Goal: Task Accomplishment & Management: Manage account settings

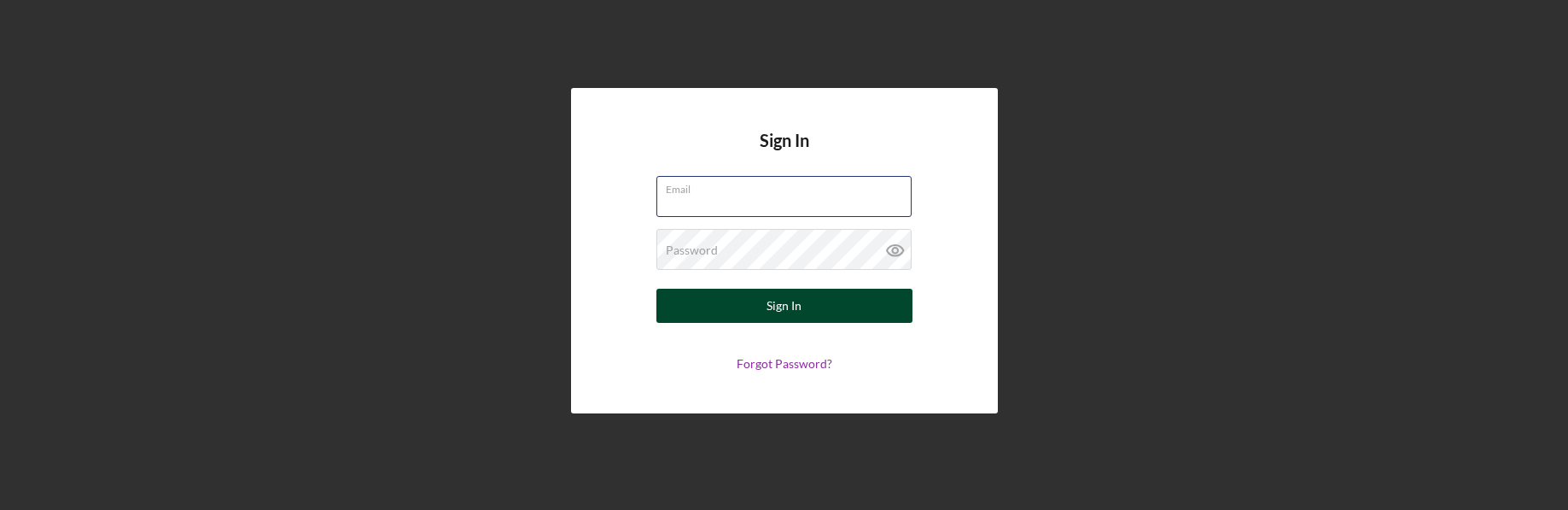
type input "[EMAIL_ADDRESS][DOMAIN_NAME]"
click at [745, 309] on button "Sign In" at bounding box center [784, 305] width 256 height 34
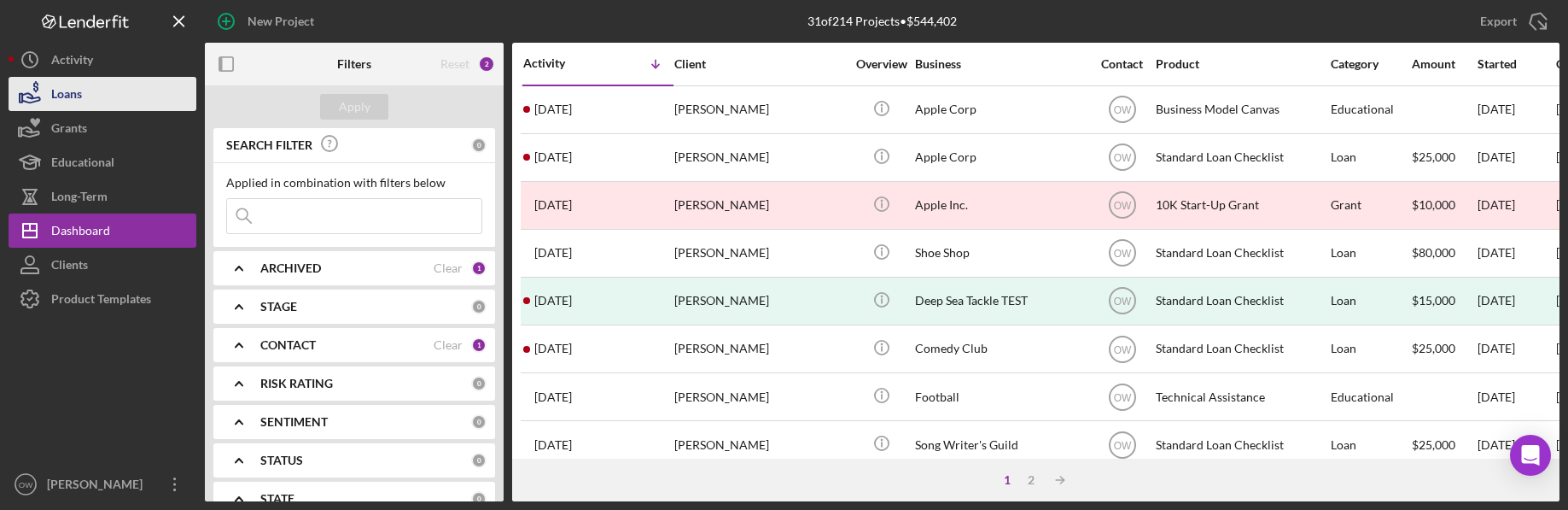
click at [126, 92] on button "Loans" at bounding box center [102, 94] width 188 height 34
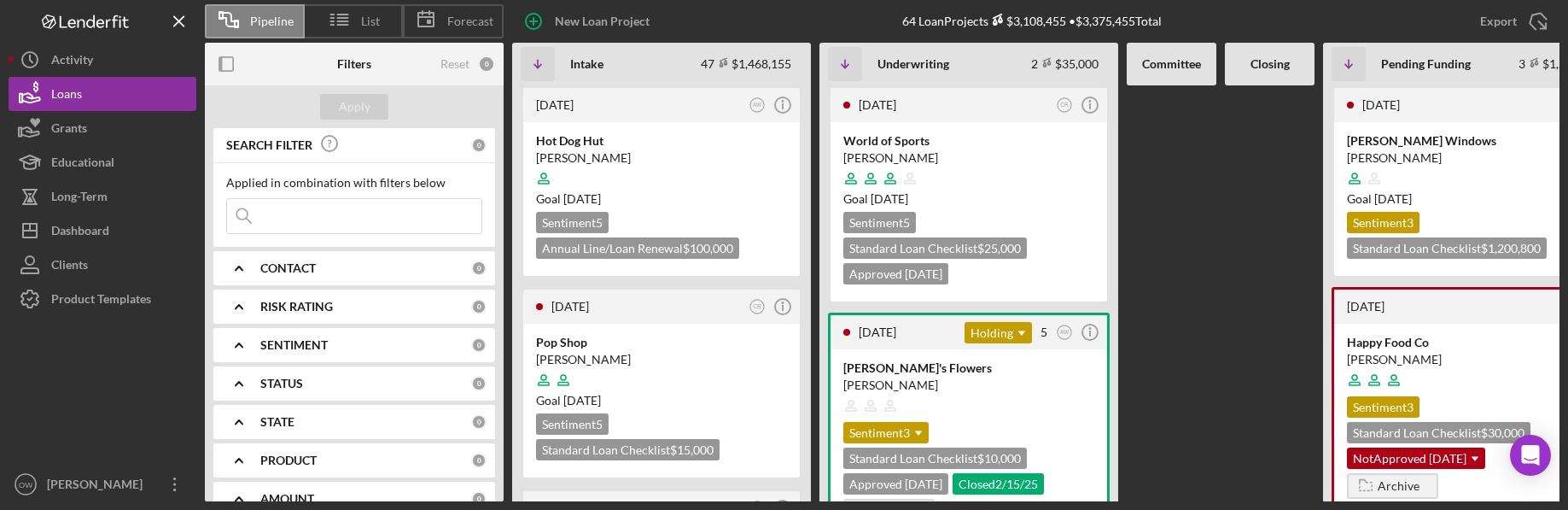
click at [302, 217] on input at bounding box center [354, 216] width 254 height 34
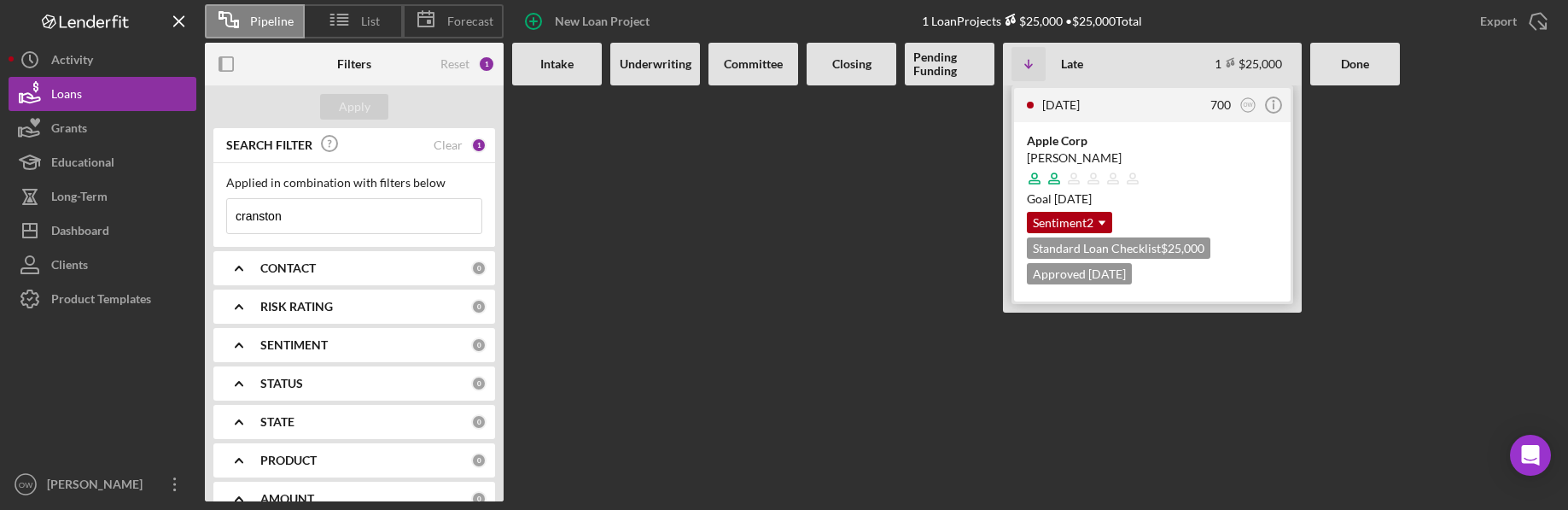
type input "cranston"
click at [1219, 172] on div at bounding box center [1153, 178] width 251 height 32
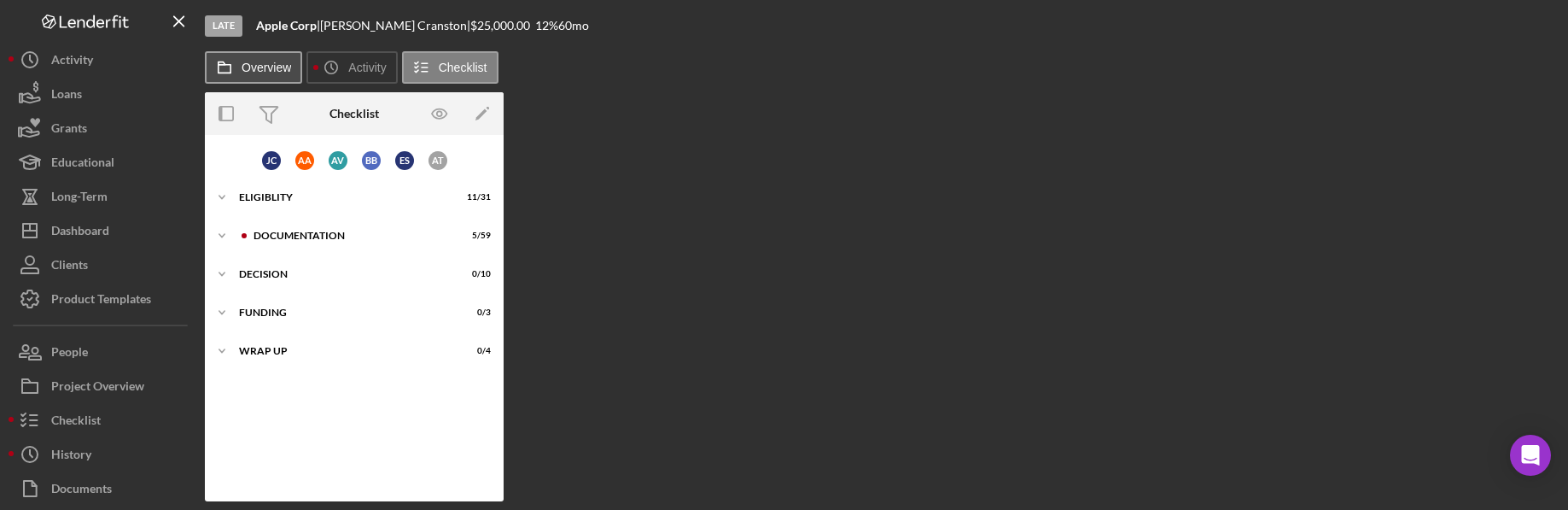
click at [254, 63] on label "Overview" at bounding box center [266, 67] width 50 height 14
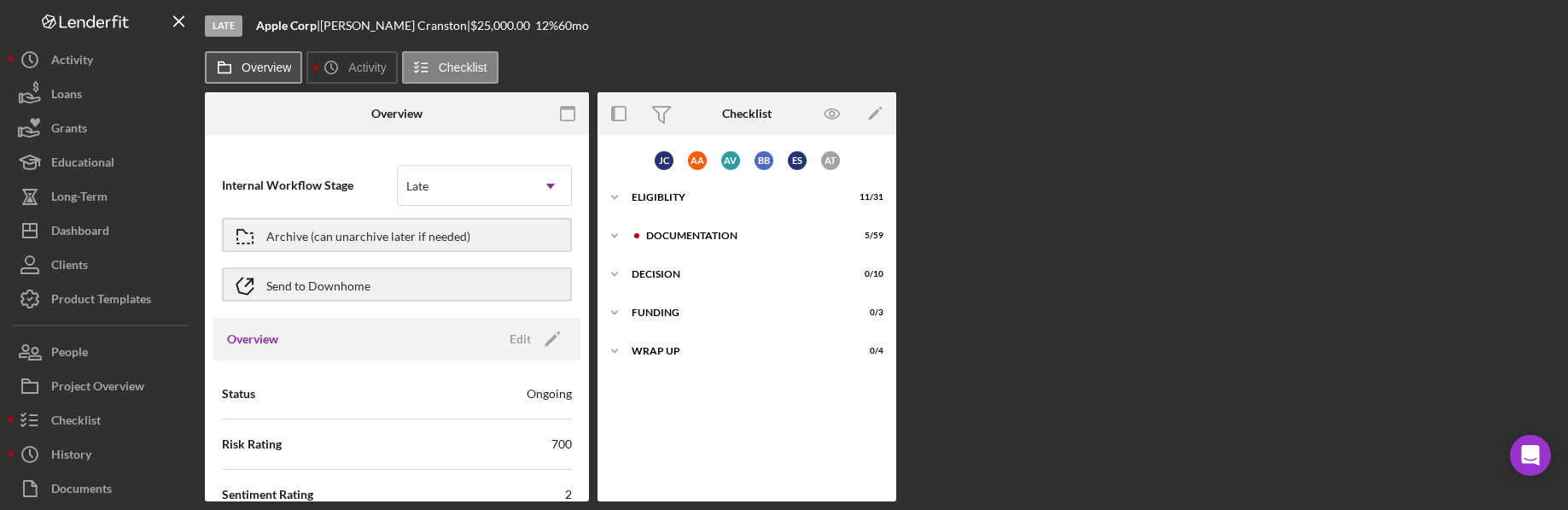
click at [254, 64] on label "Overview" at bounding box center [266, 67] width 50 height 14
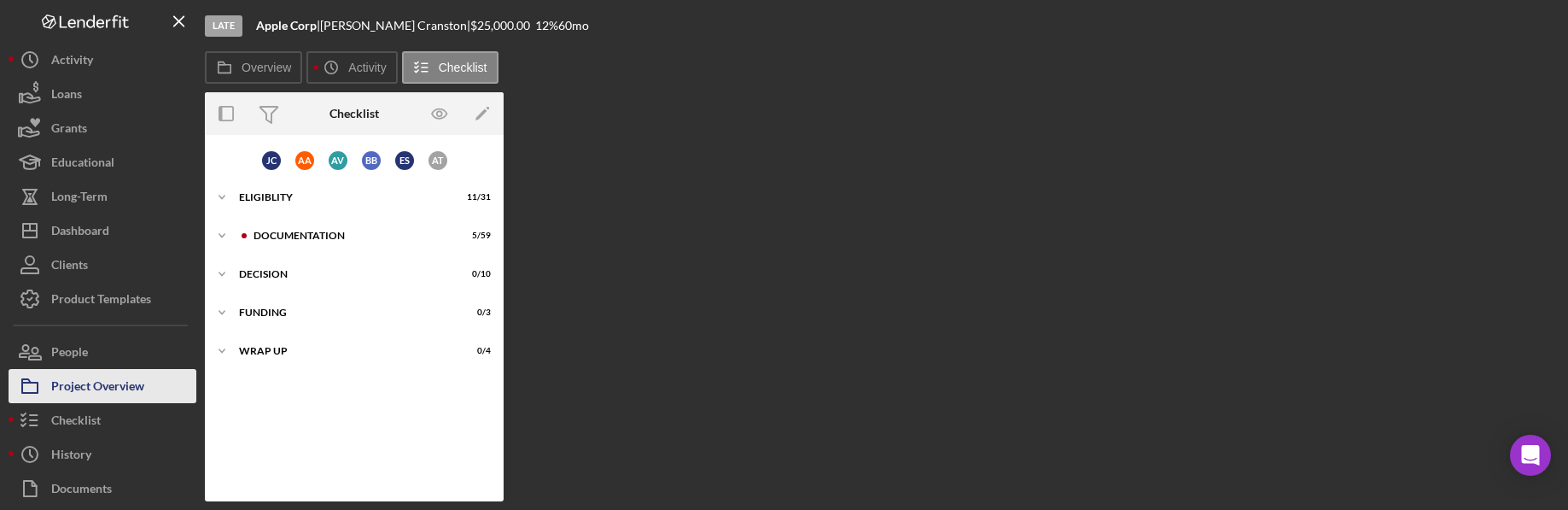
click at [138, 389] on div "Project Overview" at bounding box center [97, 388] width 93 height 39
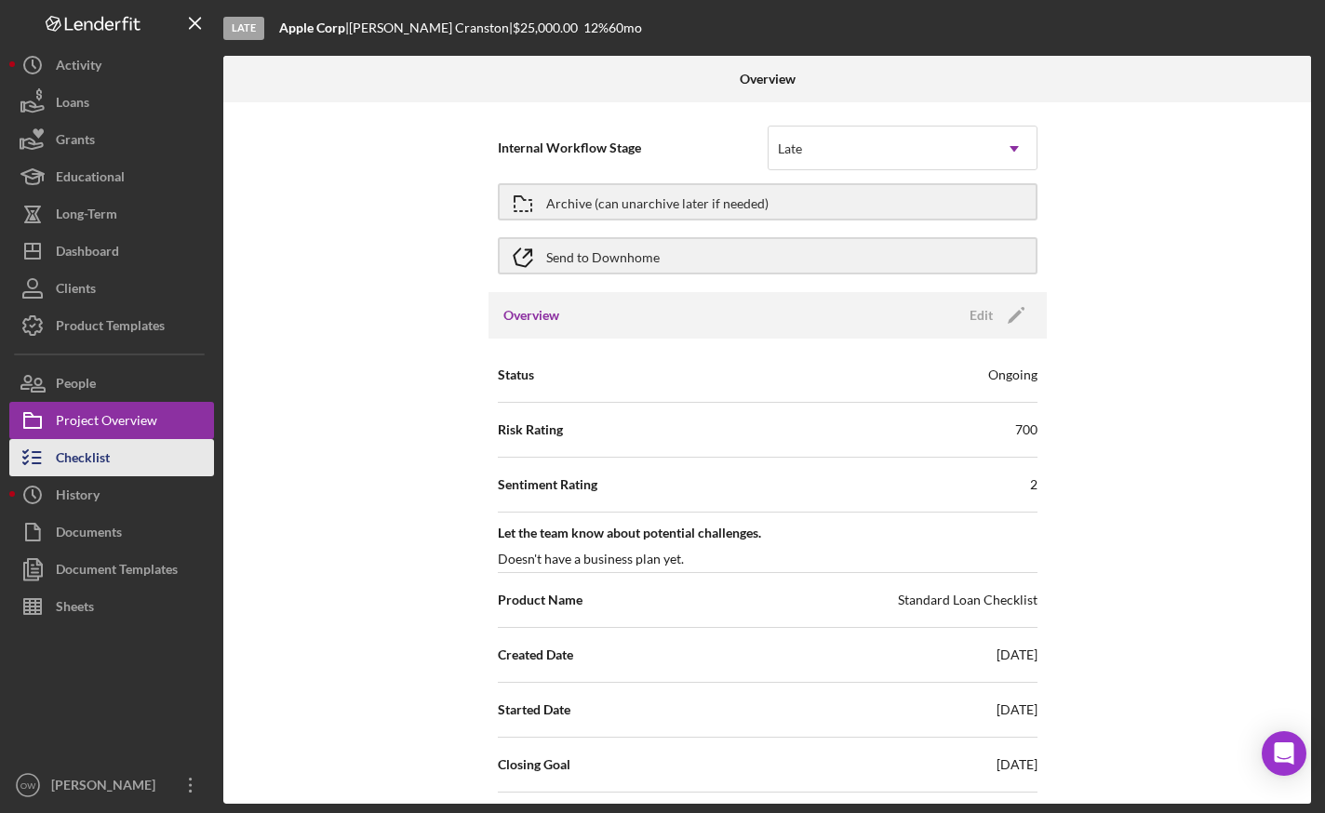
click at [101, 453] on div "Checklist" at bounding box center [83, 460] width 54 height 42
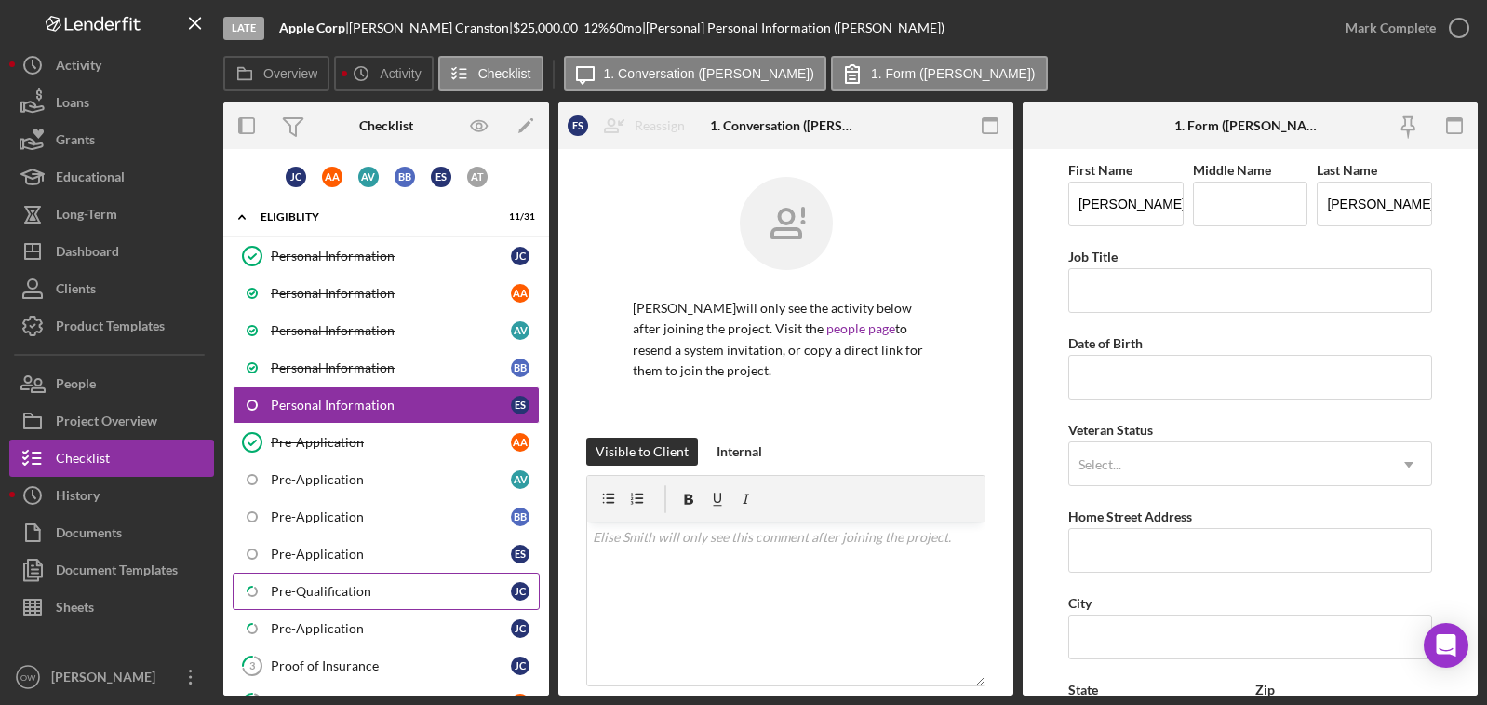
click at [328, 555] on div "Pre-Qualification" at bounding box center [391, 591] width 240 height 15
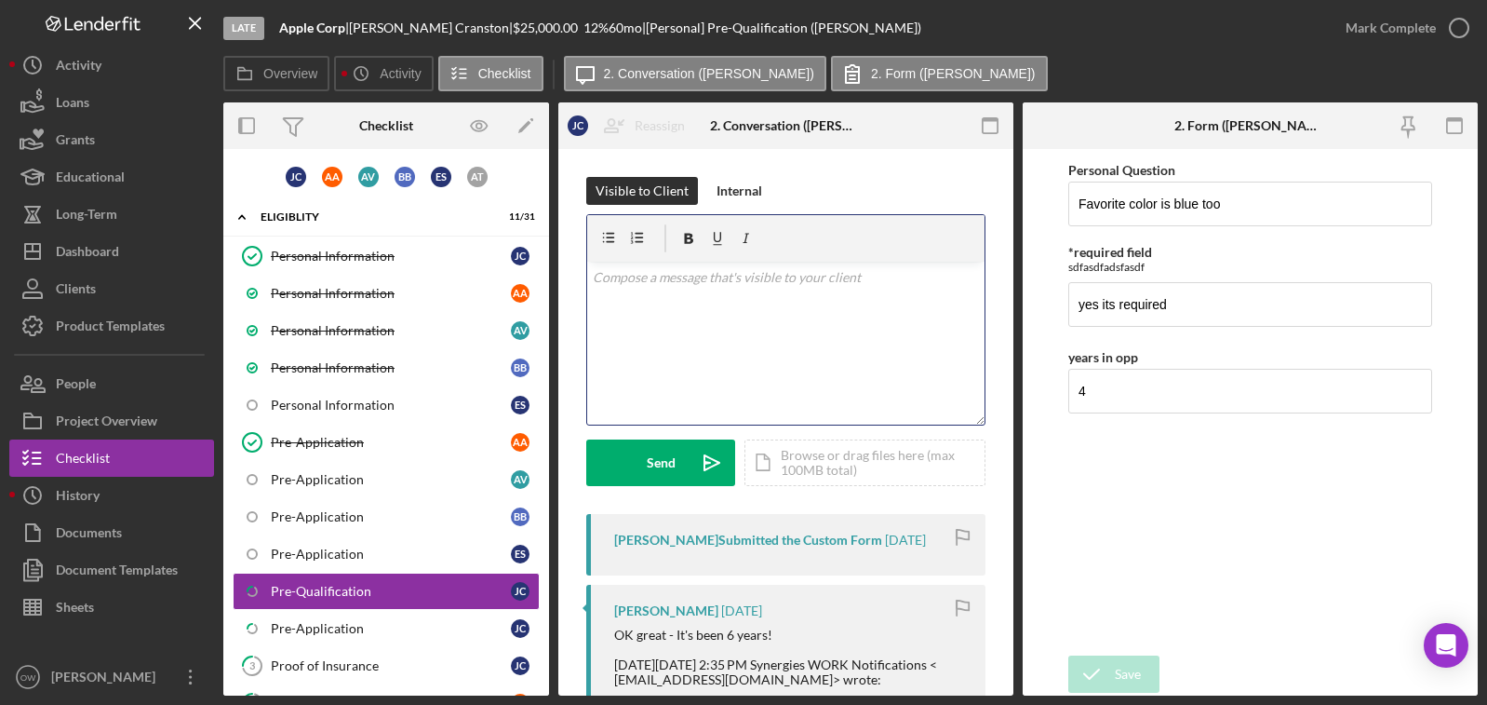
click at [773, 331] on div "v Color teal Color pink Remove color Add row above Add row below Add column bef…" at bounding box center [785, 343] width 397 height 163
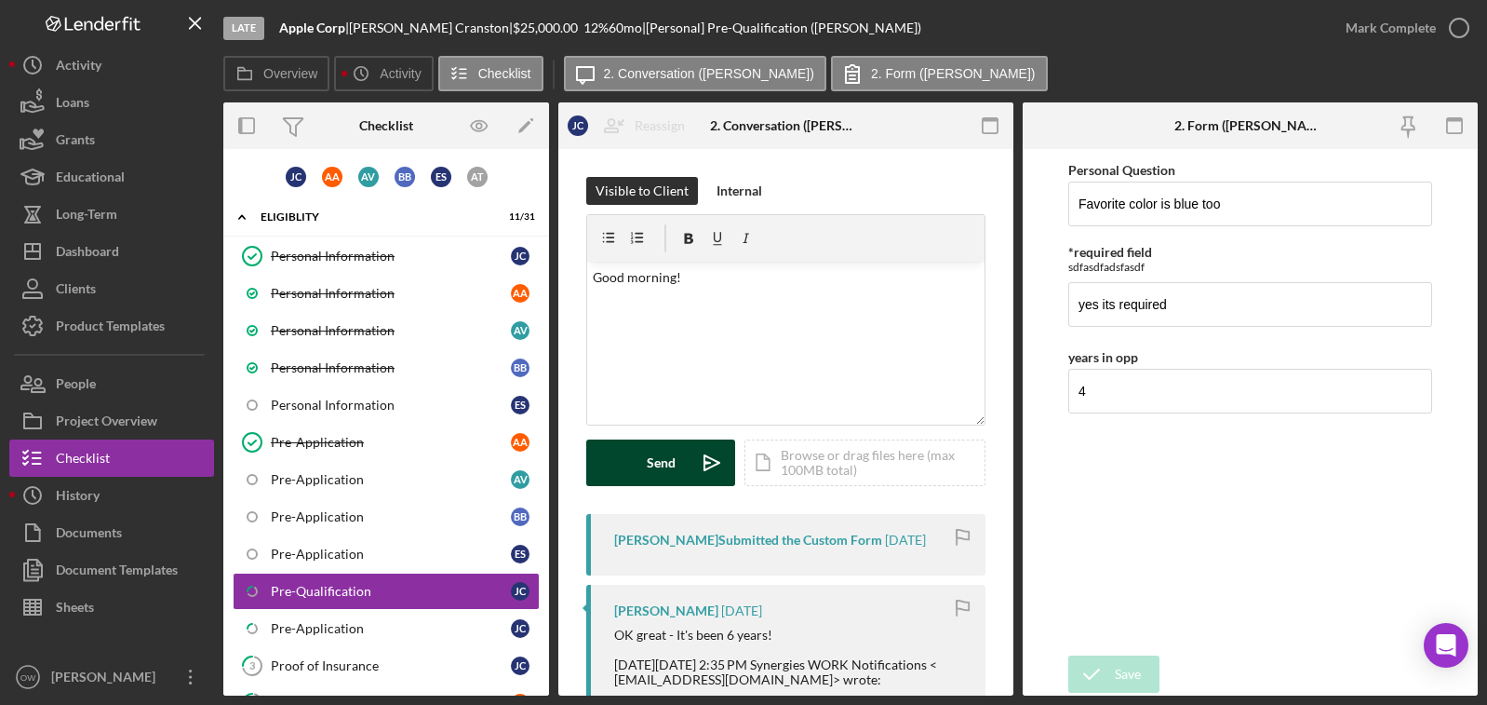
click at [656, 458] on div "Send" at bounding box center [661, 462] width 29 height 47
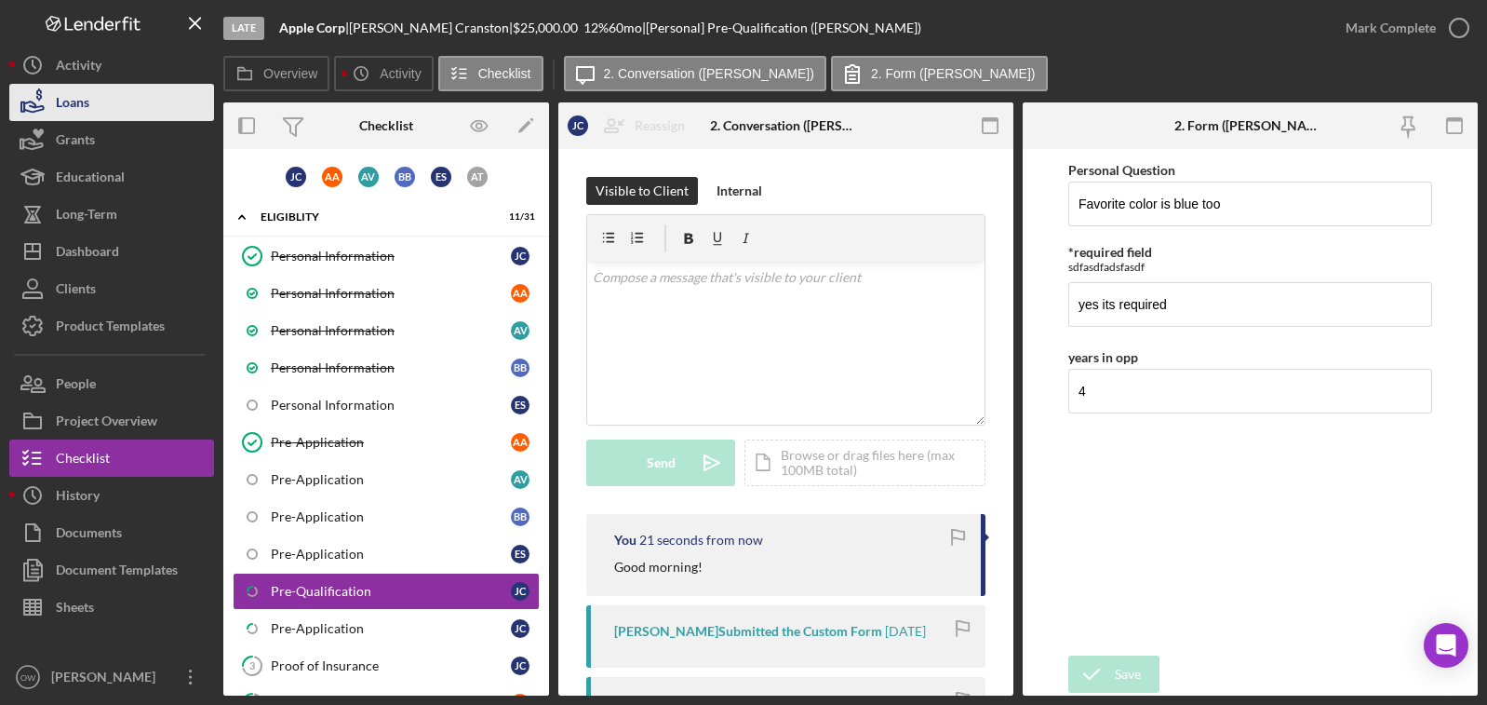
click at [151, 108] on button "Loans" at bounding box center [111, 102] width 205 height 37
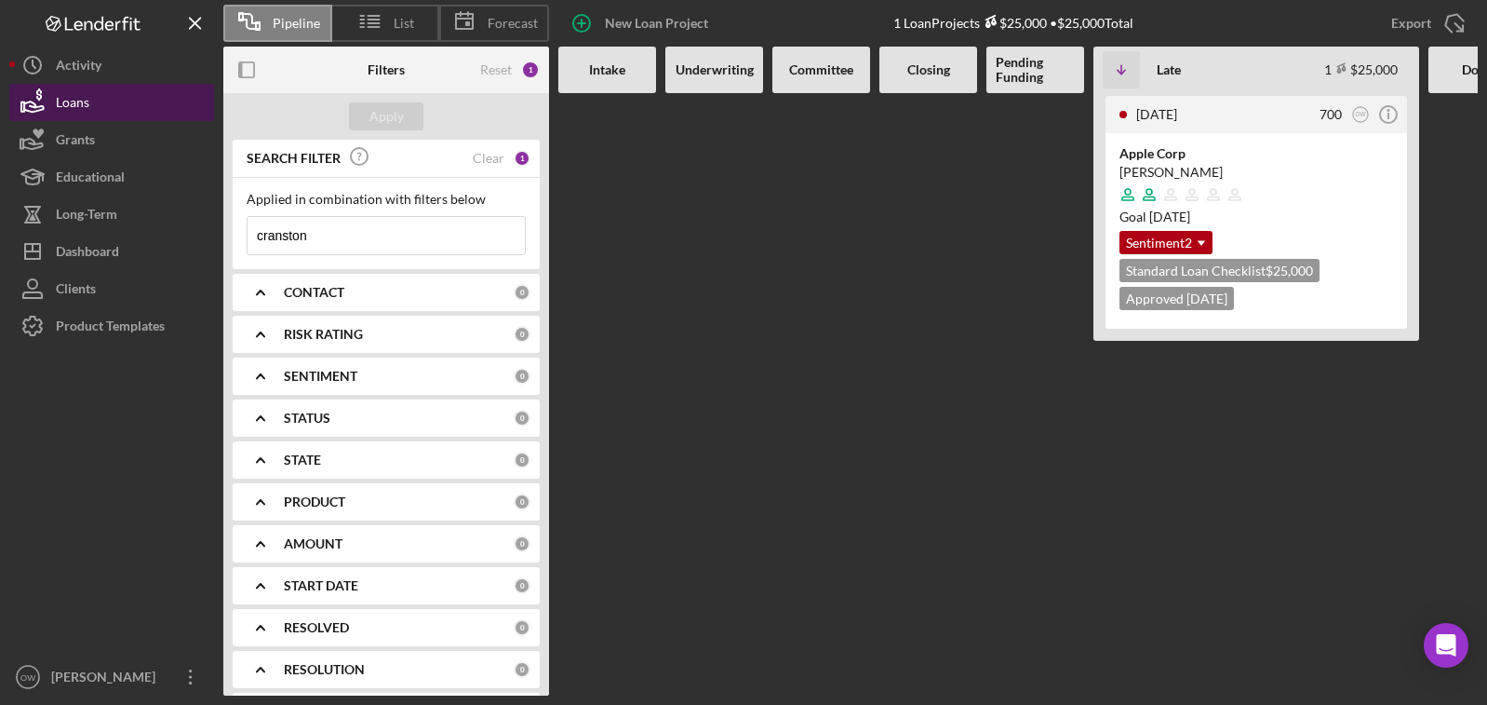
click at [110, 105] on button "Loans" at bounding box center [111, 102] width 205 height 37
click at [389, 19] on icon at bounding box center [370, 21] width 47 height 47
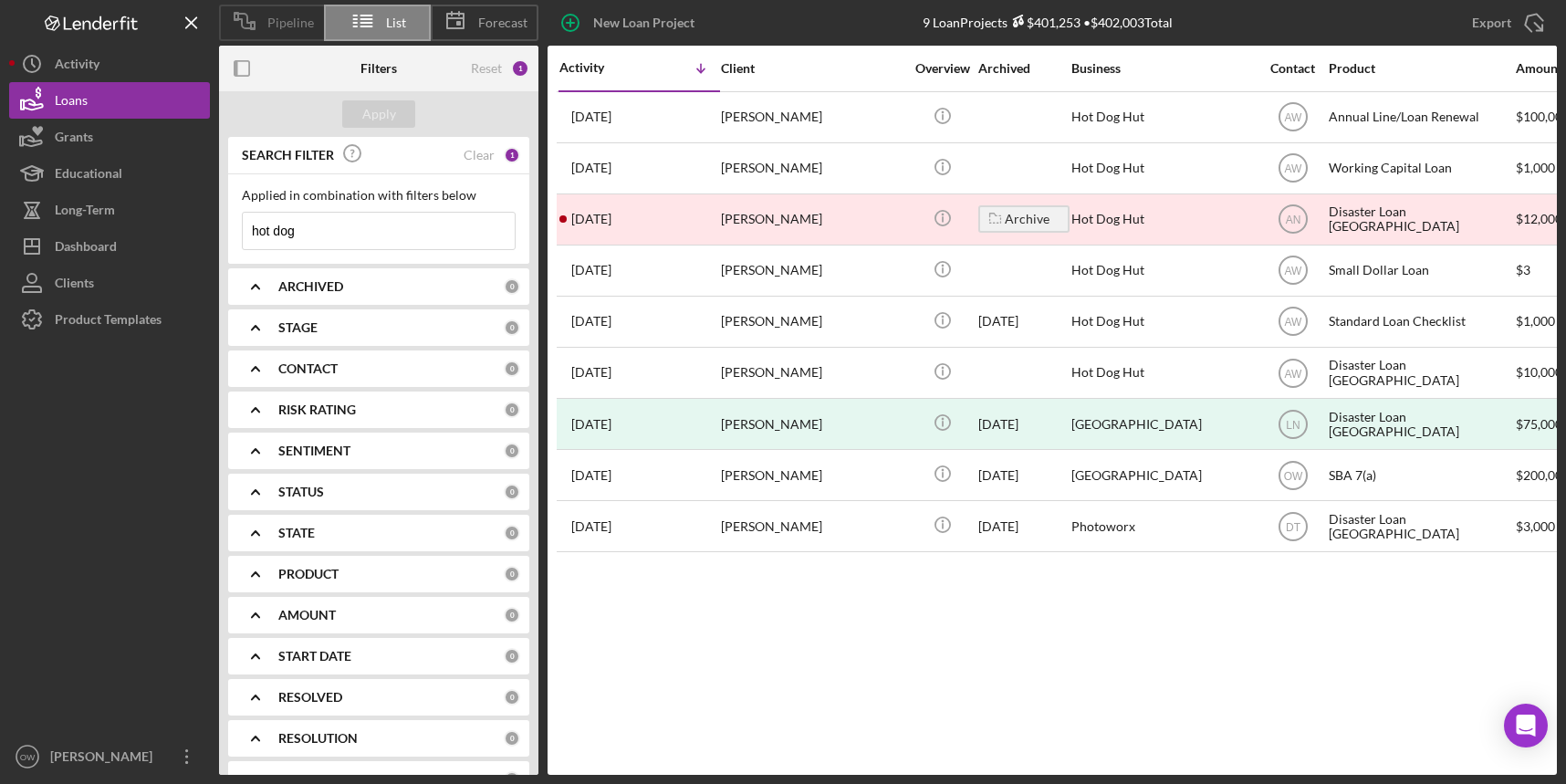
click at [304, 22] on span "Pipeline" at bounding box center [290, 23] width 46 height 15
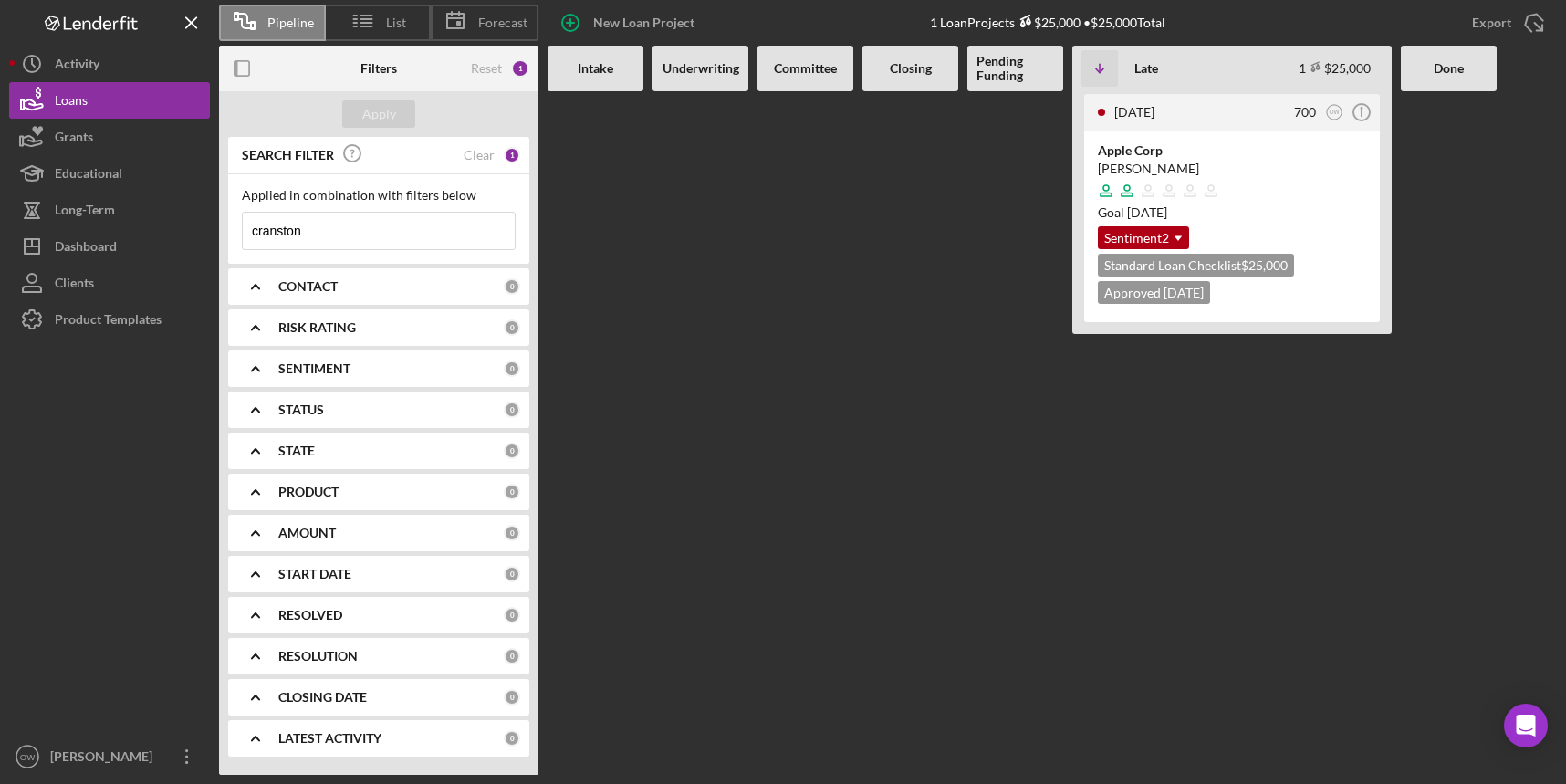
click at [485, 144] on div "SEARCH FILTER Clear 1" at bounding box center [379, 156] width 283 height 41
click at [481, 156] on div "Clear" at bounding box center [480, 155] width 31 height 15
click at [381, 109] on div "Apply" at bounding box center [379, 114] width 33 height 27
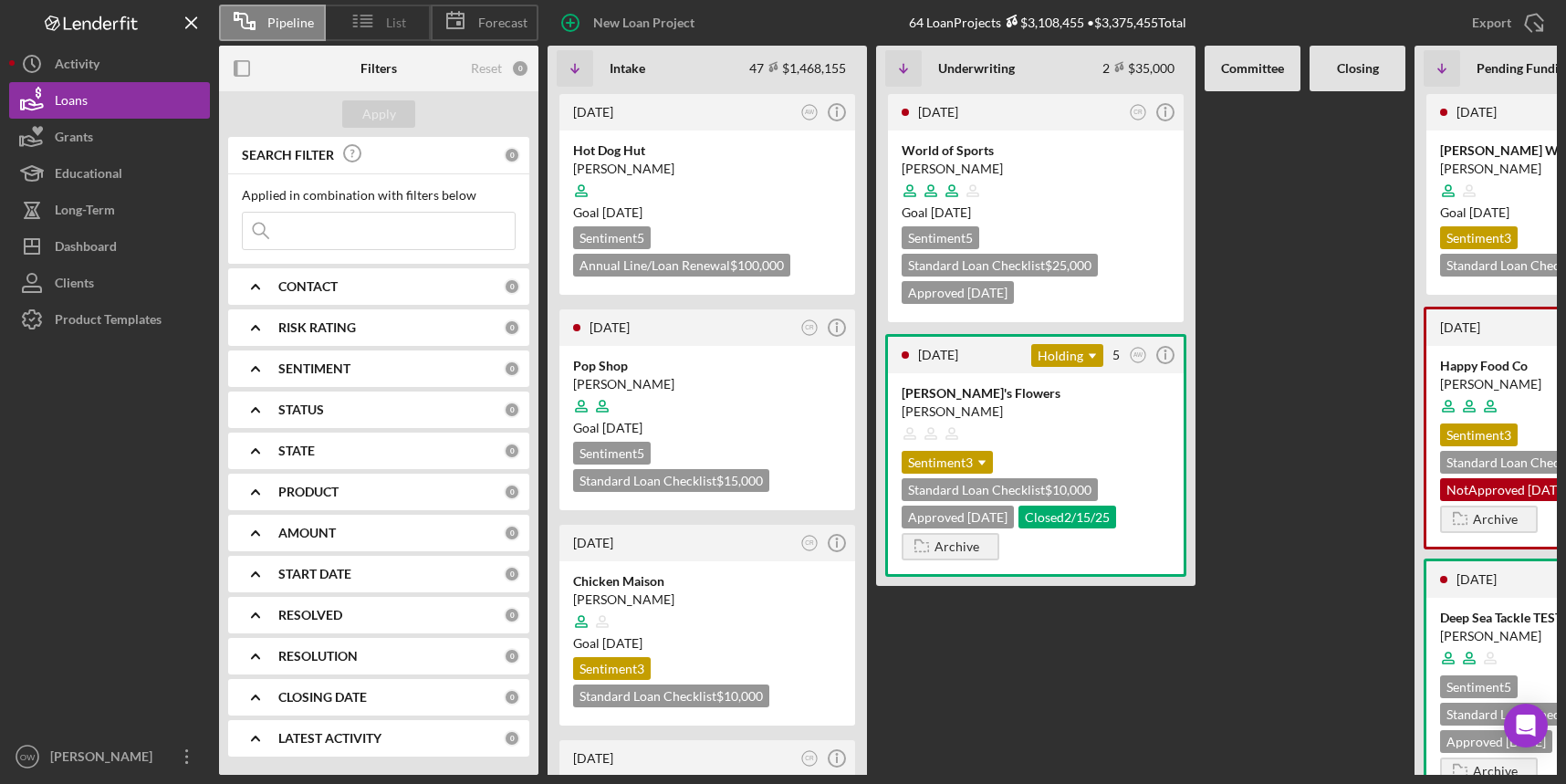
click at [376, 24] on icon at bounding box center [363, 21] width 46 height 46
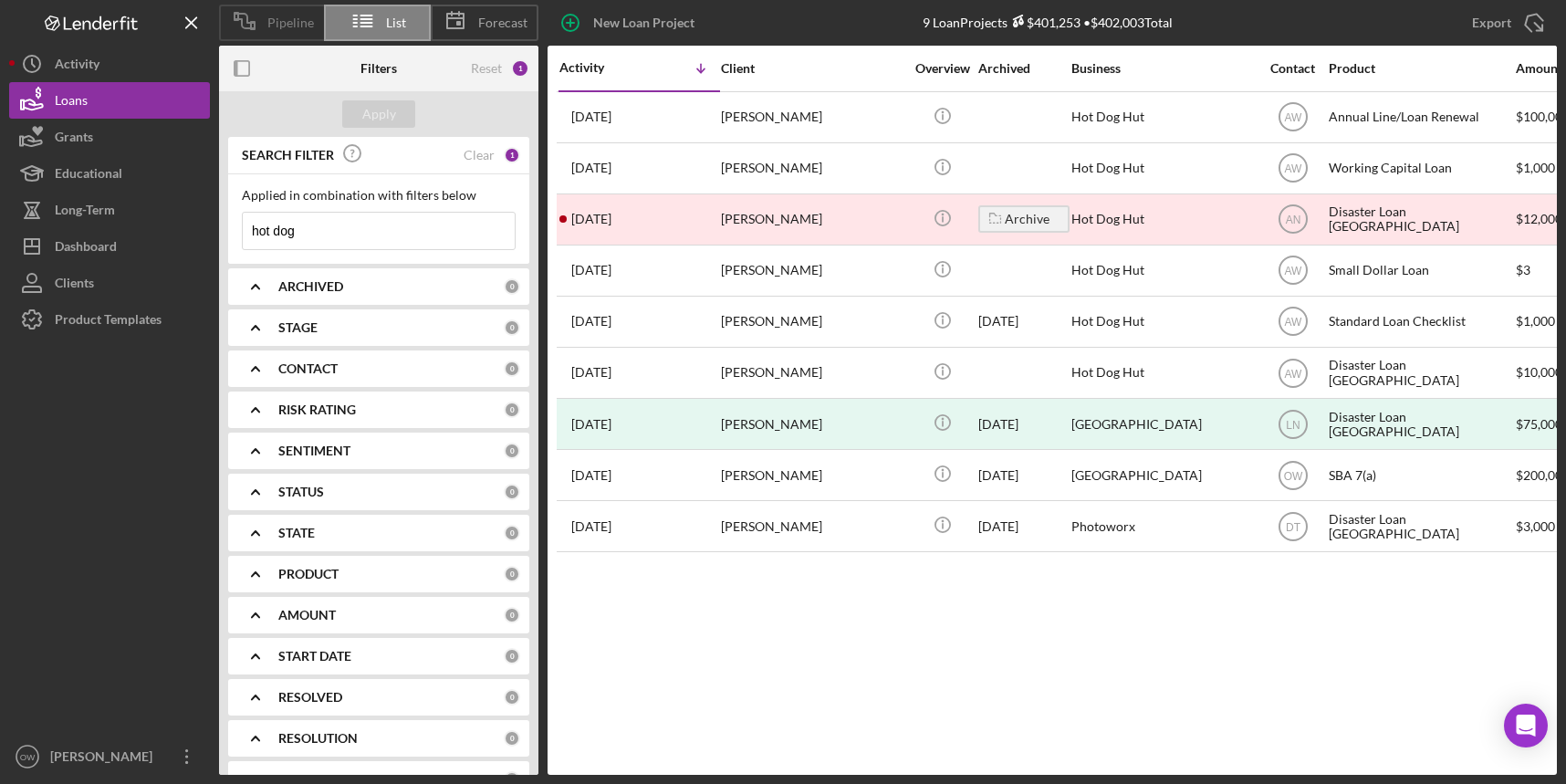
click at [293, 30] on div "Pipeline" at bounding box center [271, 23] width 105 height 36
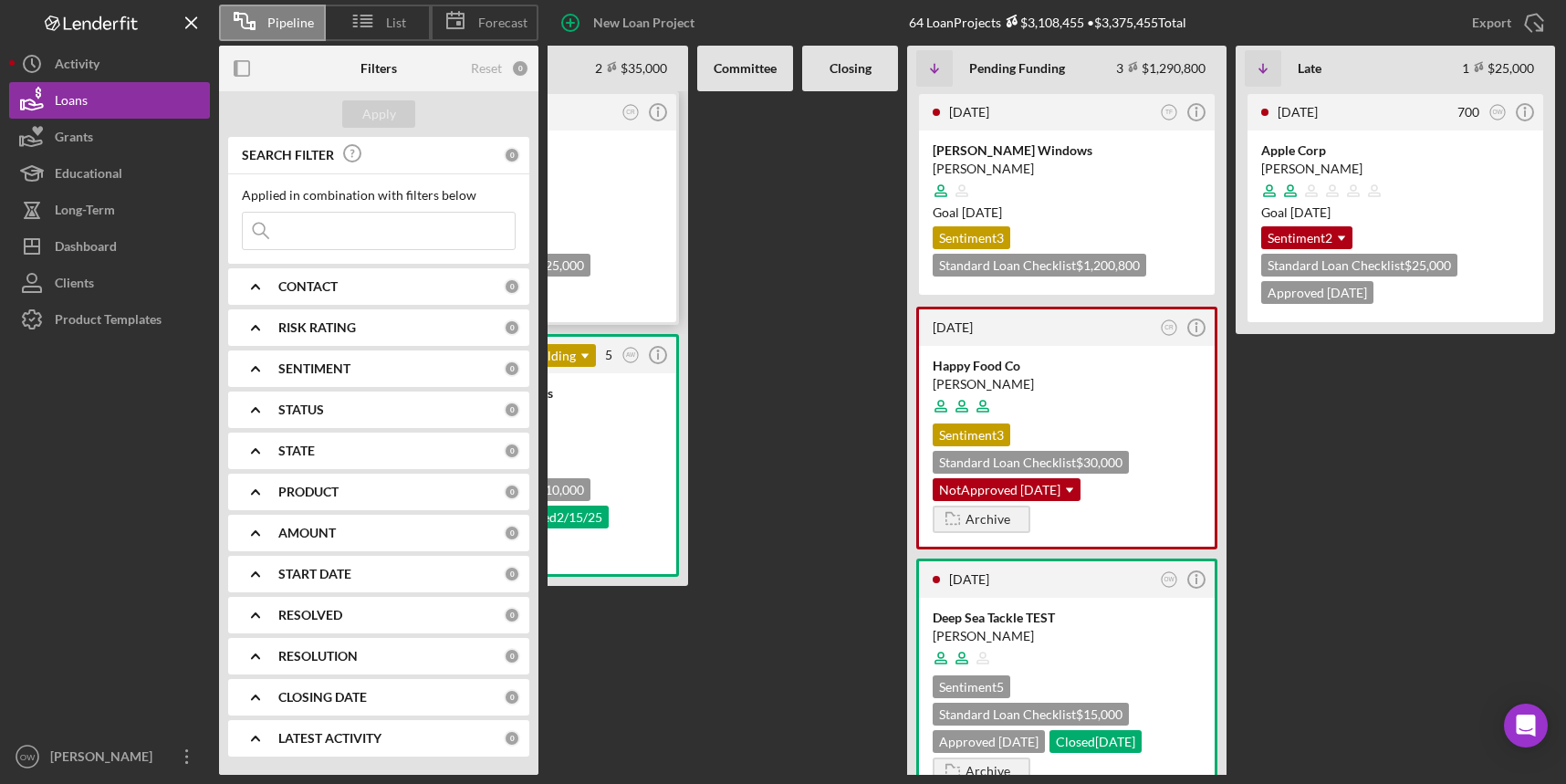
scroll to position [0, 811]
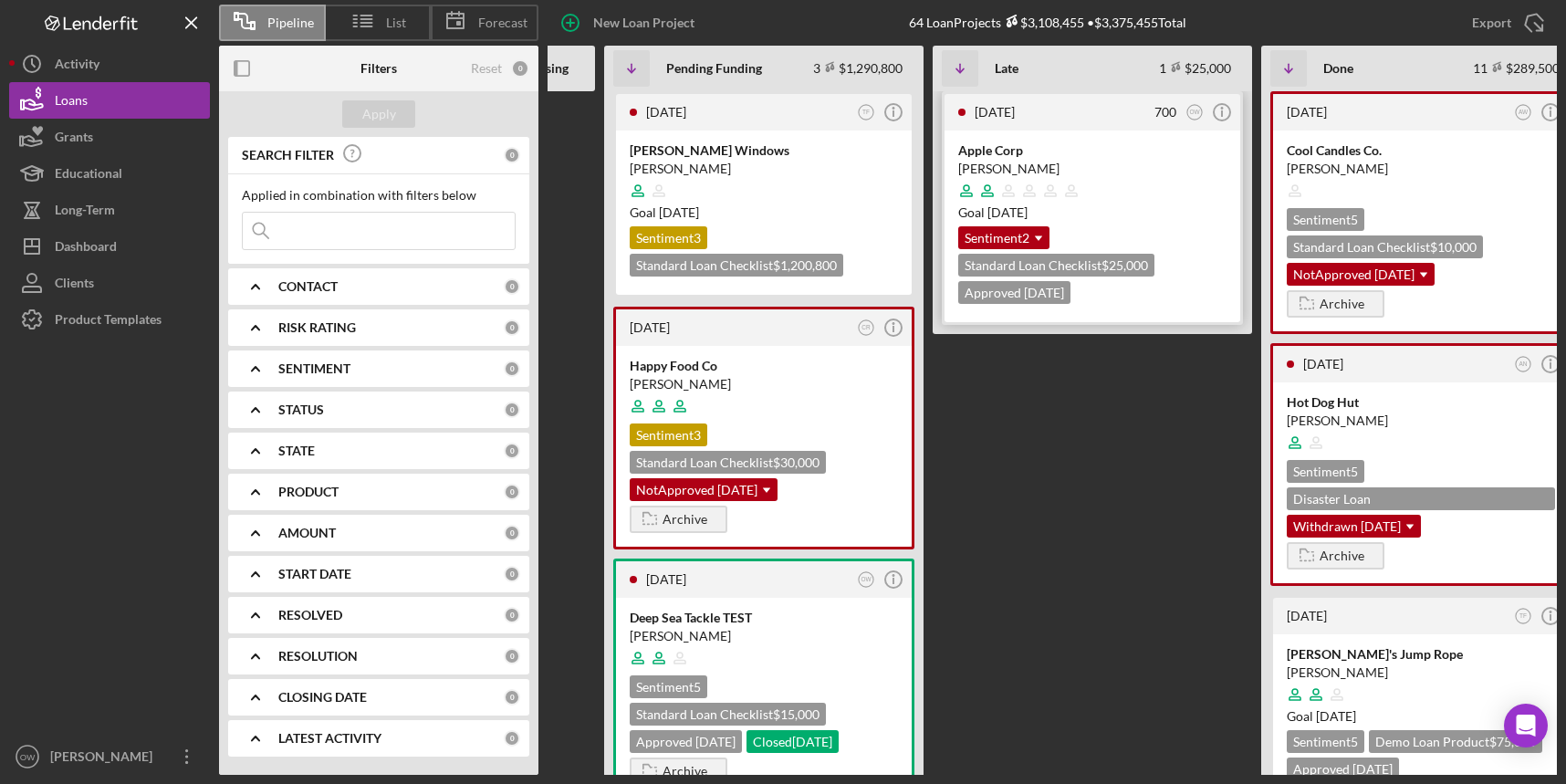
click at [1084, 175] on icon at bounding box center [1071, 190] width 34 height 34
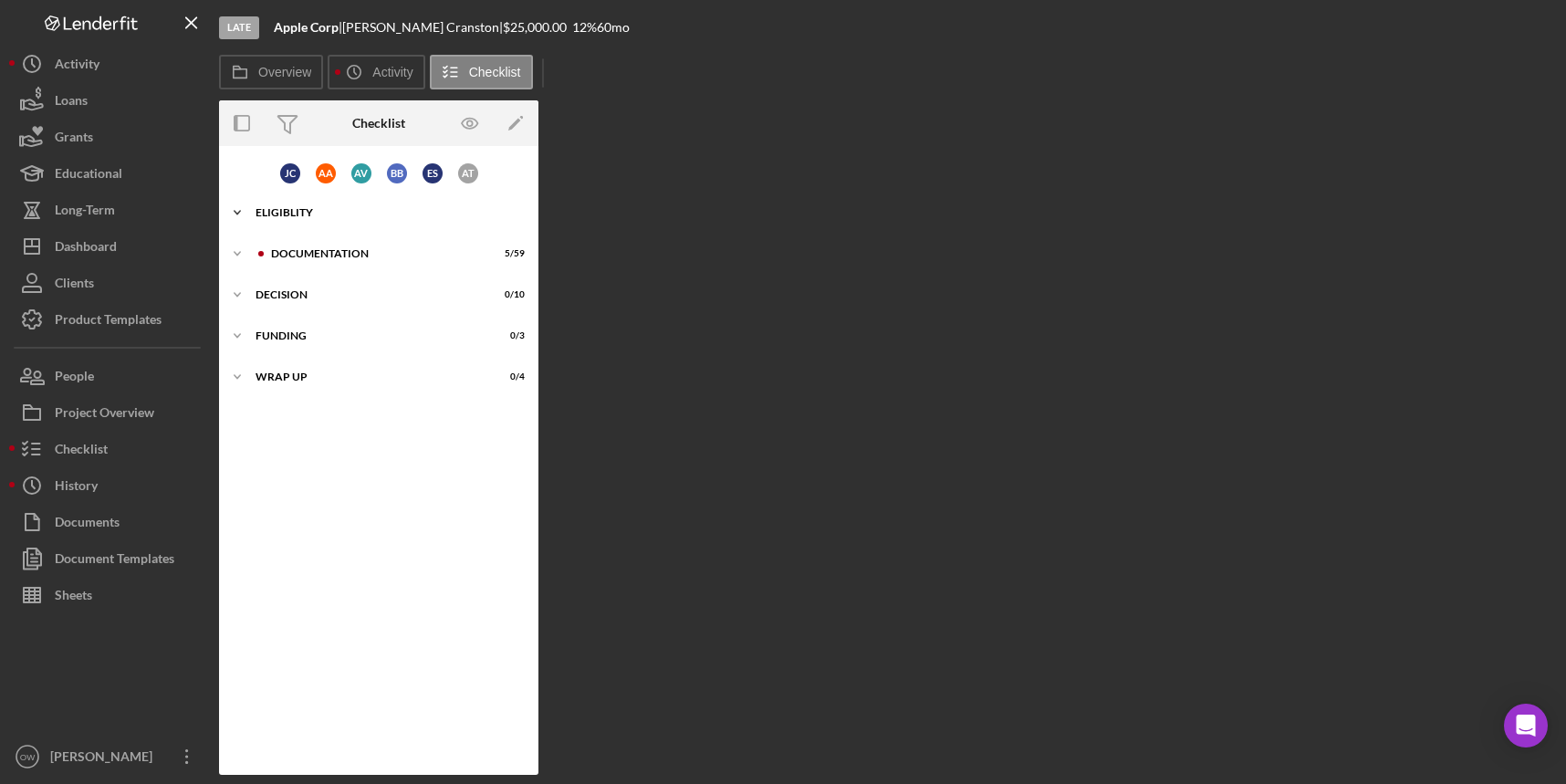
click at [303, 210] on div "Eligiblity" at bounding box center [385, 212] width 260 height 11
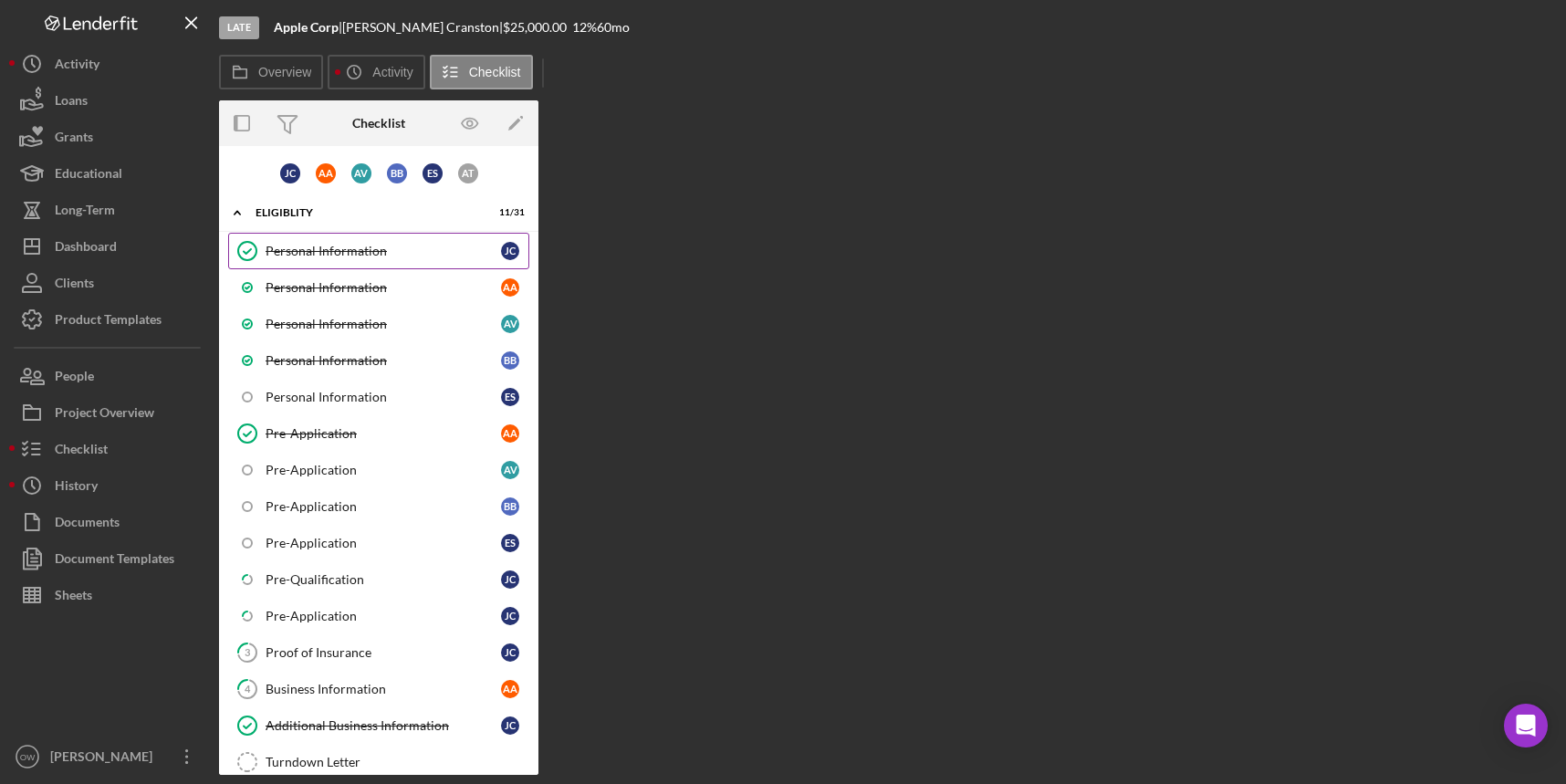
click at [280, 250] on div "Personal Information" at bounding box center [383, 251] width 235 height 15
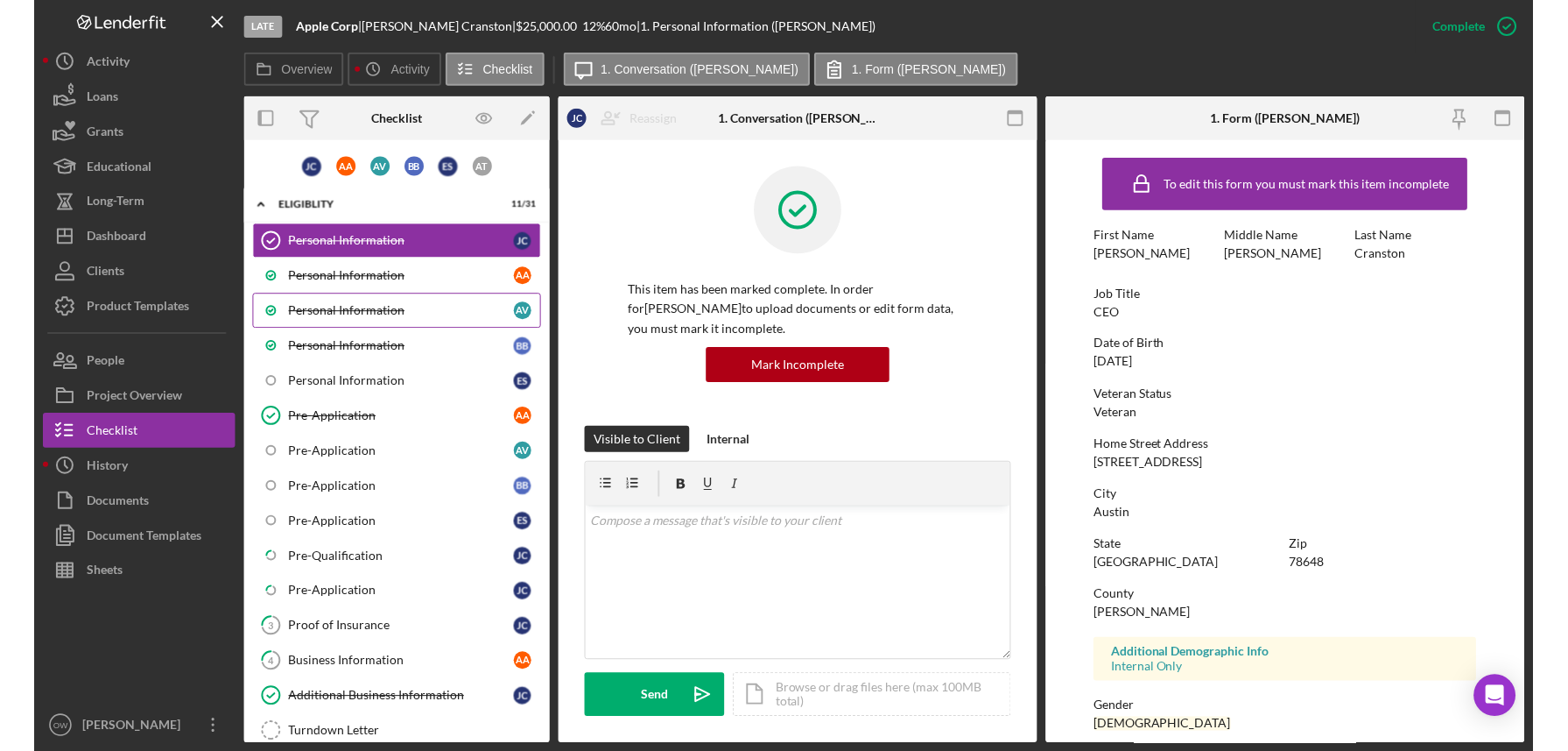
scroll to position [3, 0]
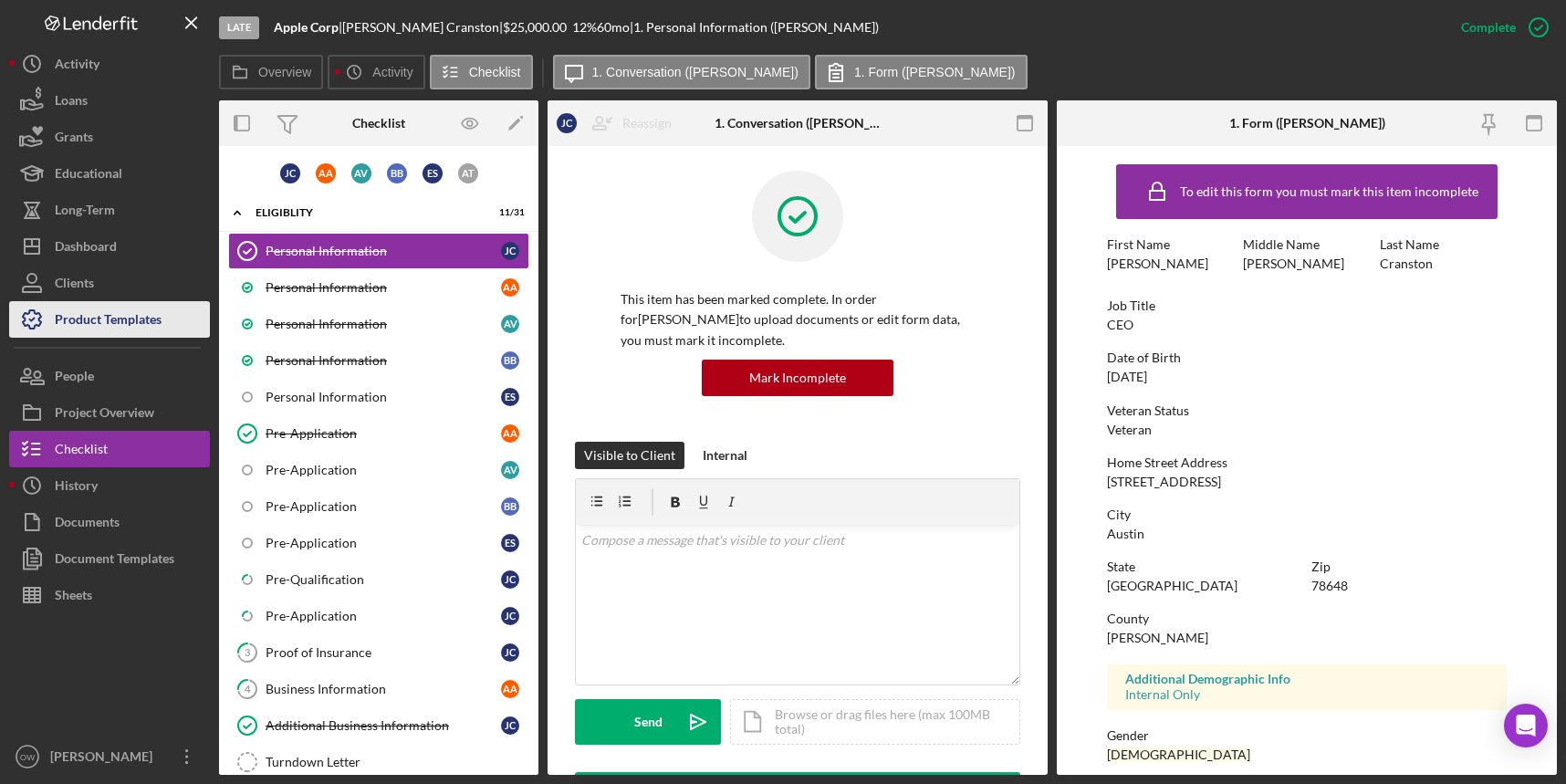
click at [136, 309] on div "Product Templates" at bounding box center [108, 321] width 107 height 41
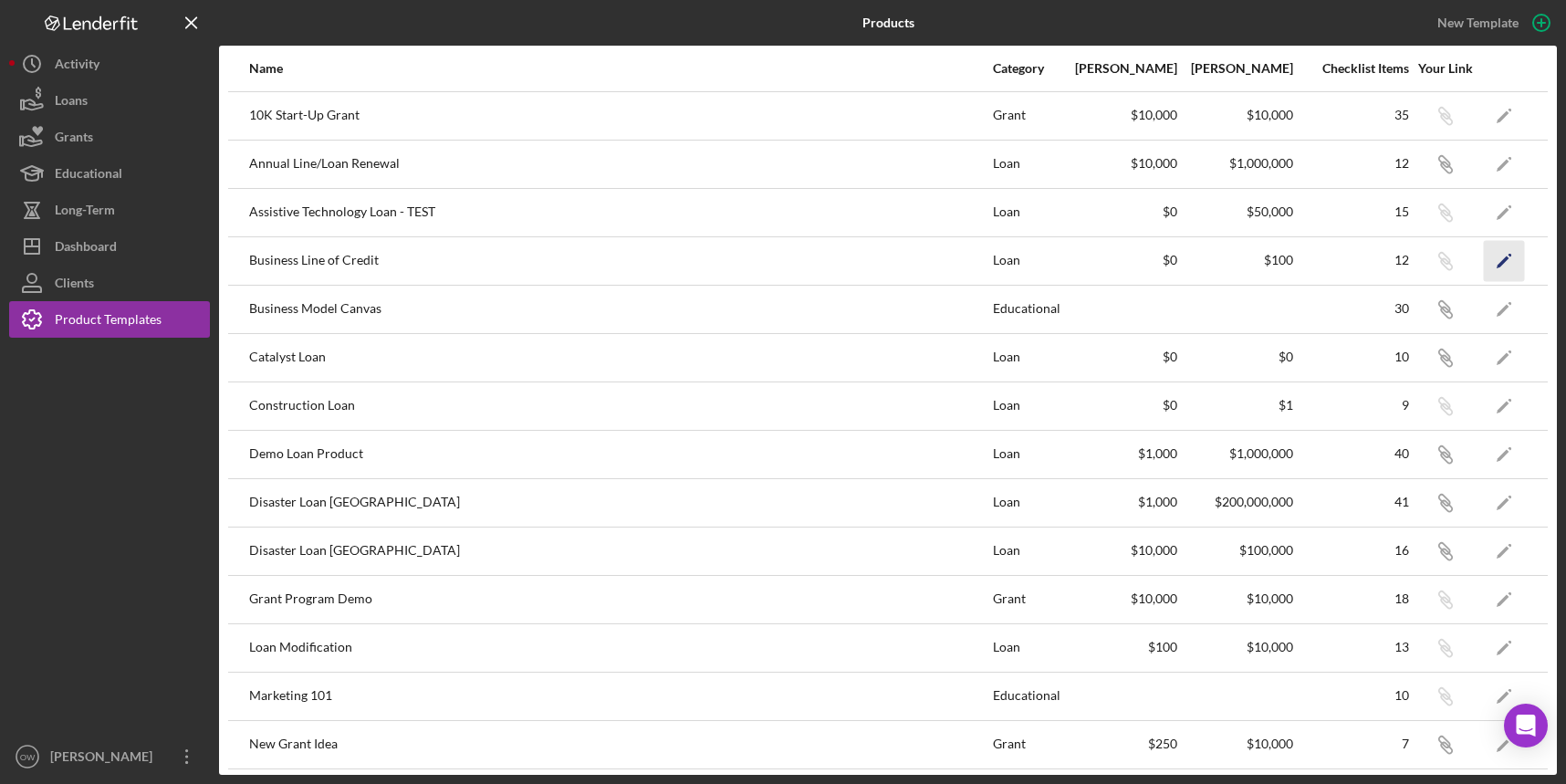
click at [1504, 264] on icon "Icon/Edit" at bounding box center [1504, 261] width 41 height 41
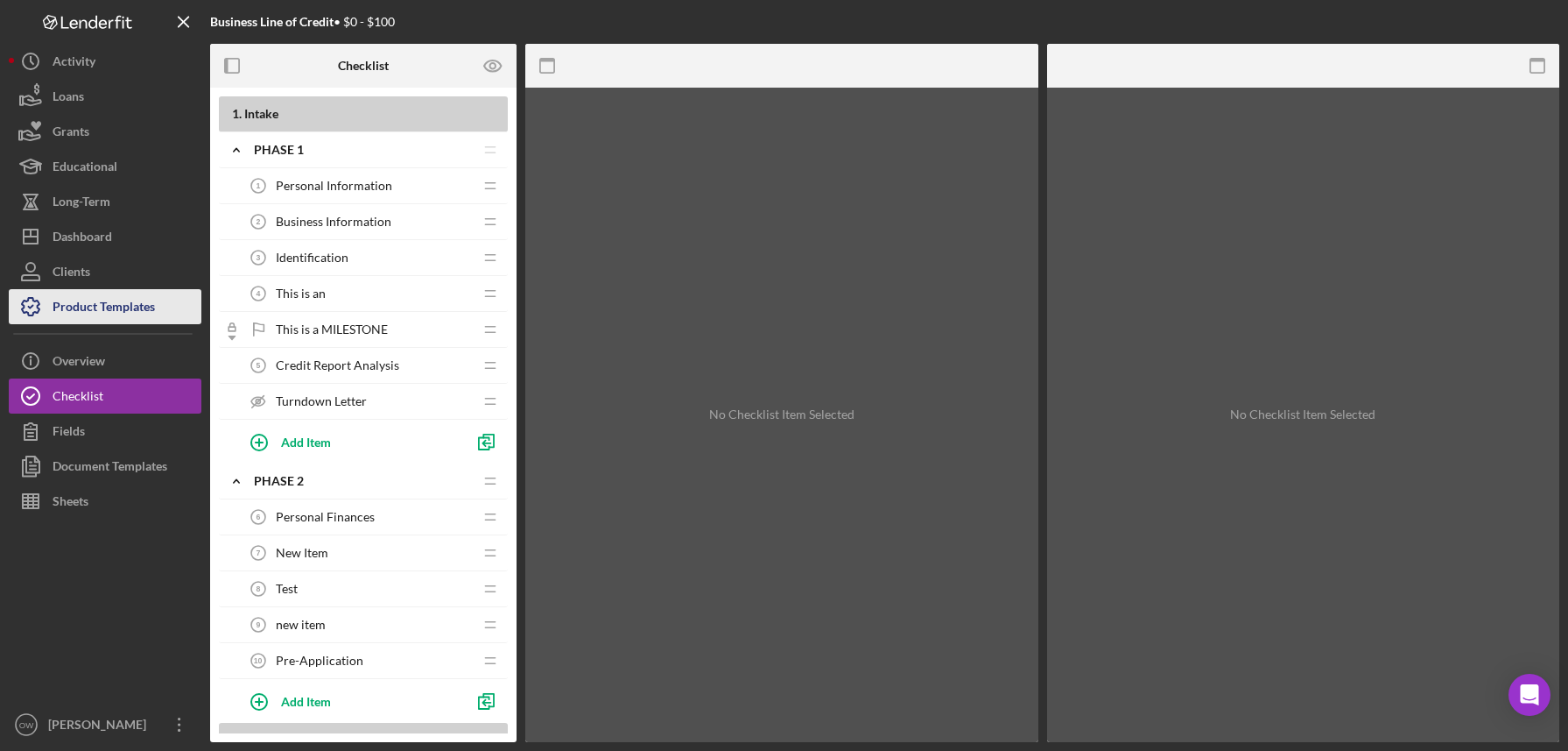
click at [112, 306] on div "Product Templates" at bounding box center [103, 309] width 103 height 40
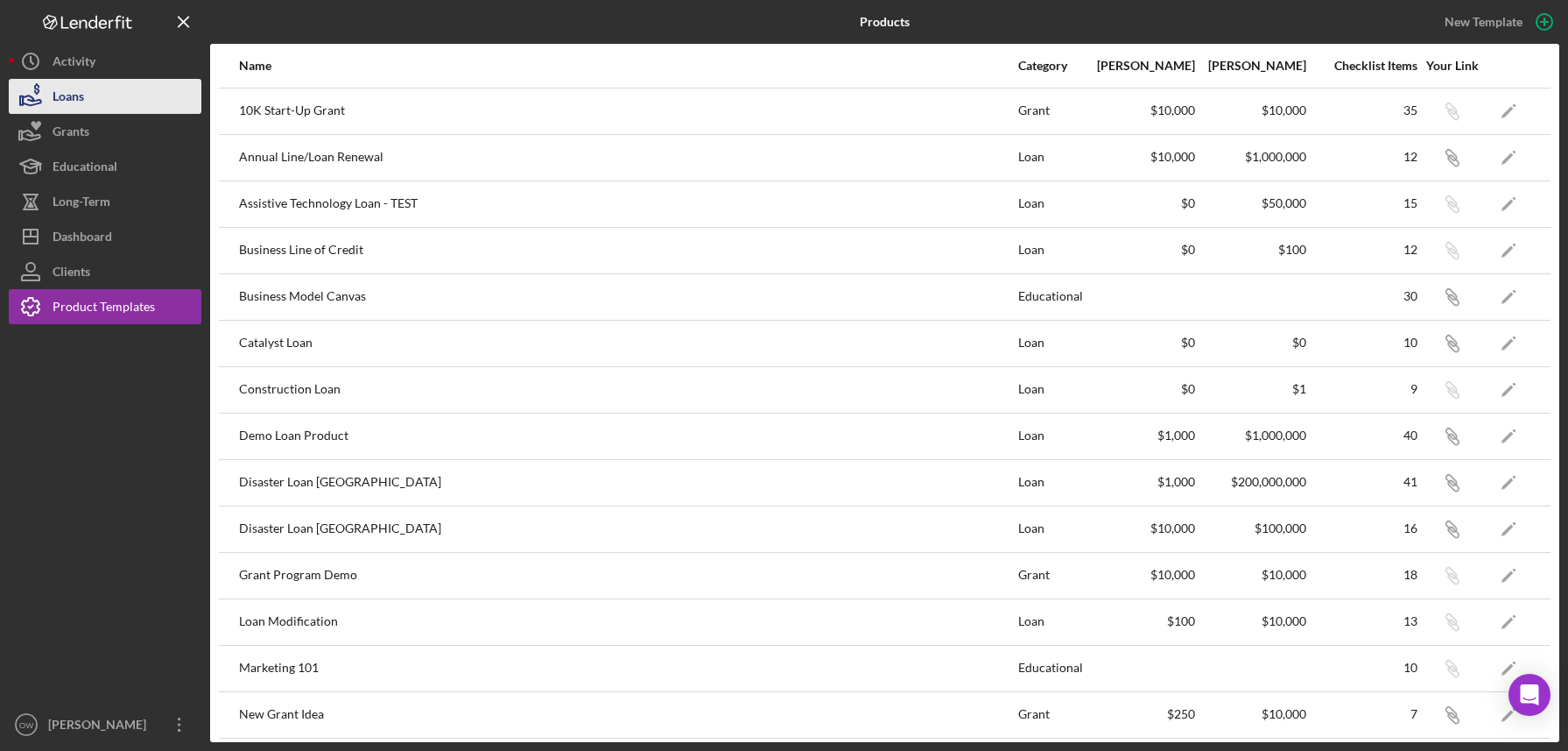
click at [82, 101] on div "Loans" at bounding box center [69, 99] width 32 height 40
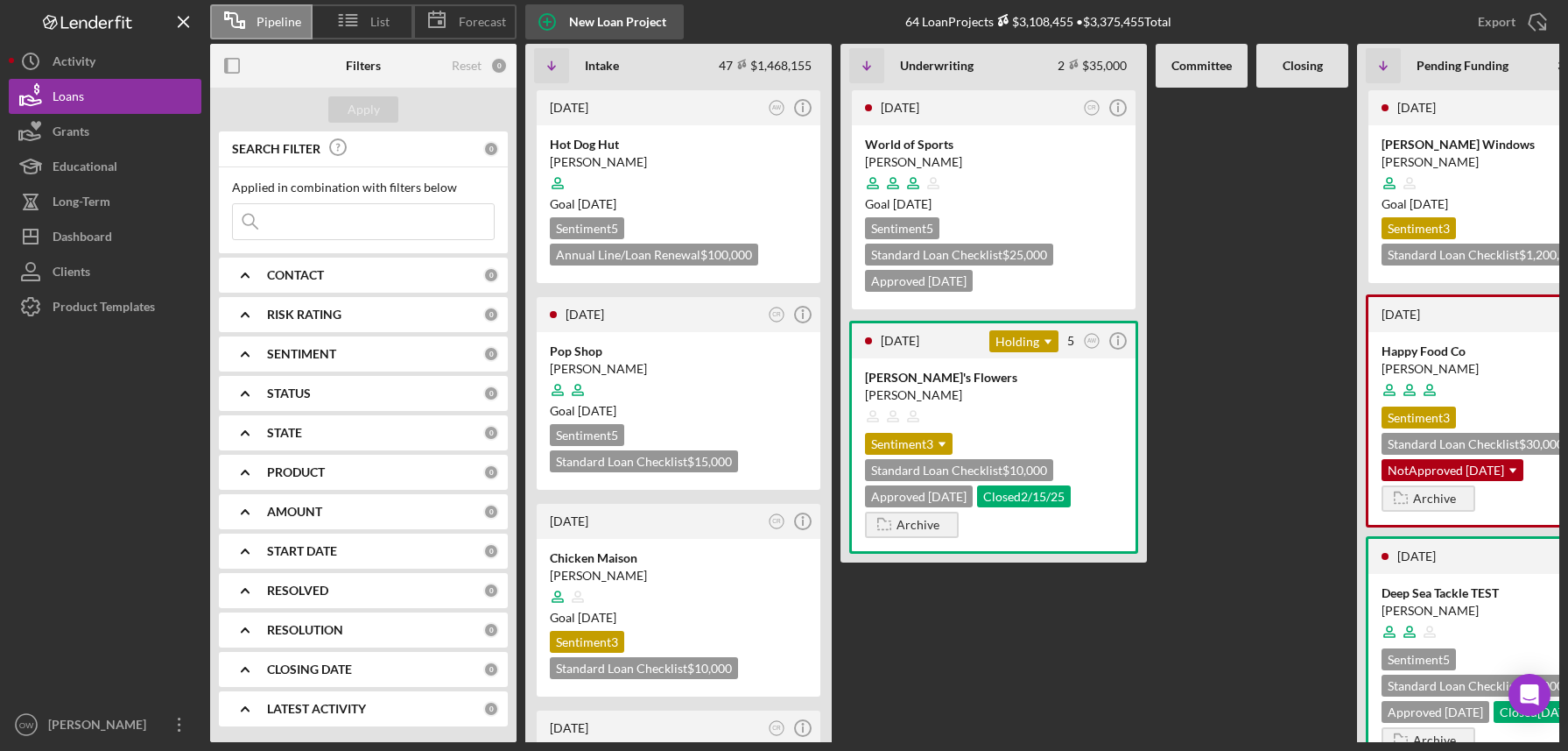
click at [568, 31] on icon "button" at bounding box center [546, 22] width 44 height 44
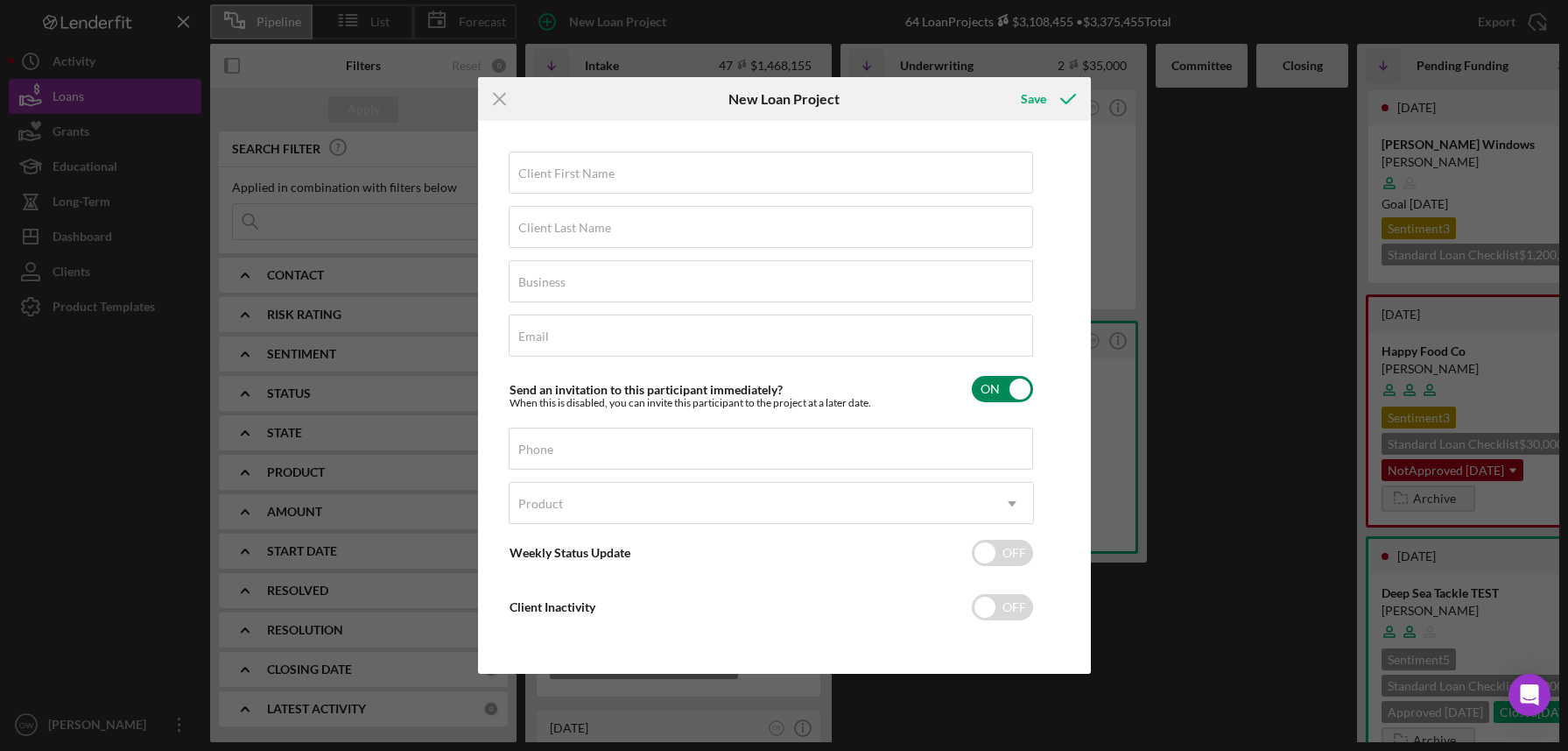
click at [991, 389] on input "checkbox" at bounding box center [1002, 389] width 61 height 26
checkbox input "false"
click at [494, 91] on icon "Icon/Menu Close" at bounding box center [499, 99] width 44 height 44
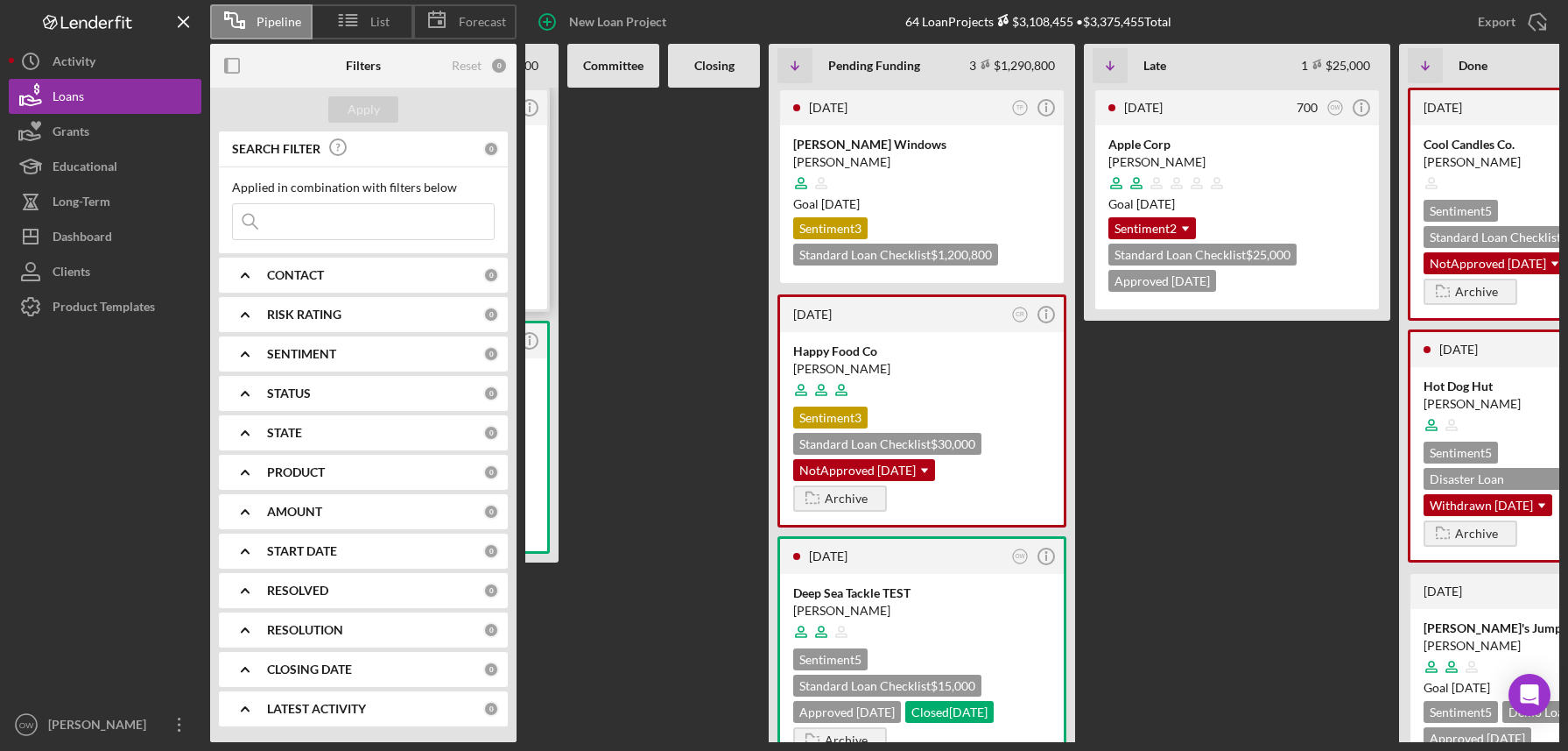
scroll to position [0, 594]
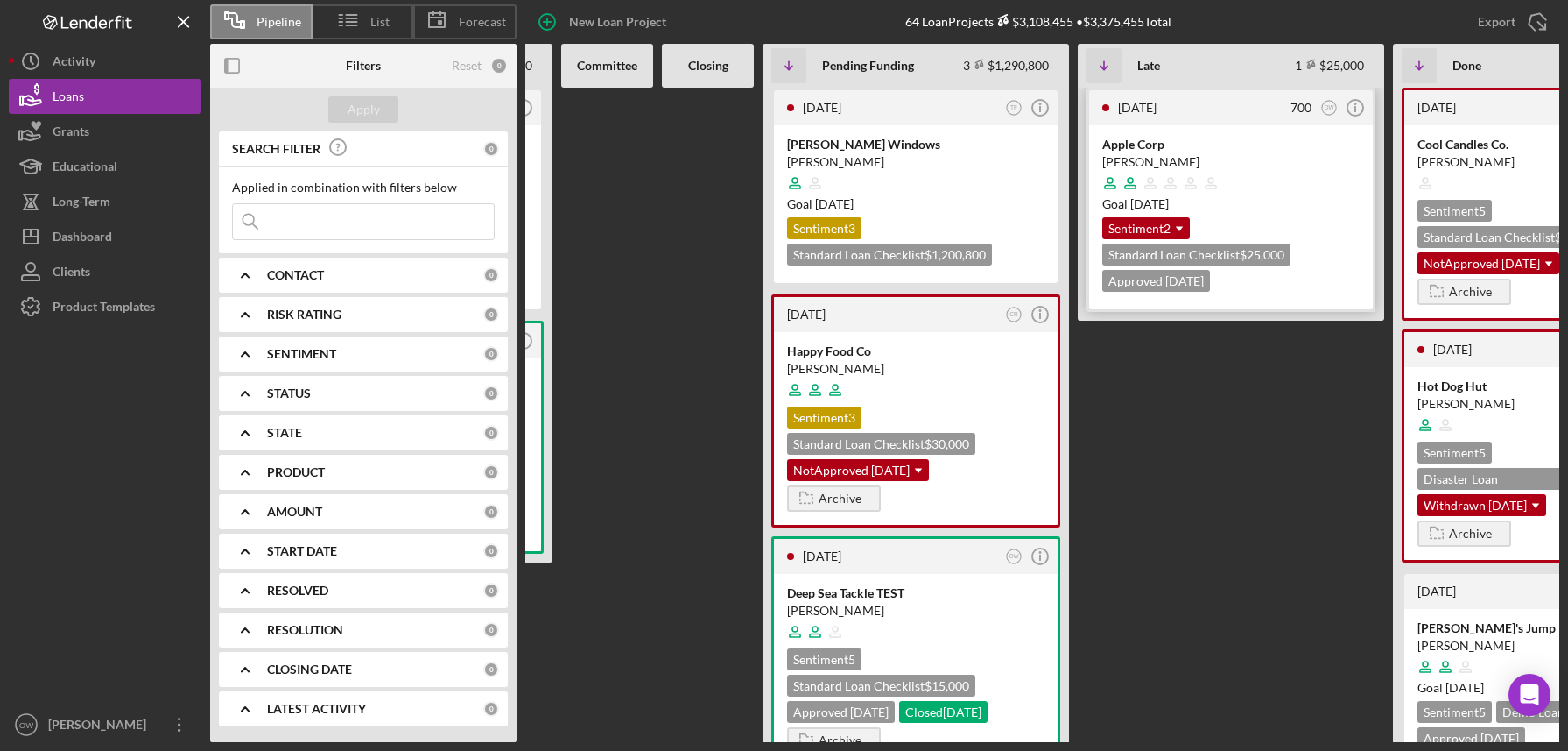
click at [1164, 170] on icon at bounding box center [1170, 183] width 33 height 33
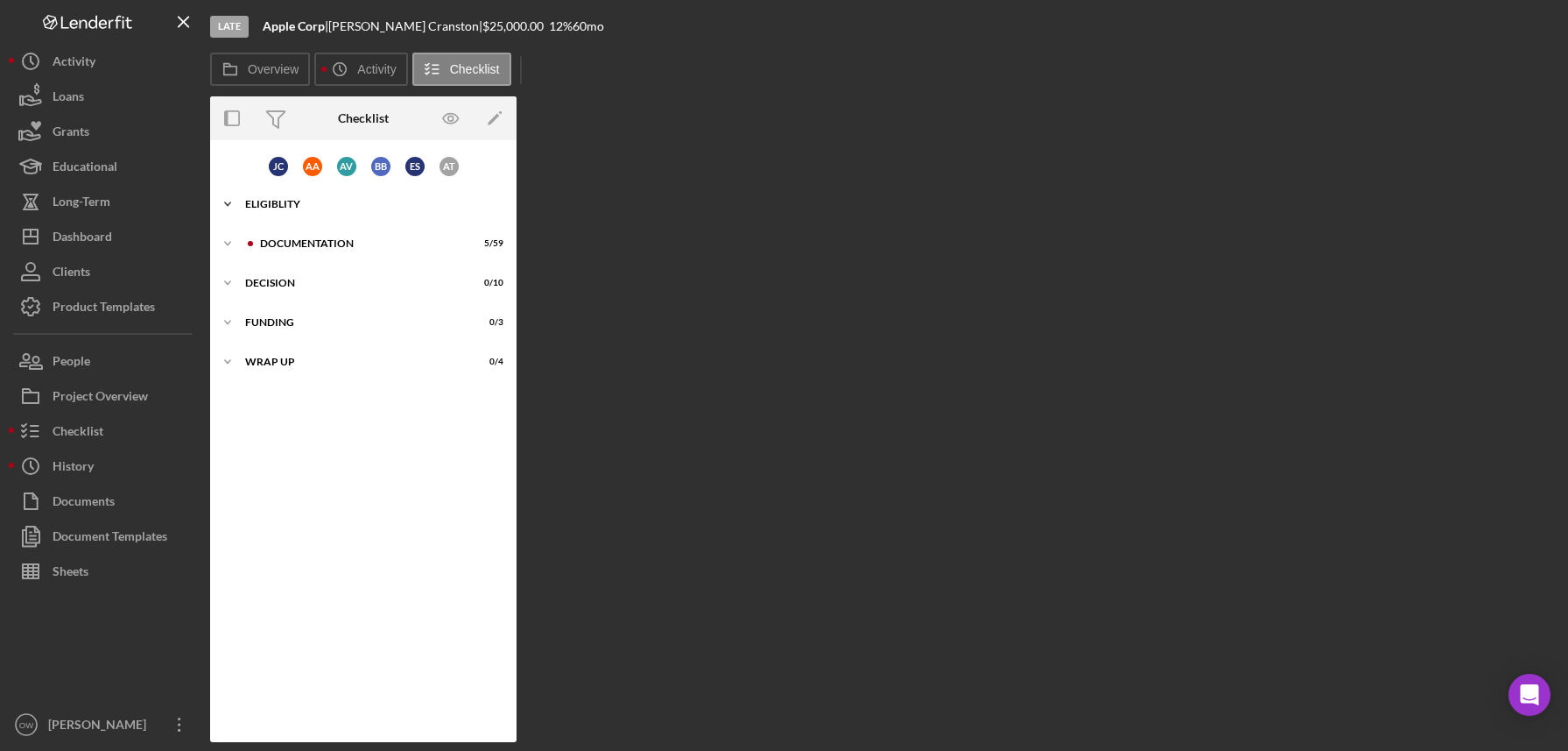
click at [324, 211] on div "Icon/Expander Eligiblity 11 / 31" at bounding box center [363, 203] width 307 height 35
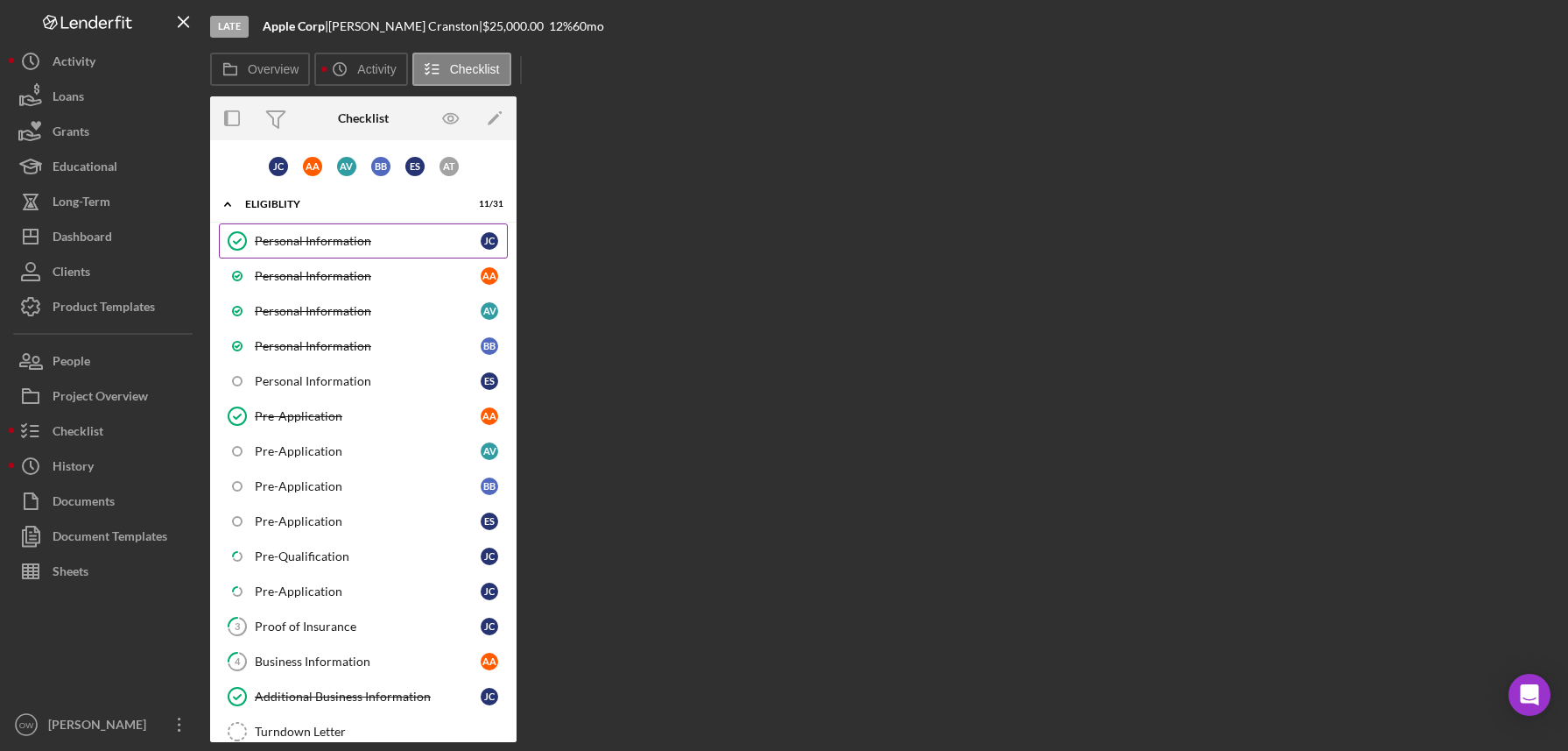
click at [344, 253] on link "Personal Information Personal Information [PERSON_NAME]" at bounding box center [363, 240] width 289 height 35
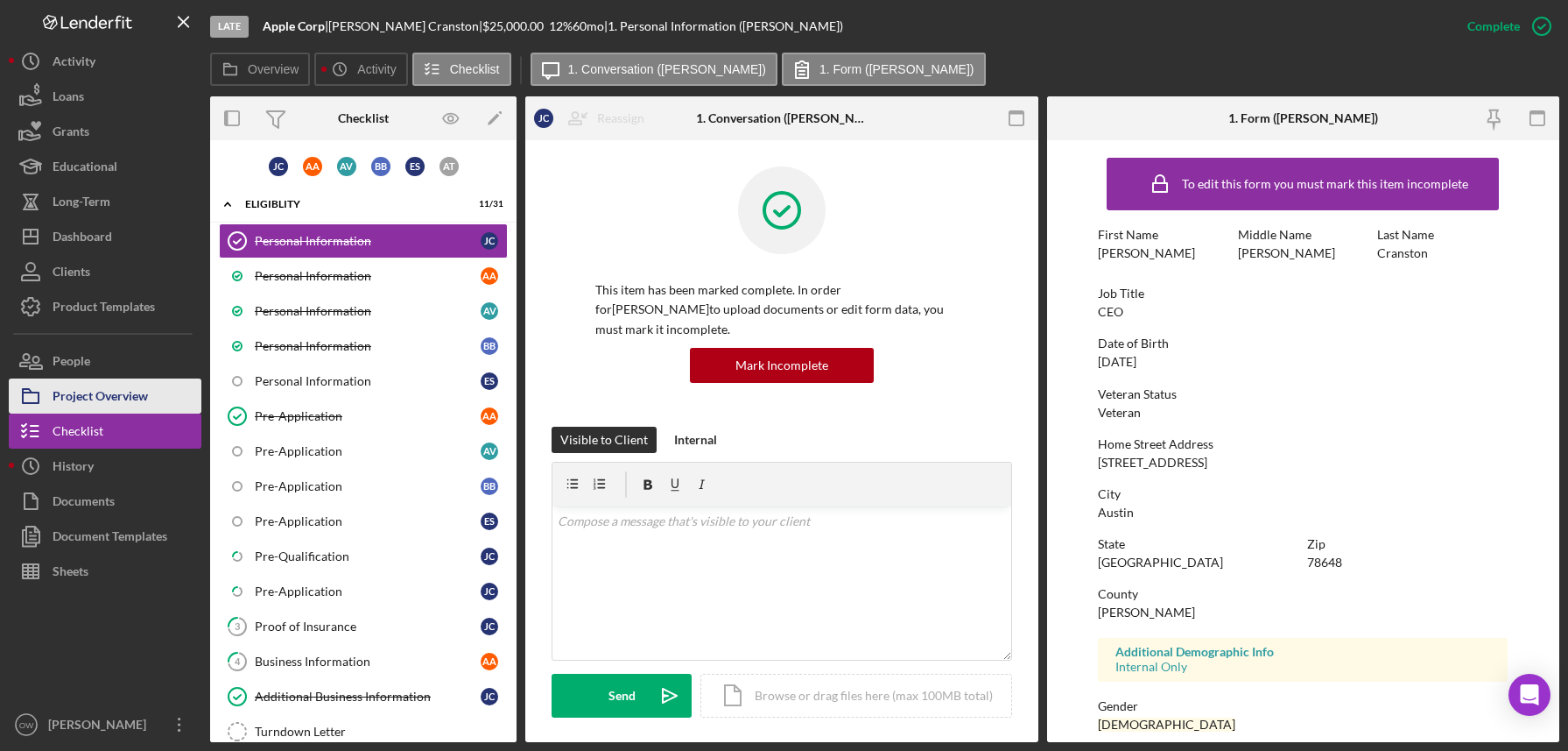
click at [149, 388] on button "Project Overview" at bounding box center [104, 395] width 193 height 35
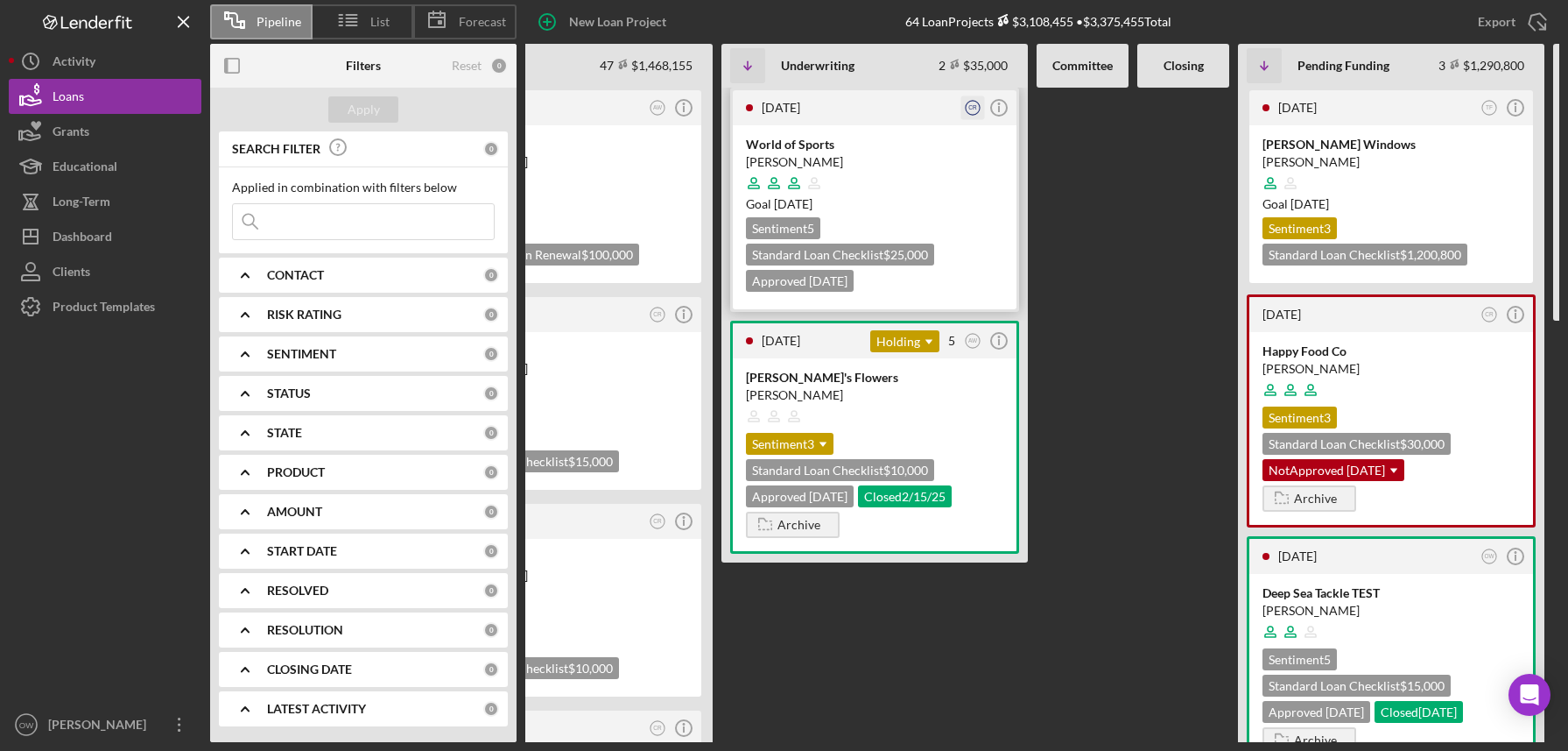
scroll to position [0, 93]
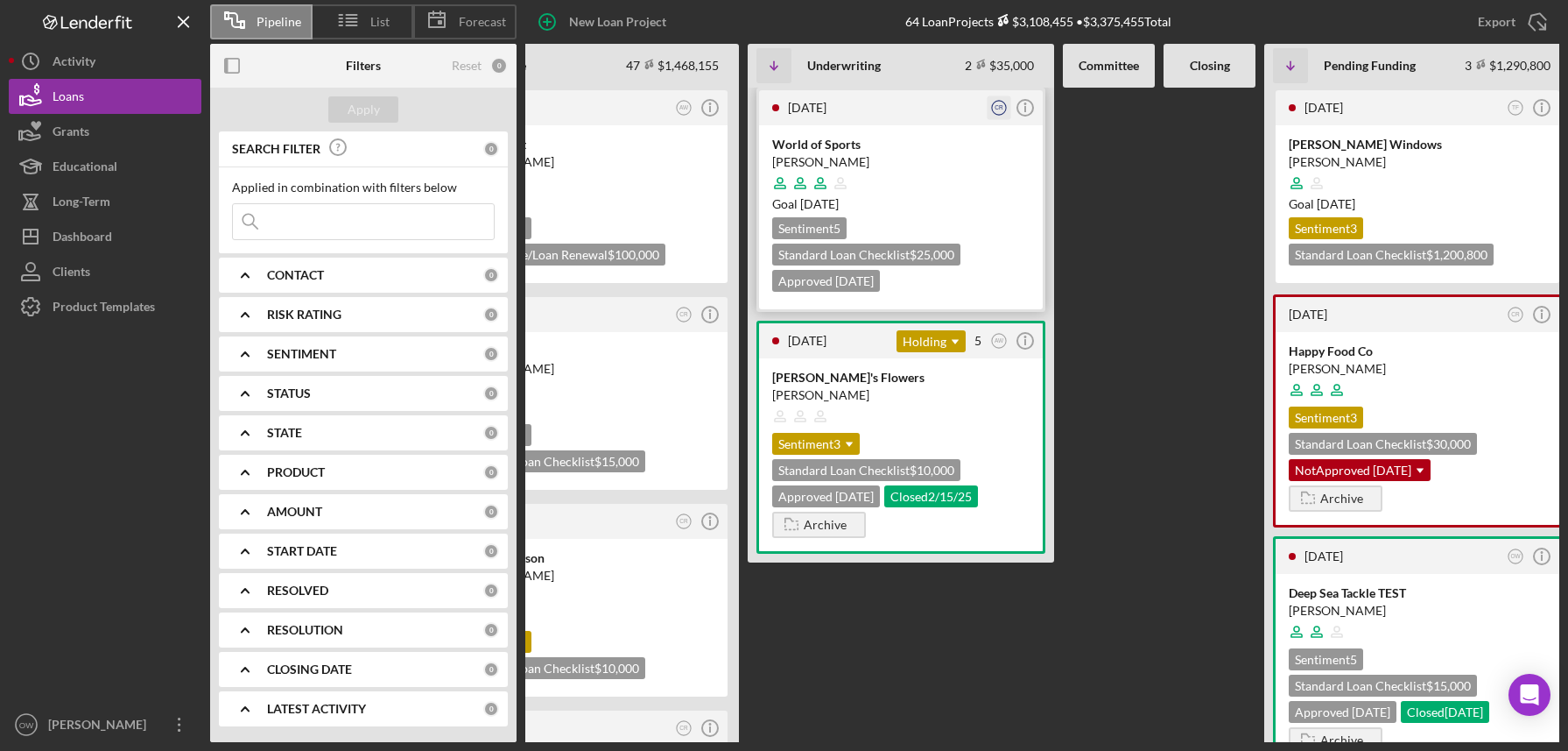
click at [993, 106] on icon "CR" at bounding box center [999, 107] width 24 height 24
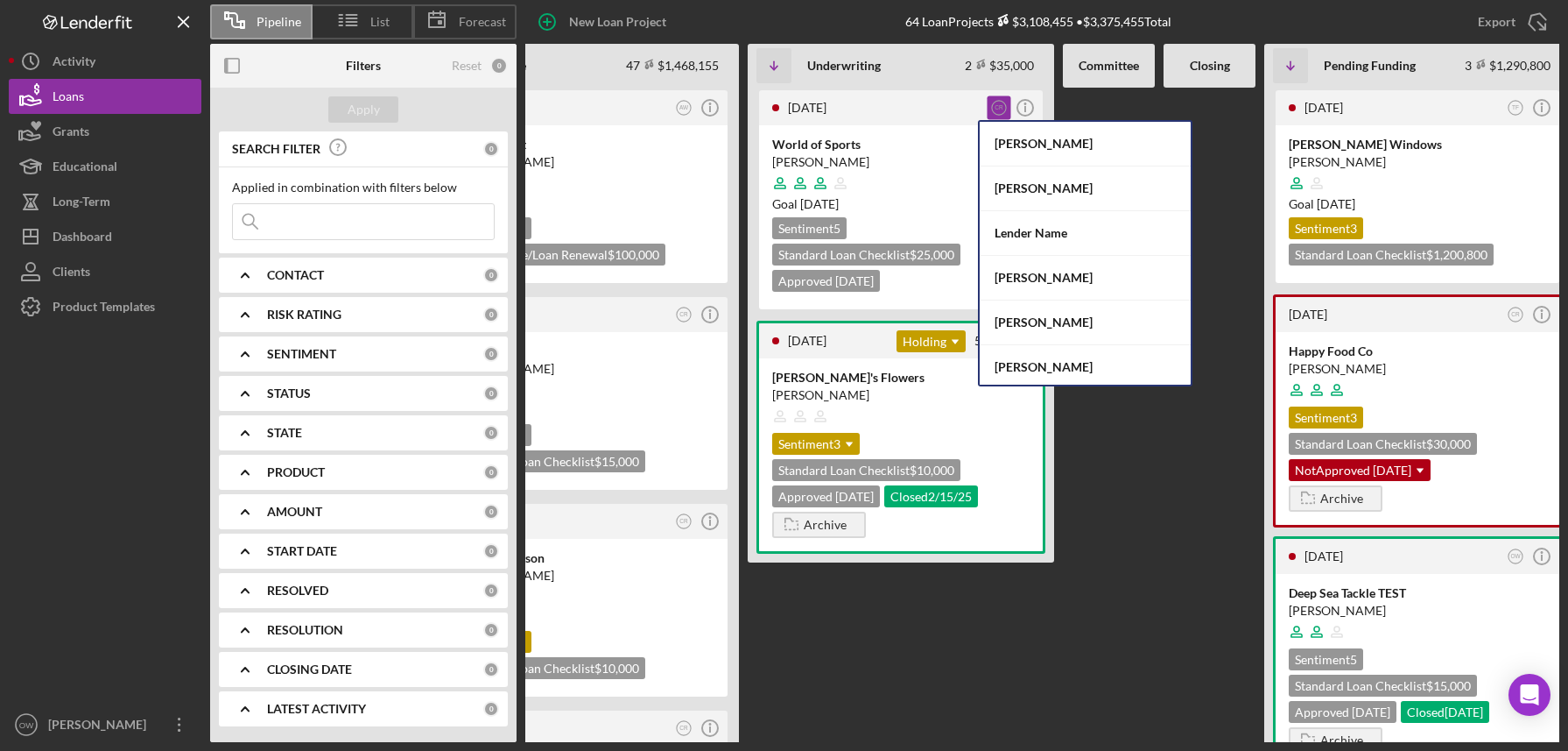
click at [1154, 513] on div at bounding box center [1109, 414] width 92 height 654
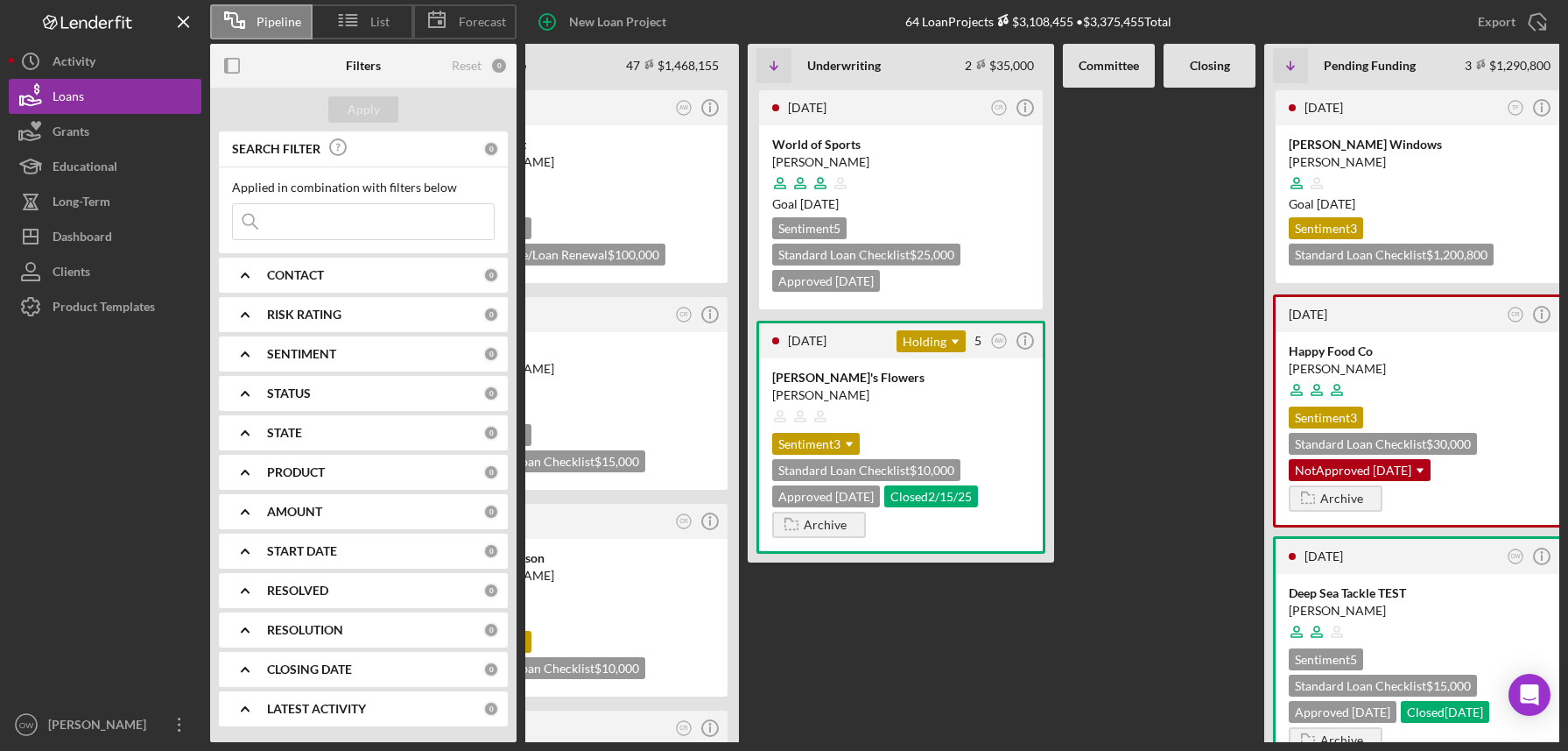
click at [261, 471] on icon "Icon/Expander" at bounding box center [245, 471] width 44 height 44
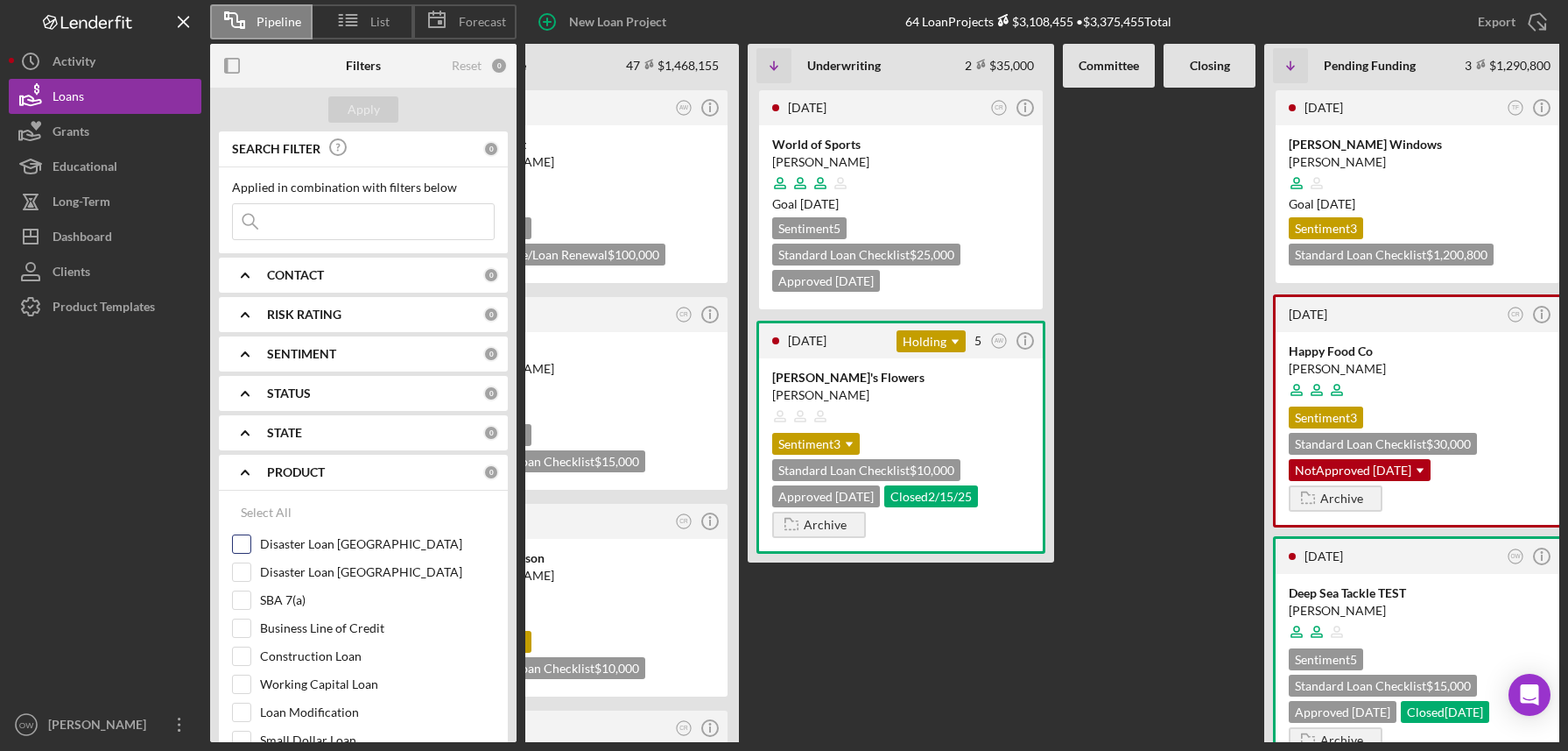
click at [238, 522] on input "Disaster Loan [GEOGRAPHIC_DATA]" at bounding box center [242, 544] width 18 height 18
click at [243, 522] on input "Disaster Loan [GEOGRAPHIC_DATA]" at bounding box center [242, 544] width 18 height 18
click at [244, 522] on input "Disaster Loan [GEOGRAPHIC_DATA]" at bounding box center [242, 544] width 18 height 18
checkbox input "false"
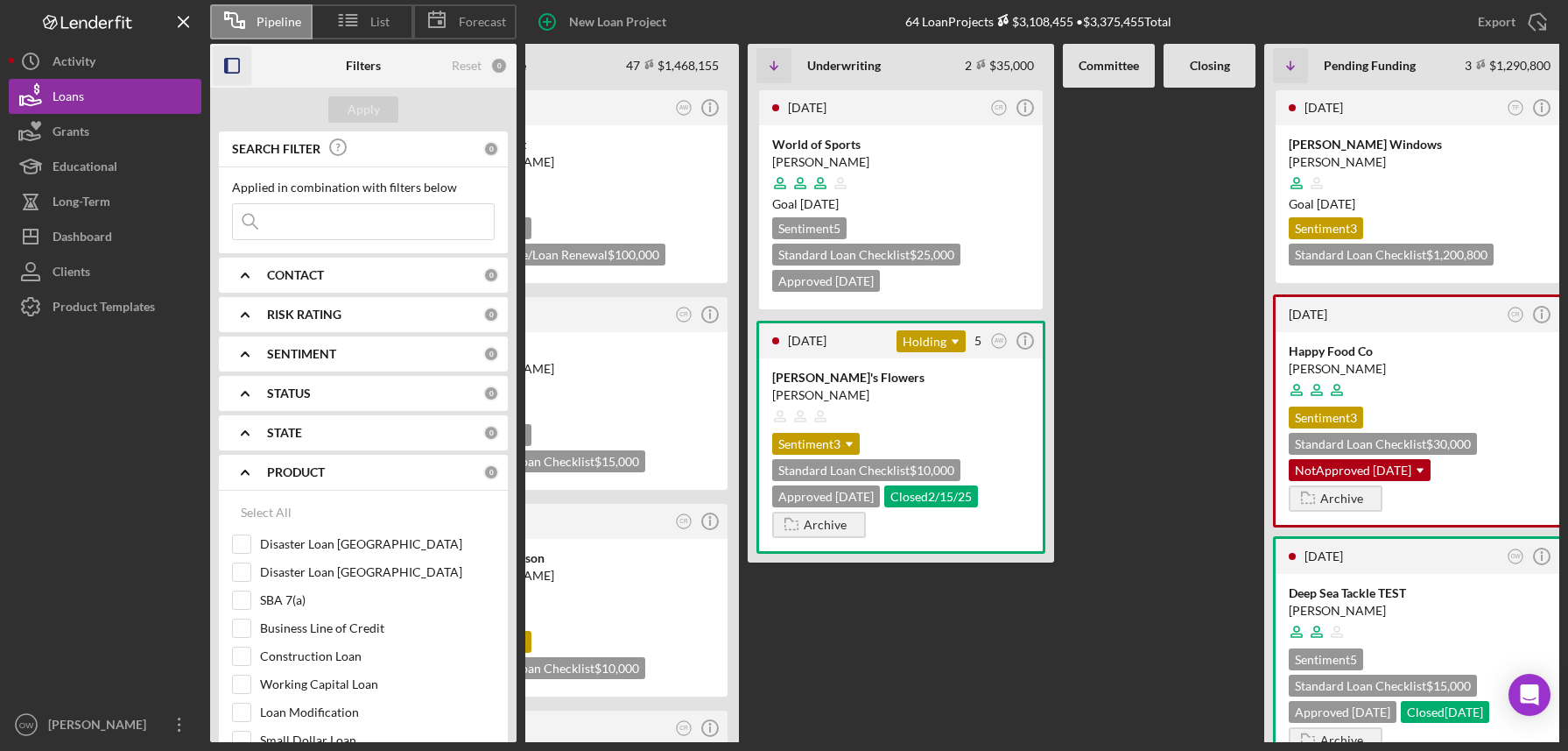
click at [241, 60] on icon "button" at bounding box center [232, 66] width 40 height 40
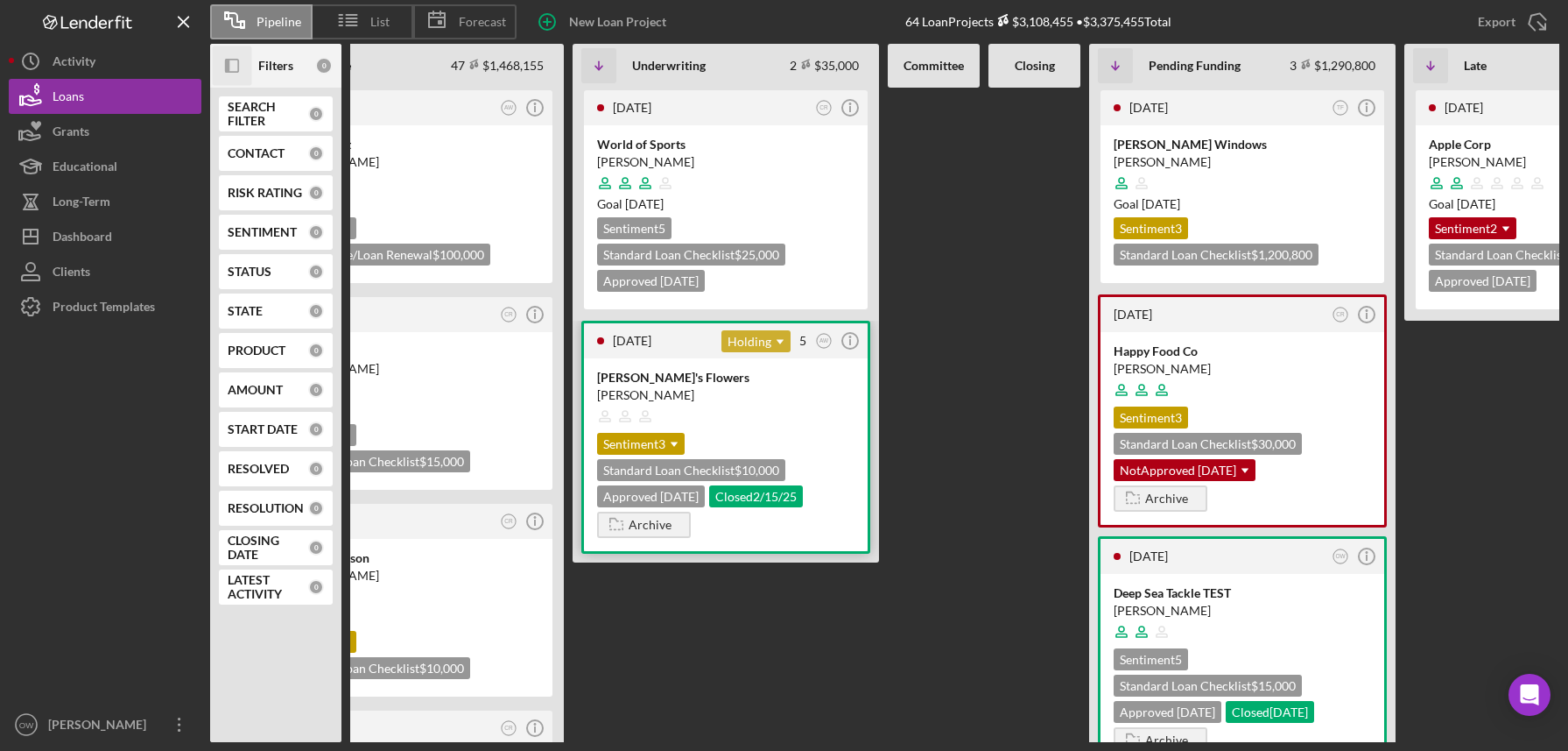
click at [760, 344] on div "Holding Icon/Dropdown Arrow" at bounding box center [756, 341] width 70 height 22
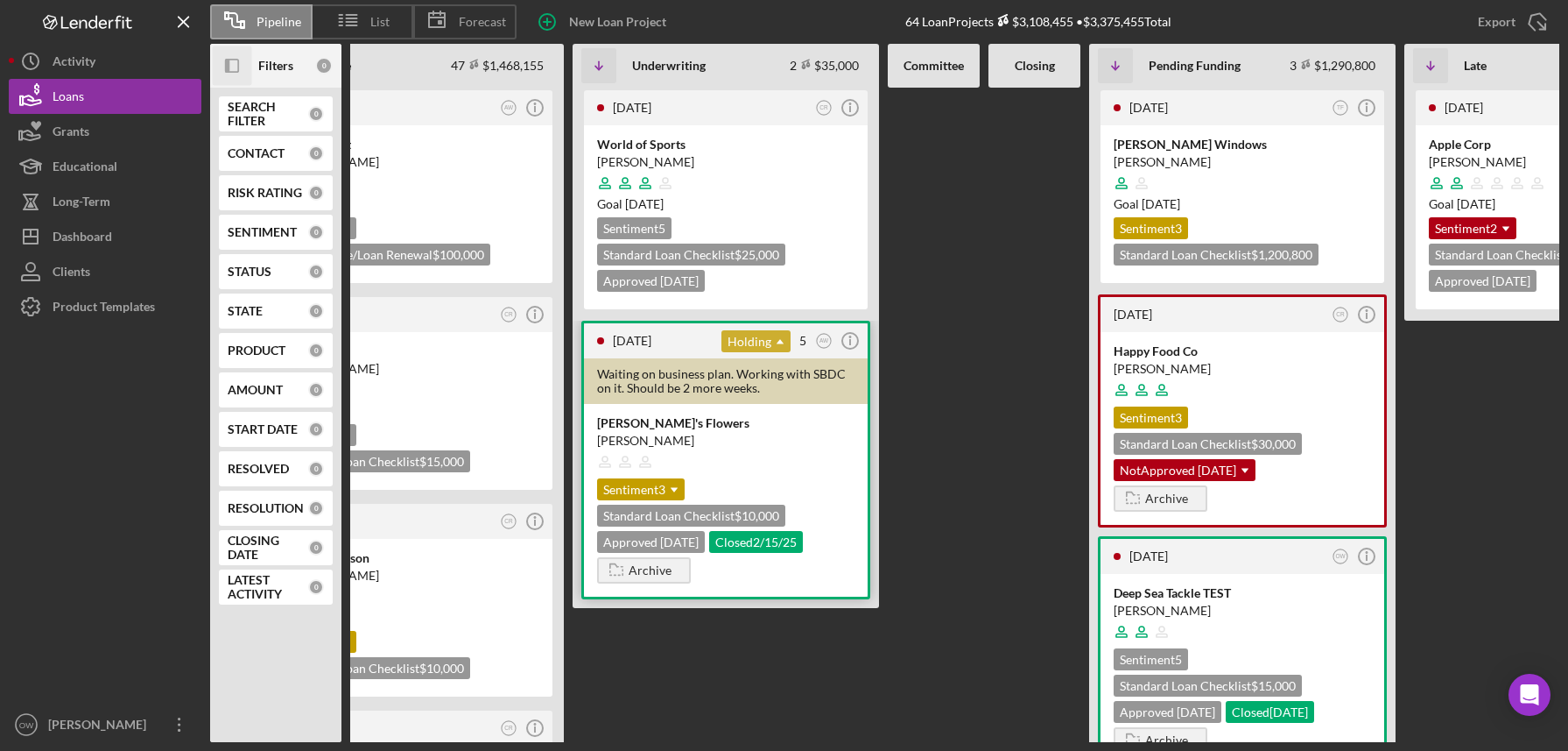
click at [746, 348] on div "Holding Icon/Dropdown Arrow" at bounding box center [756, 341] width 70 height 22
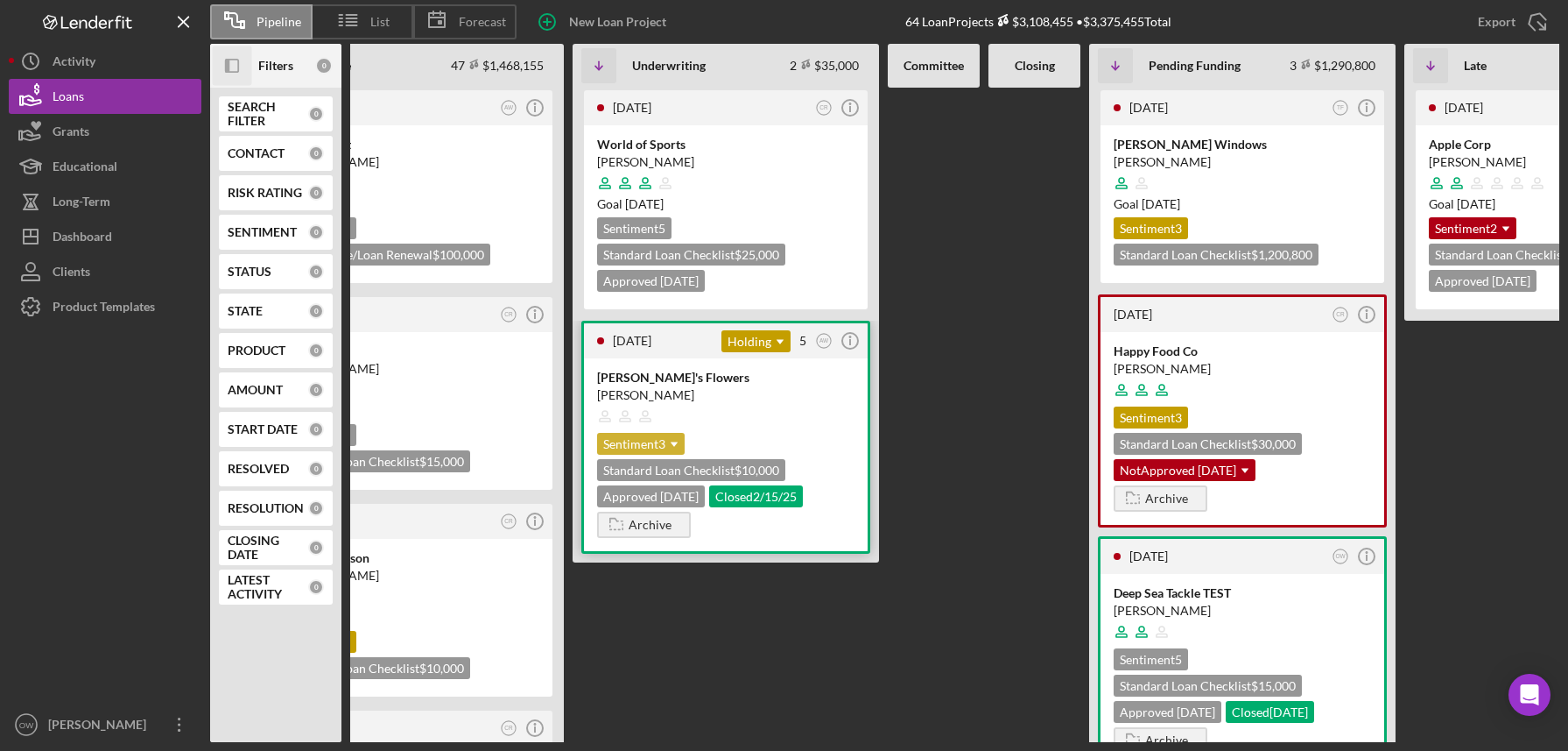
click at [674, 445] on icon "Icon/Dropdown Arrow" at bounding box center [673, 443] width 35 height 35
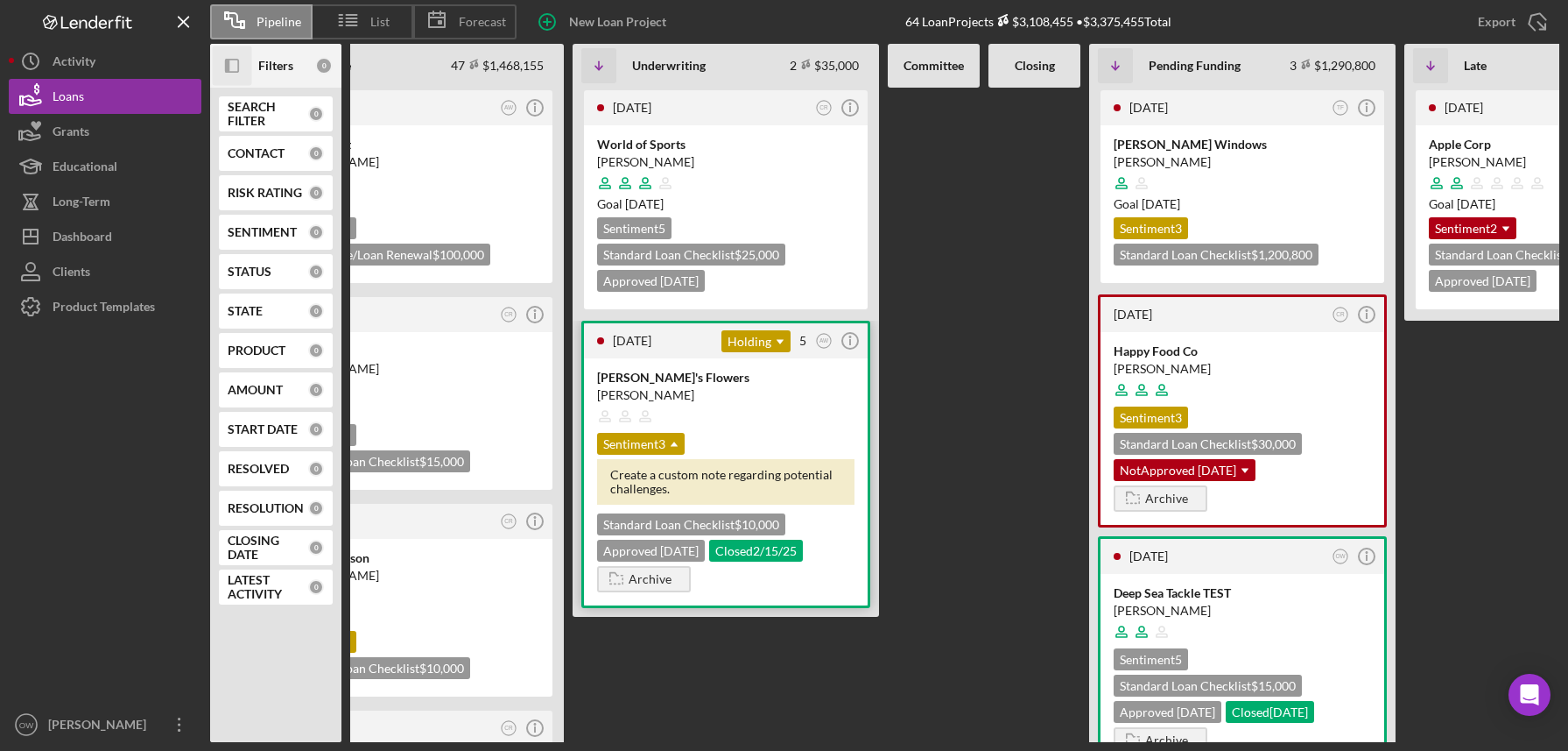
click at [693, 376] on div "[PERSON_NAME]'s Flowers" at bounding box center [726, 377] width 258 height 18
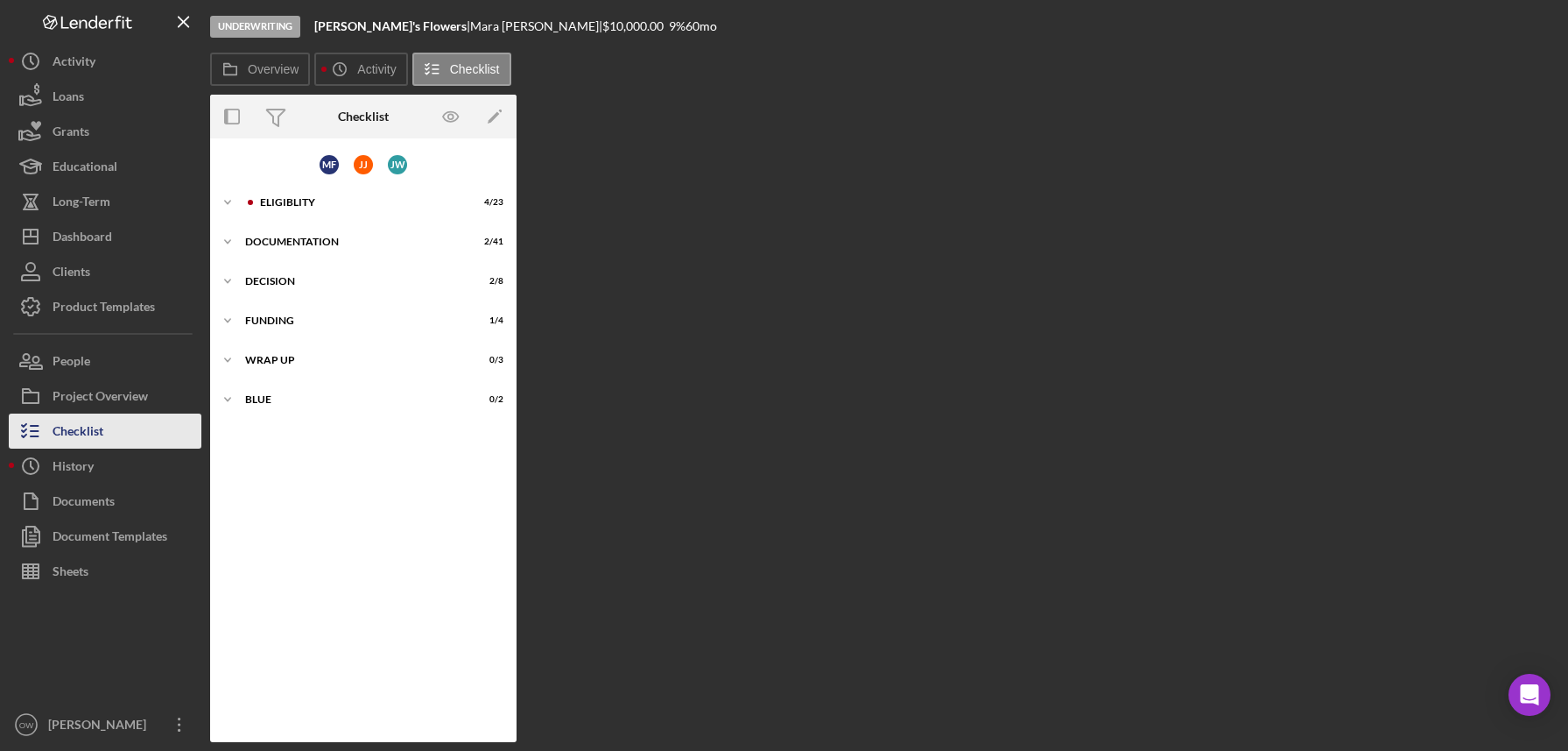
click at [124, 437] on button "Checklist" at bounding box center [104, 430] width 193 height 35
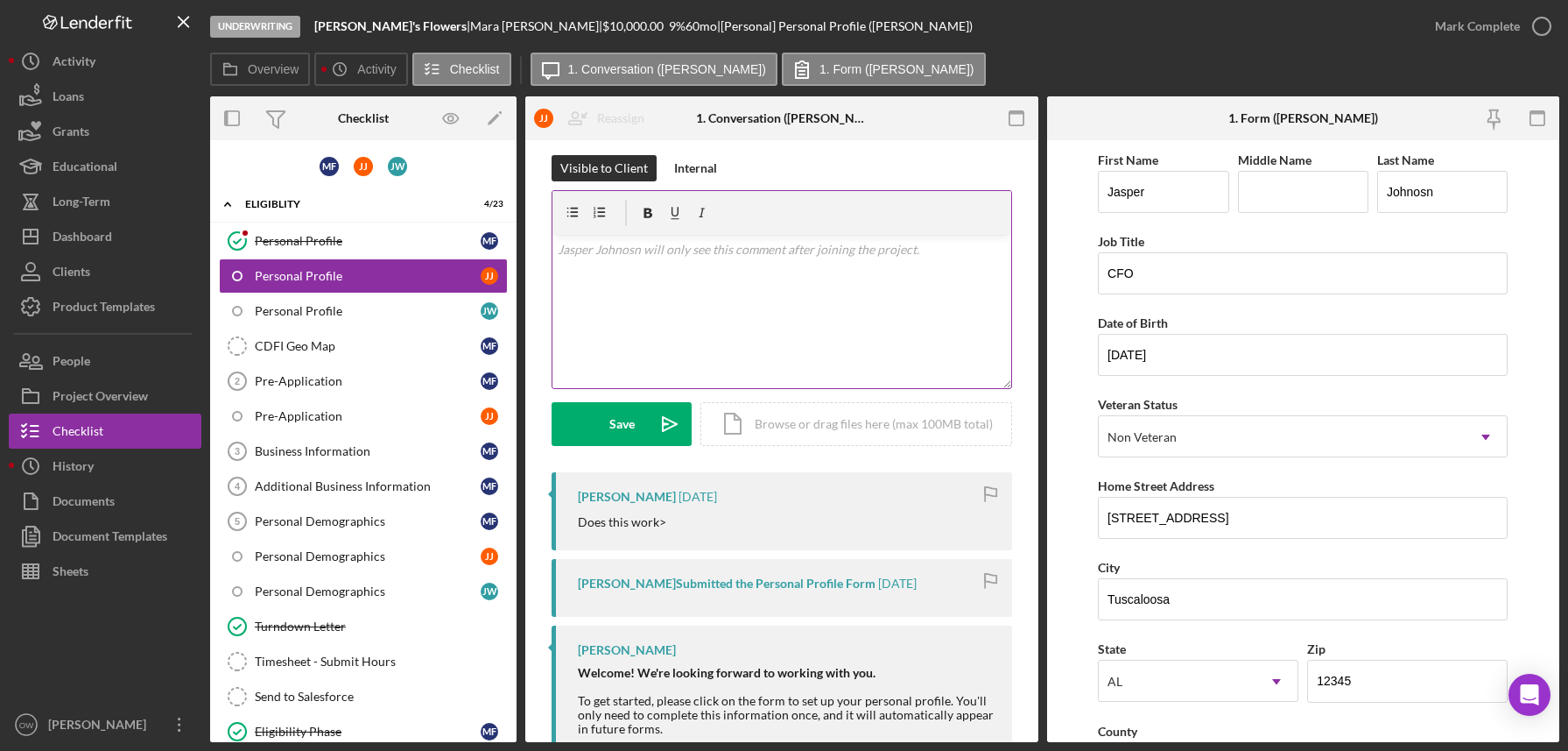
scroll to position [238, 0]
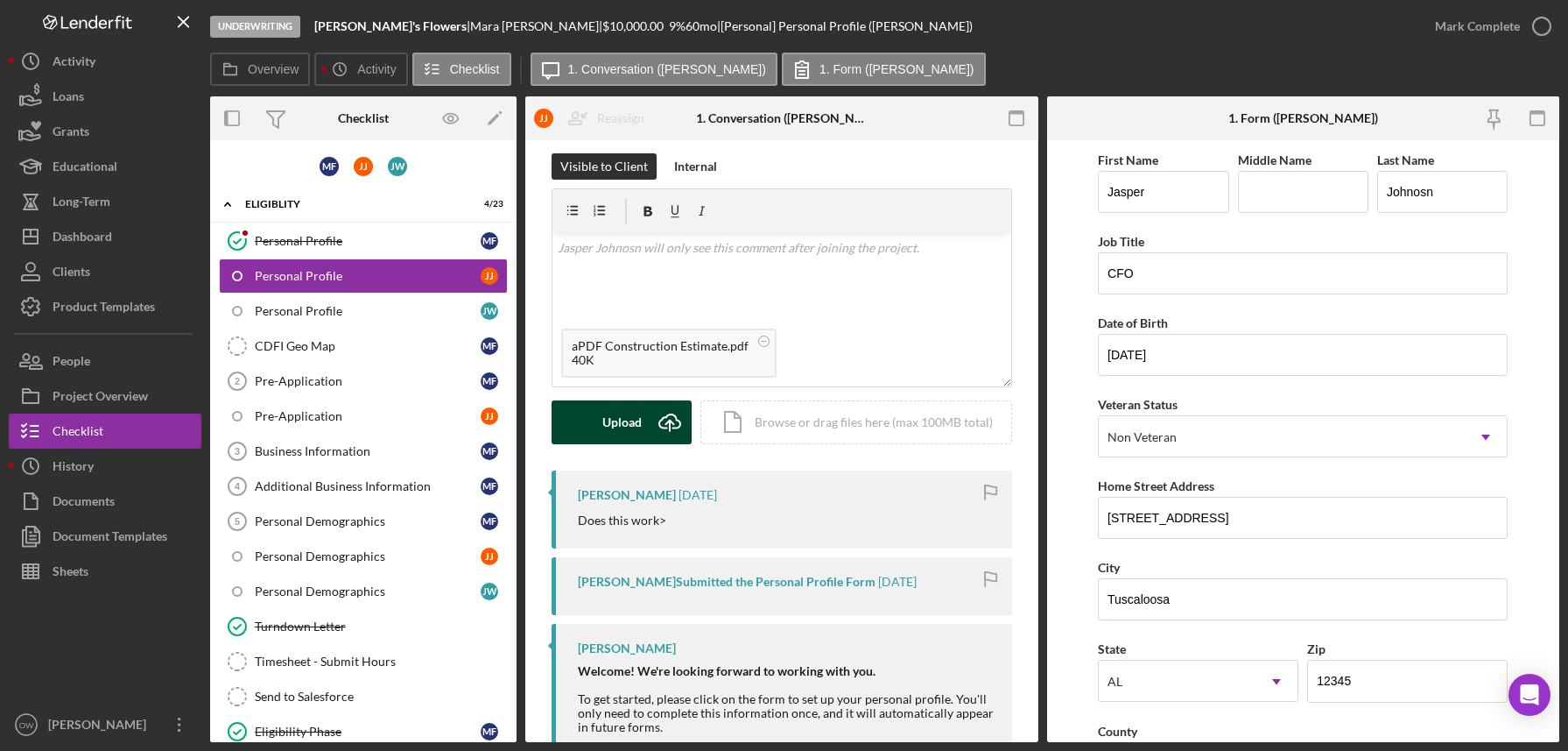
click at [624, 429] on div "Upload" at bounding box center [622, 422] width 40 height 44
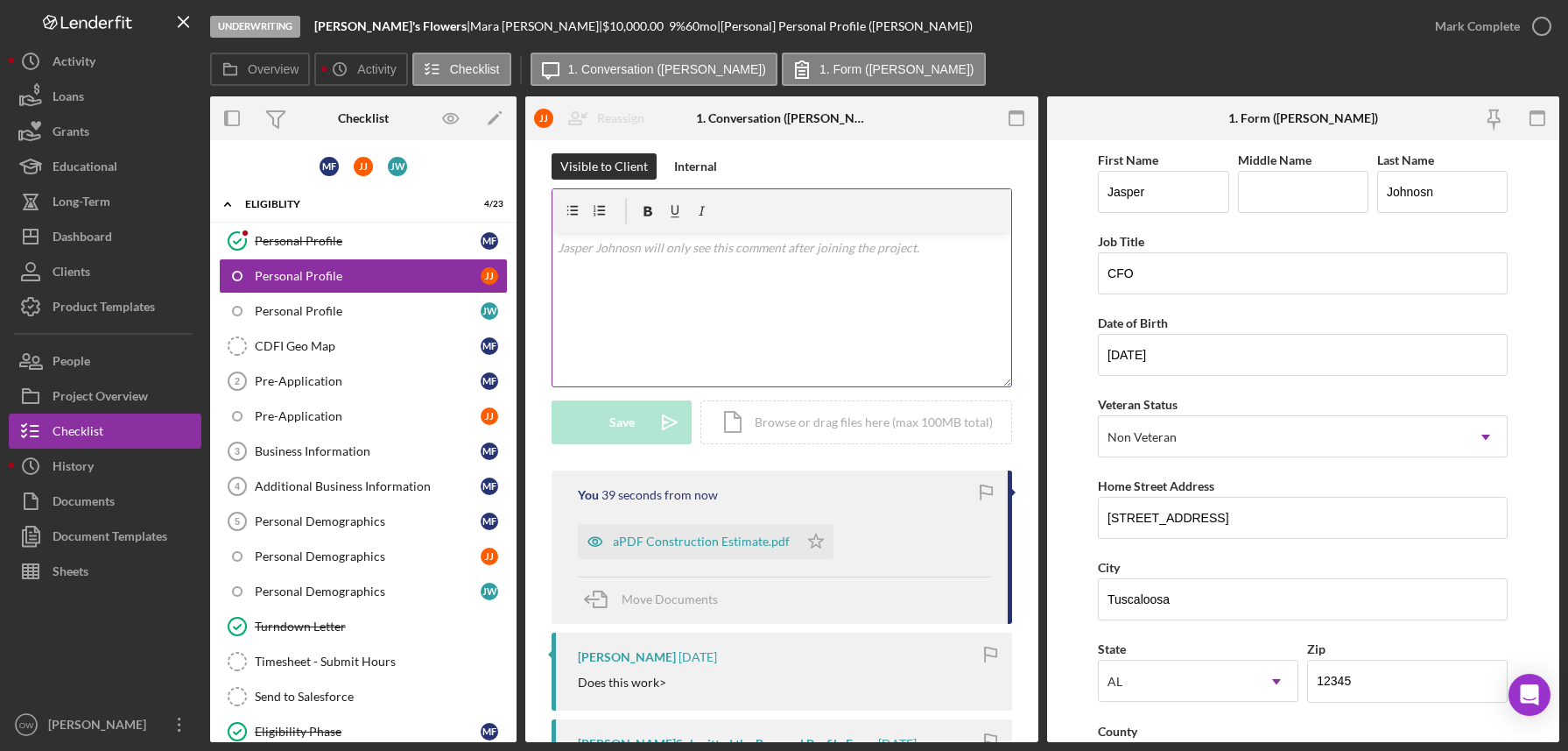
click at [724, 321] on div "v Color teal Color pink Remove color Add row above Add row below Add column bef…" at bounding box center [782, 310] width 459 height 153
click at [689, 171] on div "Internal" at bounding box center [696, 167] width 43 height 26
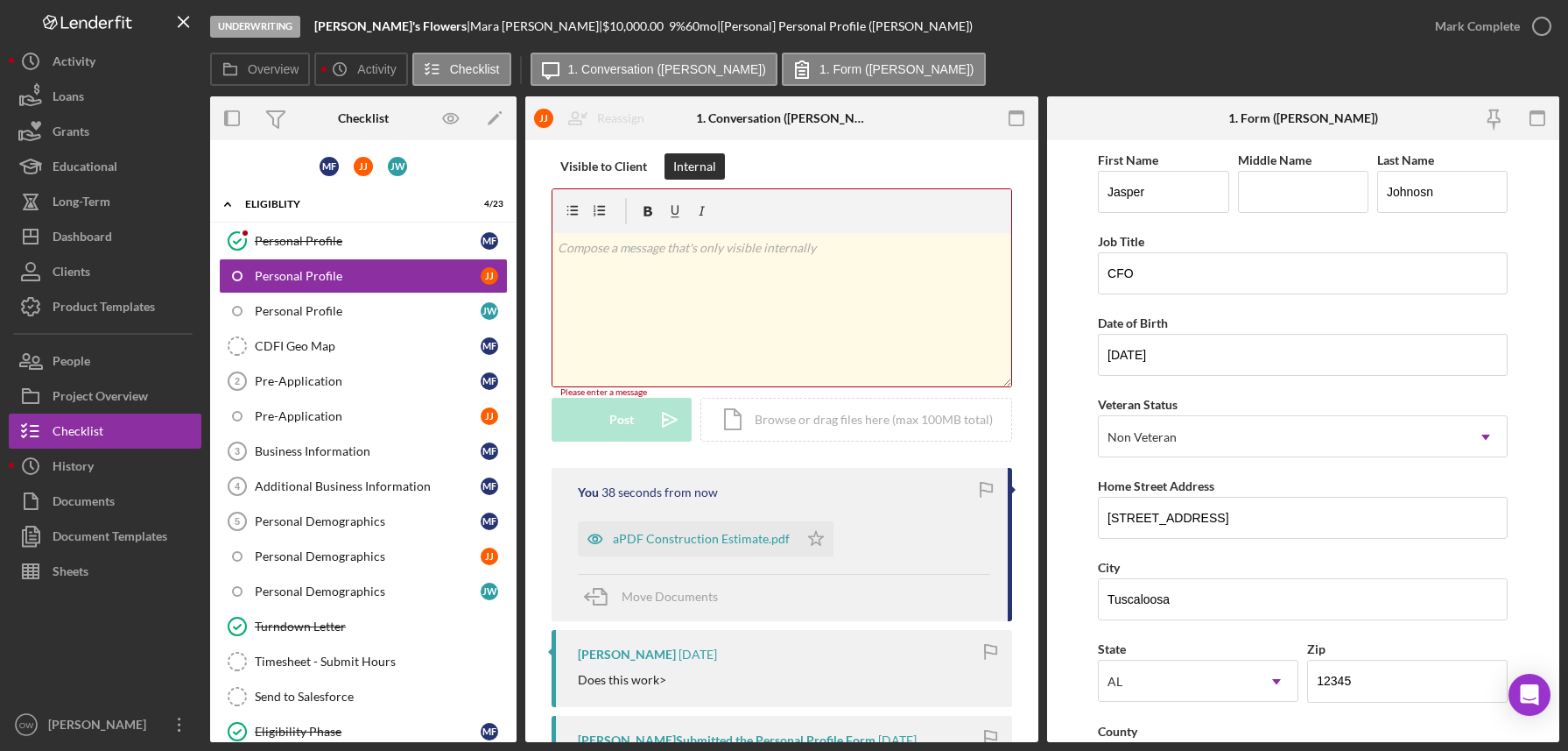
click at [690, 276] on div "v Color teal Color pink Remove color Add row above Add row below Add column bef…" at bounding box center [782, 310] width 459 height 153
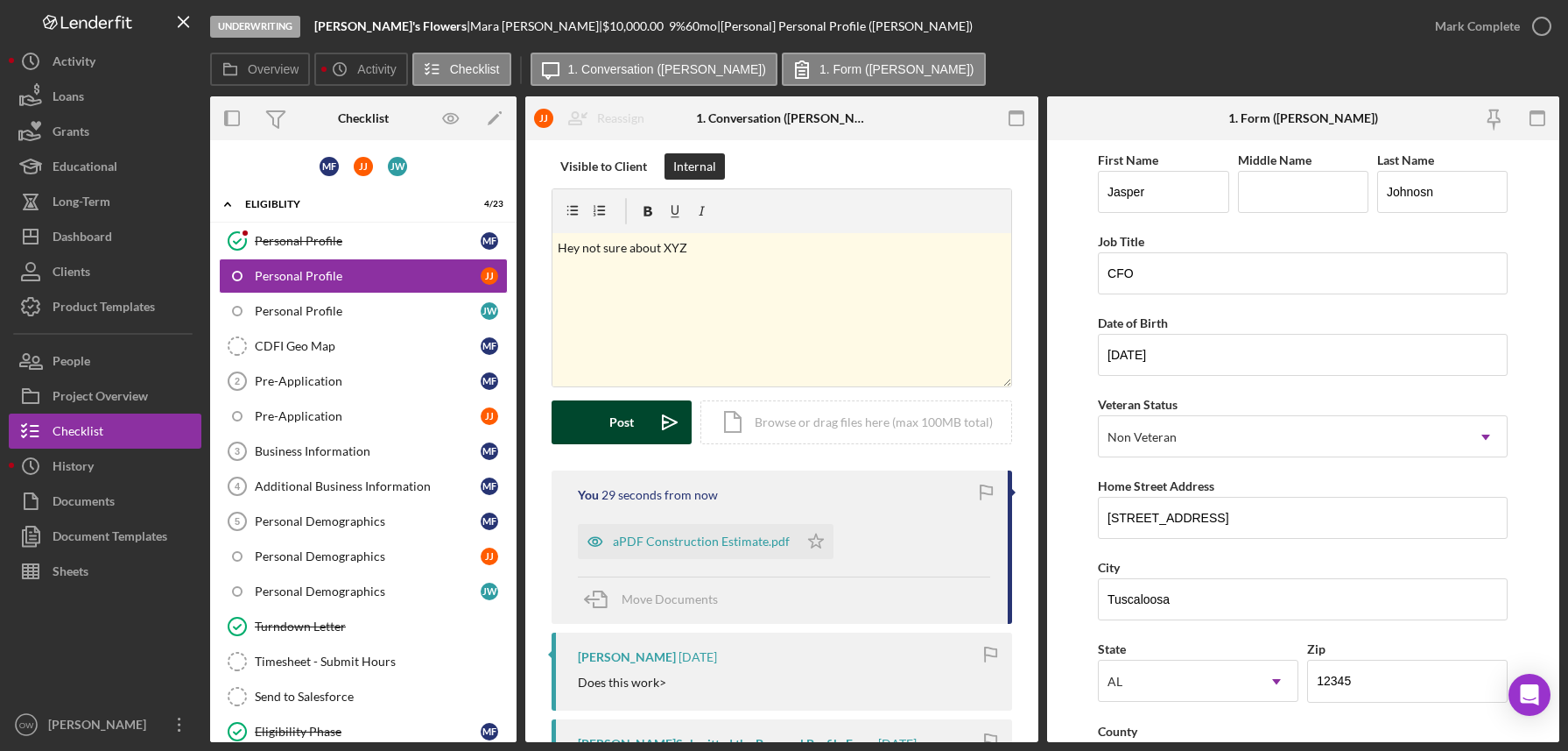
click at [641, 421] on button "Post Icon/icon-invite-send" at bounding box center [621, 422] width 140 height 44
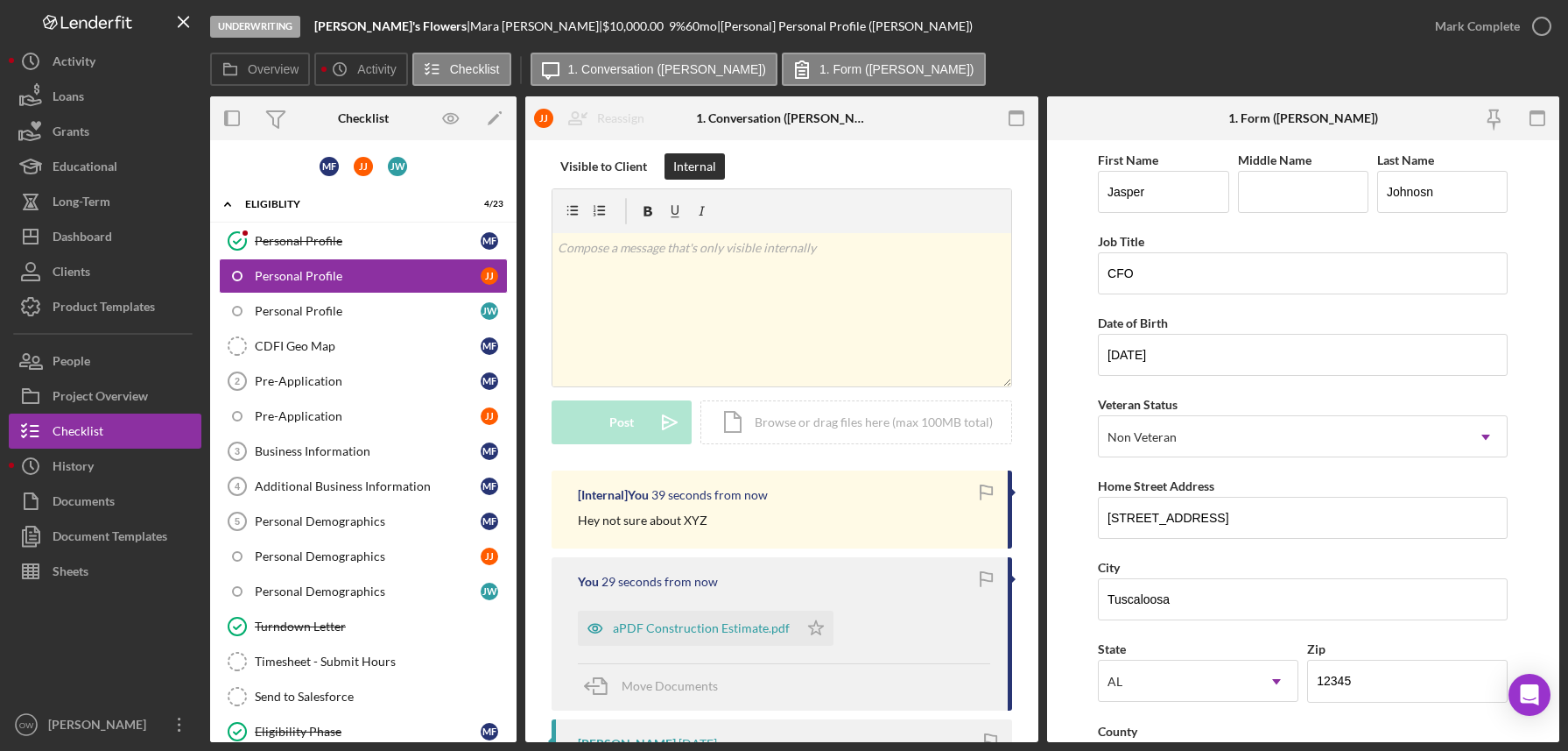
click at [990, 492] on icon "button" at bounding box center [986, 493] width 40 height 40
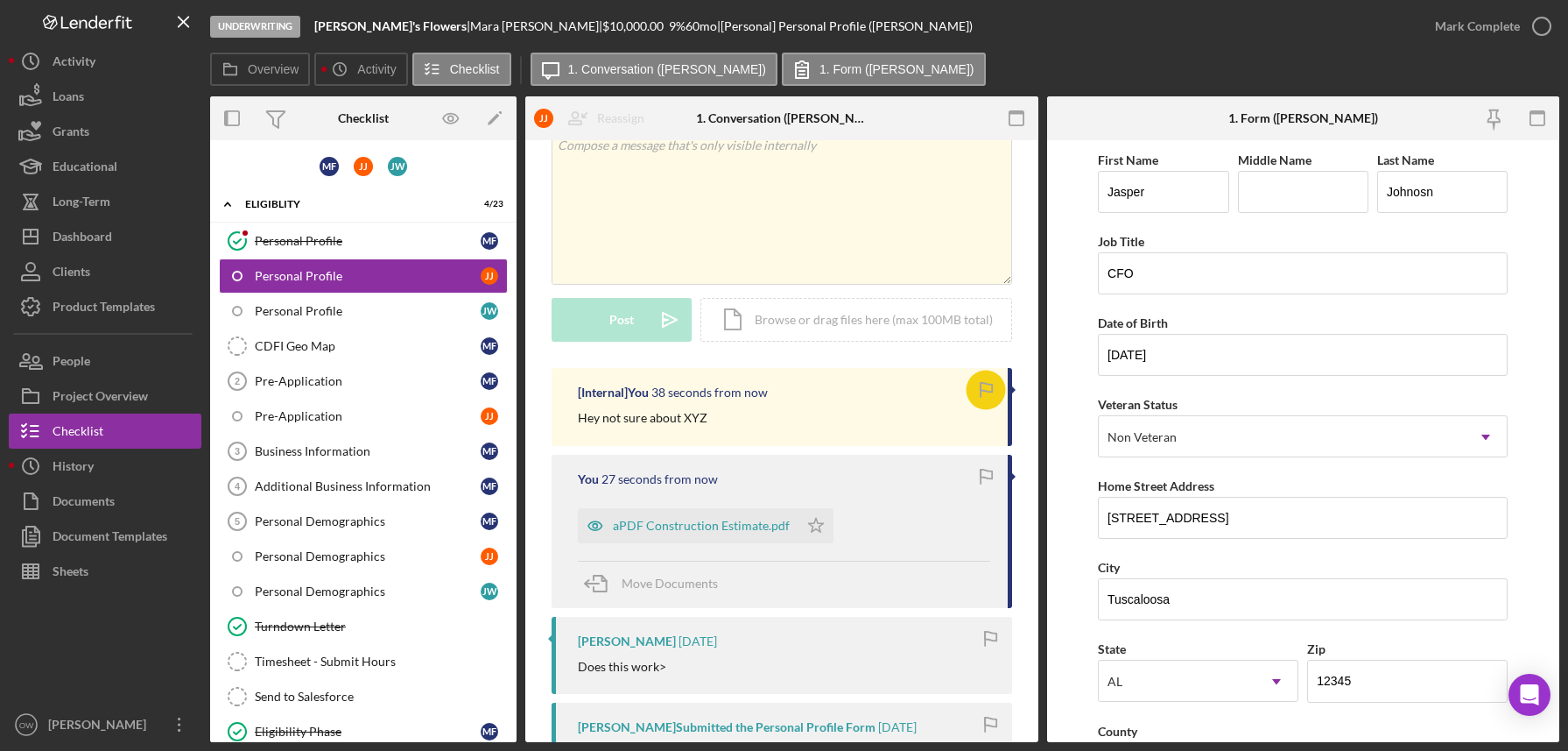
scroll to position [343, 0]
click at [110, 487] on div "Documents" at bounding box center [84, 503] width 62 height 40
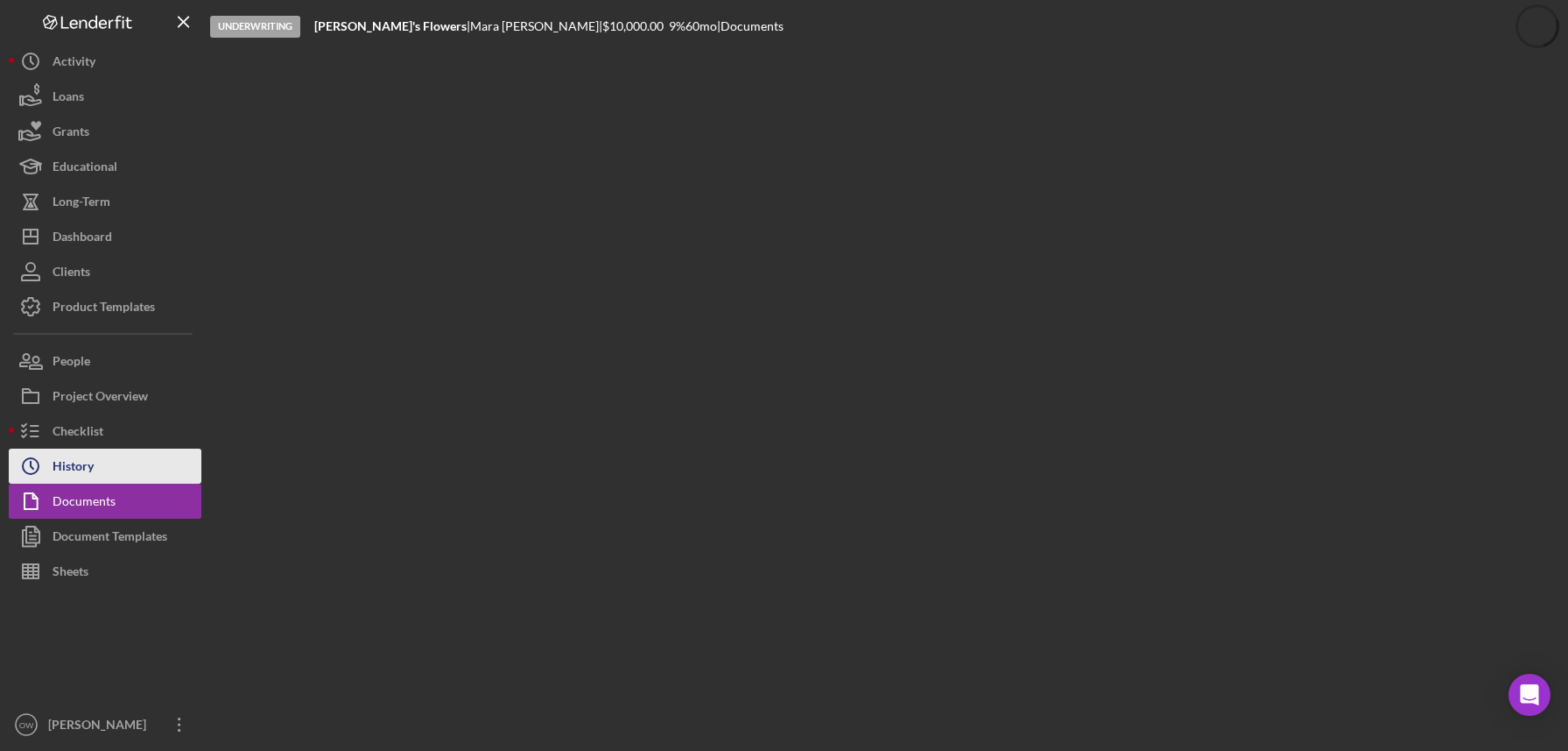
click at [88, 461] on div "History" at bounding box center [73, 469] width 41 height 40
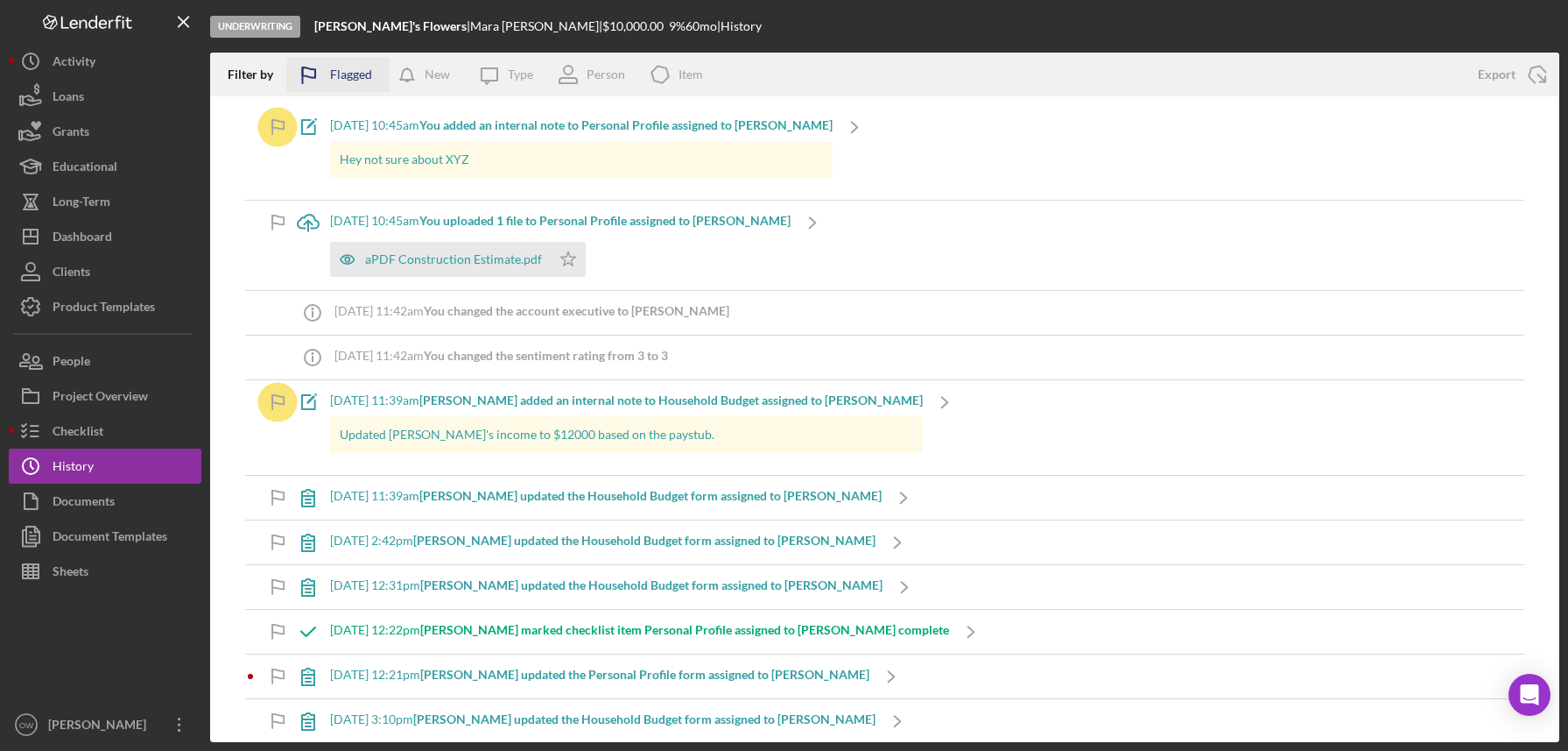
click at [314, 64] on icon "button" at bounding box center [308, 75] width 44 height 44
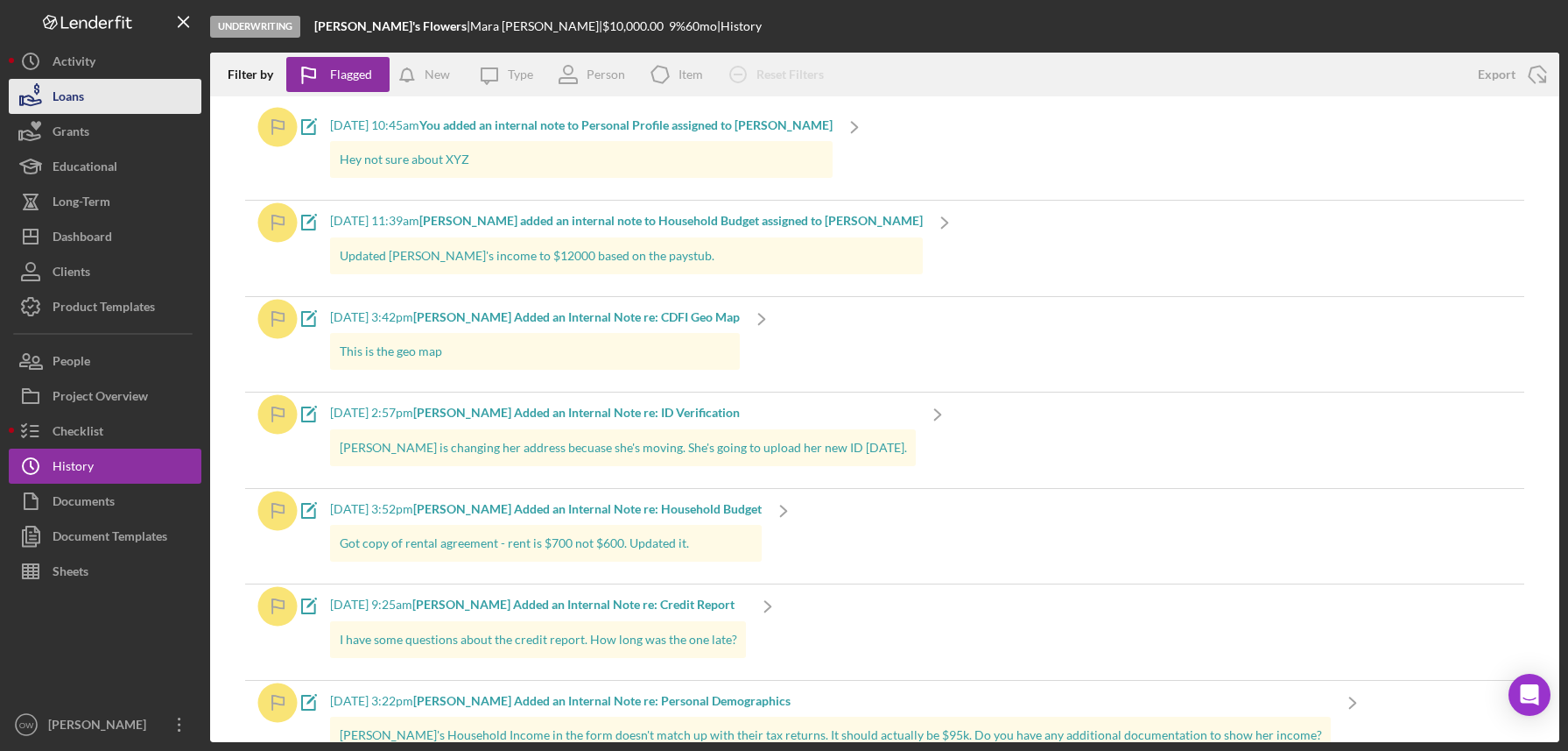
click at [108, 102] on button "Loans" at bounding box center [104, 96] width 193 height 35
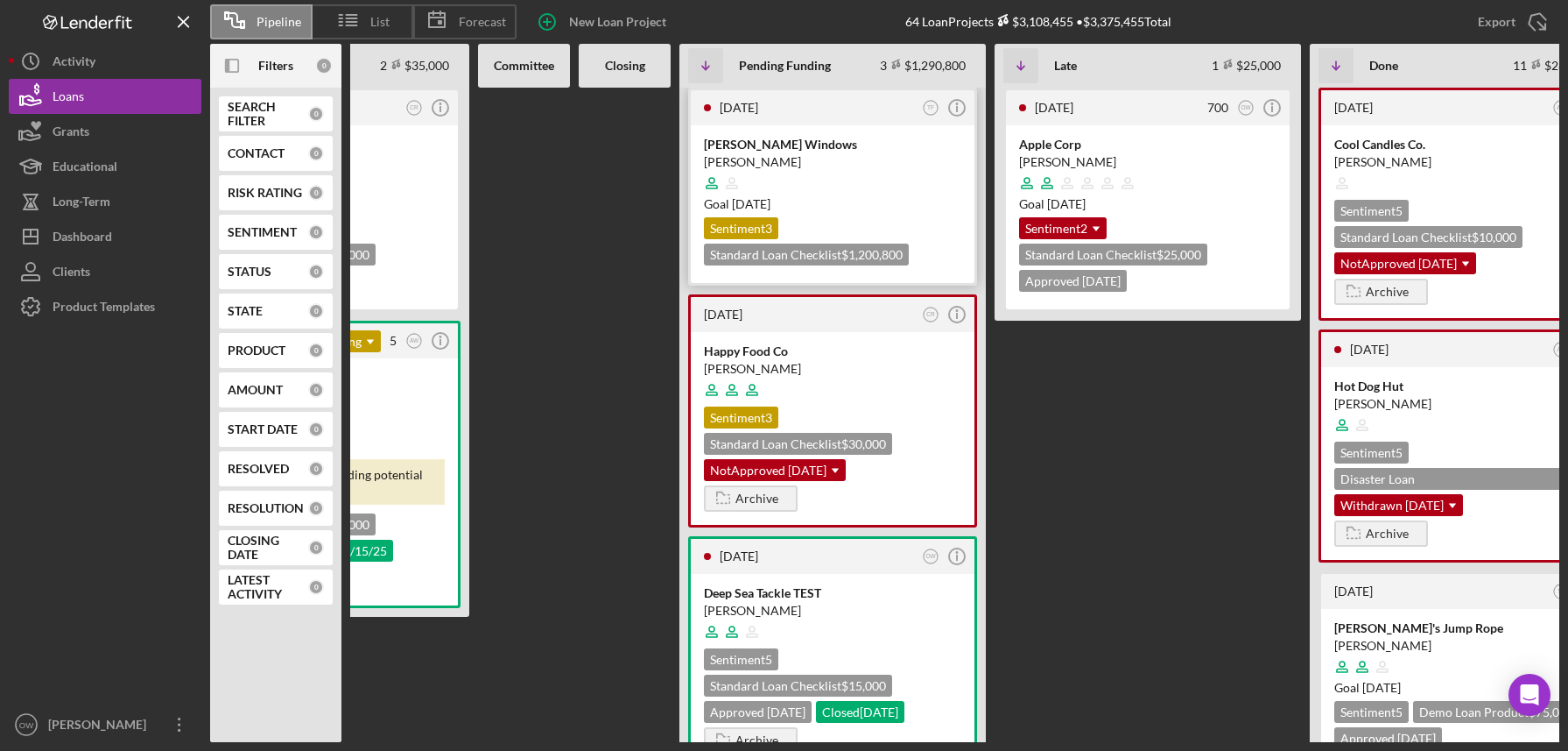
scroll to position [0, 568]
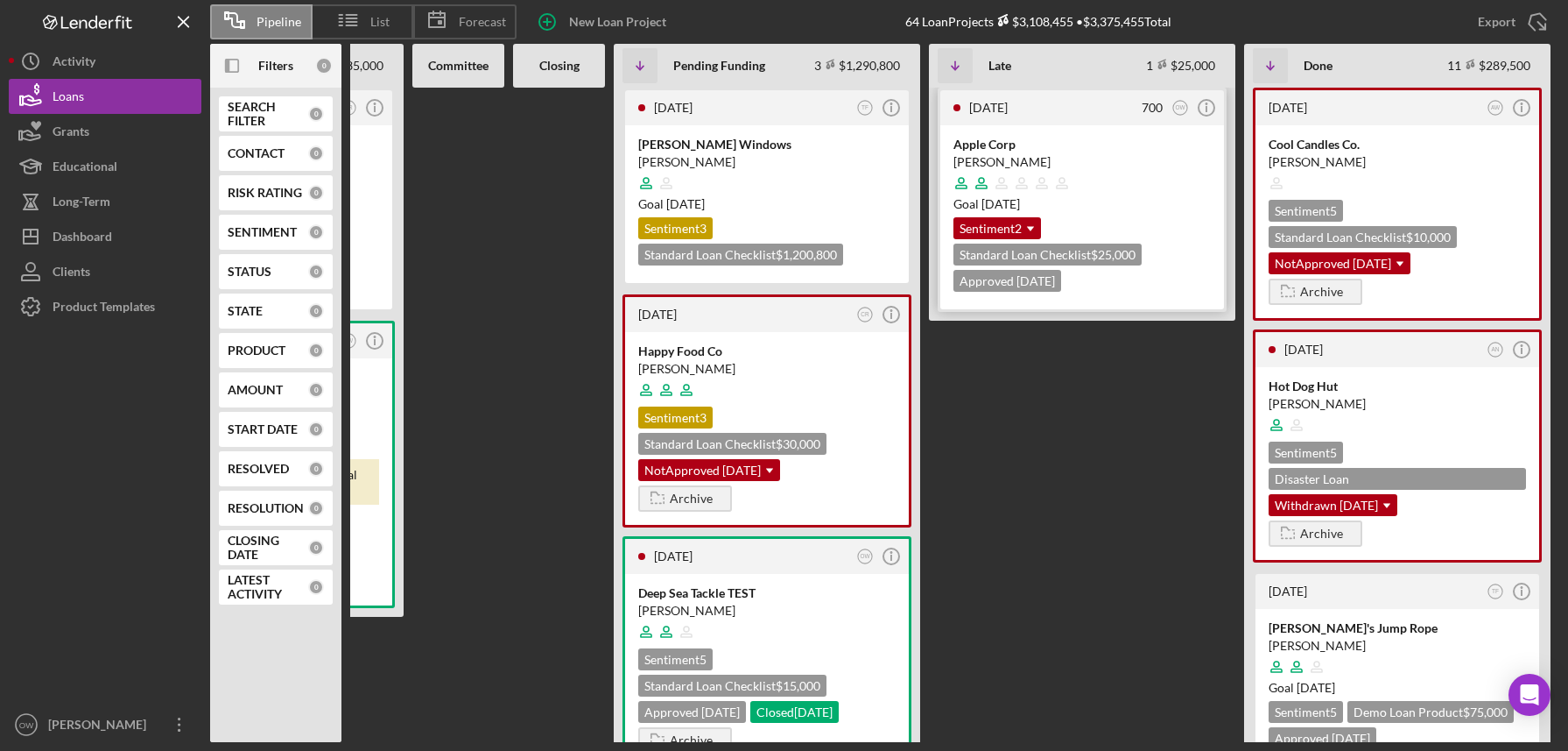
click at [1102, 163] on div "[PERSON_NAME]" at bounding box center [1083, 162] width 258 height 18
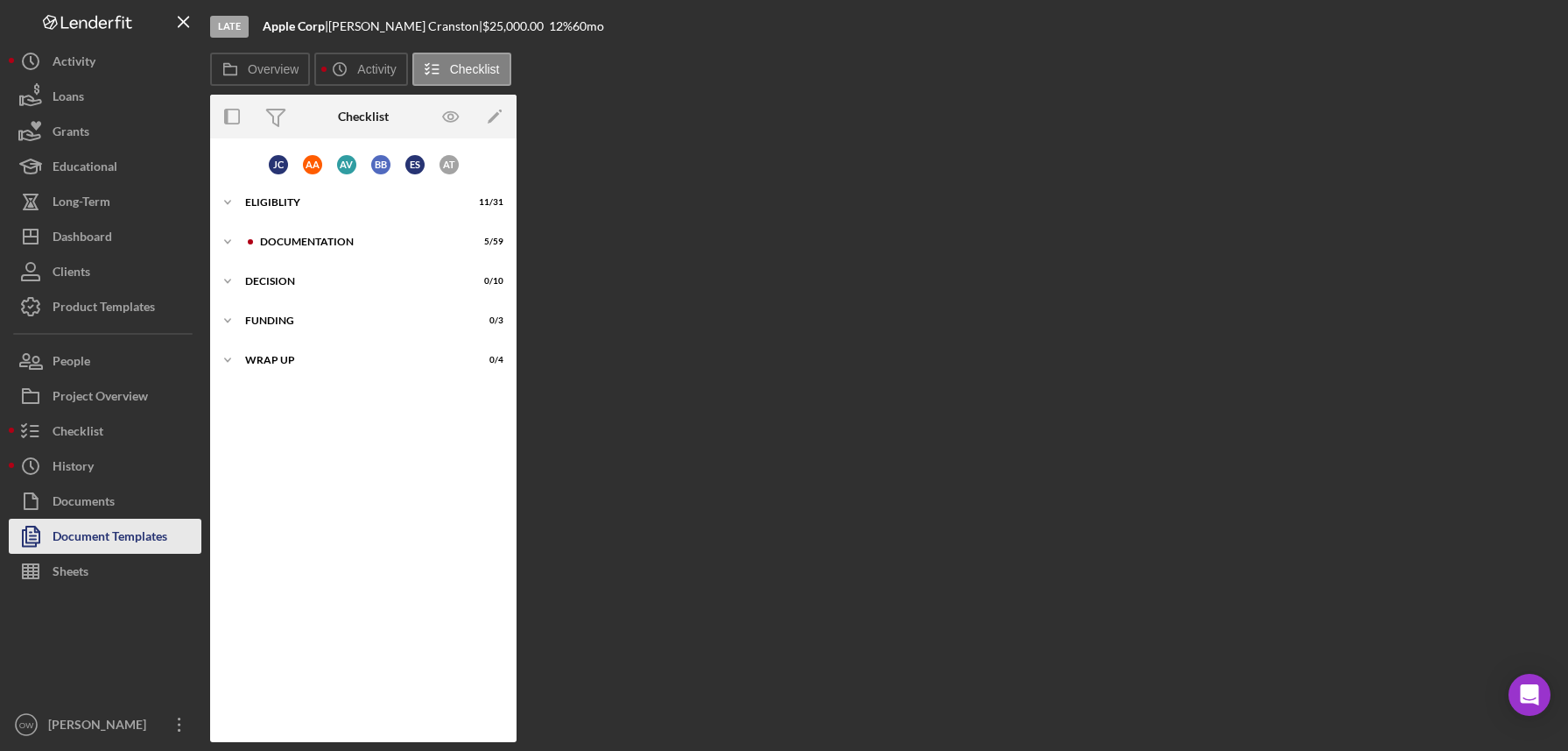
click at [118, 522] on div "Document Templates" at bounding box center [110, 538] width 115 height 40
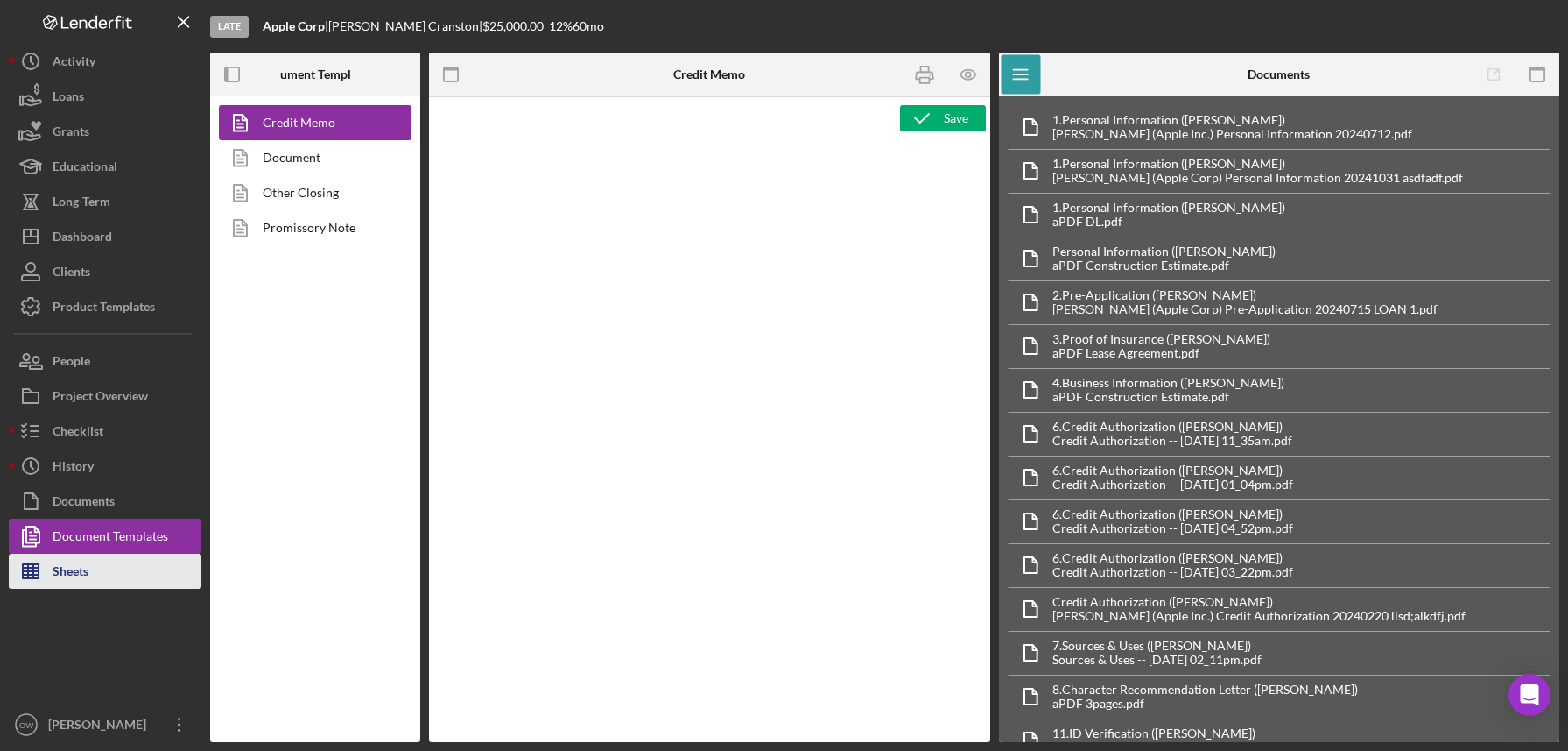
type textarea "<h2><strong><span id="Lender_Title" class="template-field mceNonEditable">Lende…"
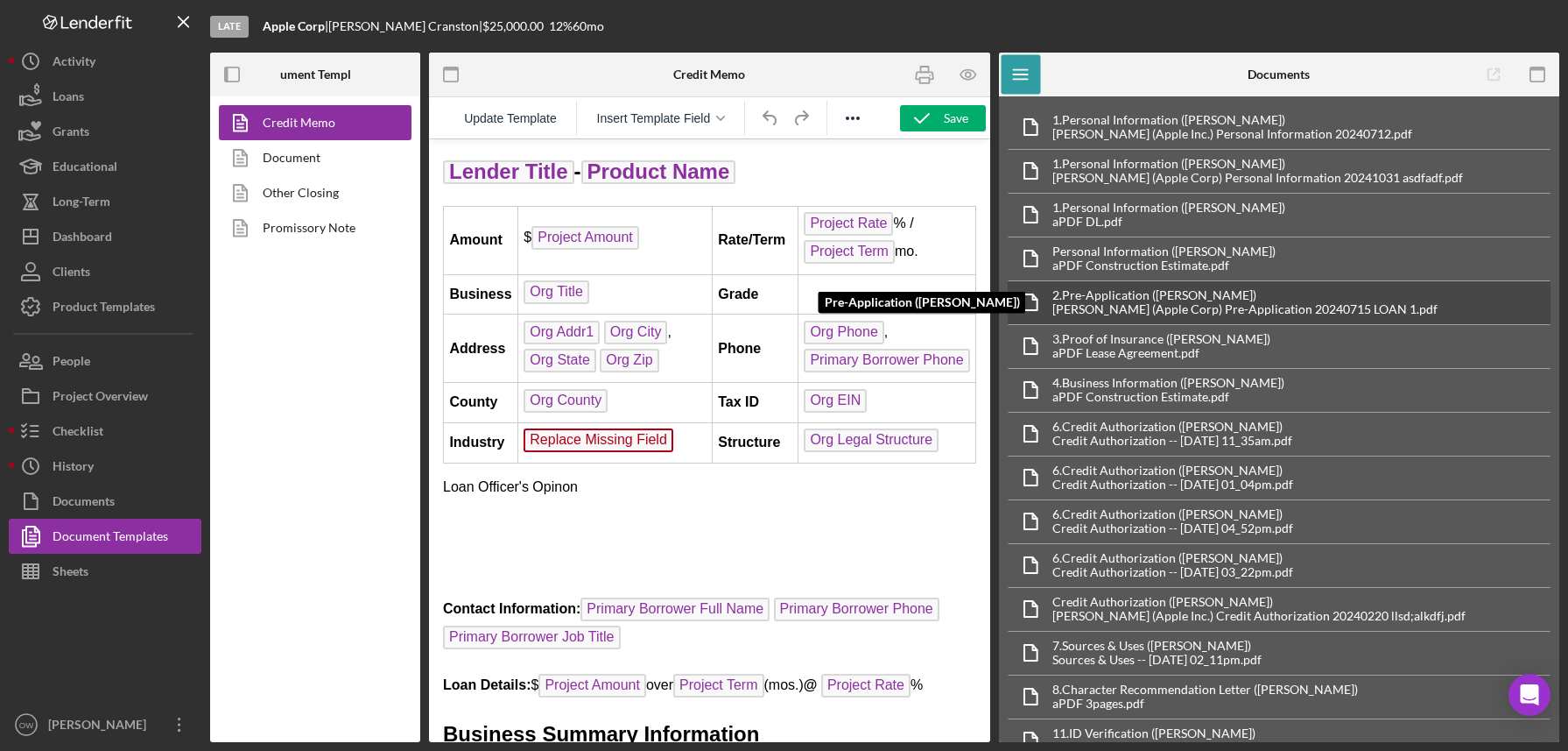
click at [1131, 299] on div "2. Pre-Application ([PERSON_NAME])" at bounding box center [1245, 295] width 386 height 14
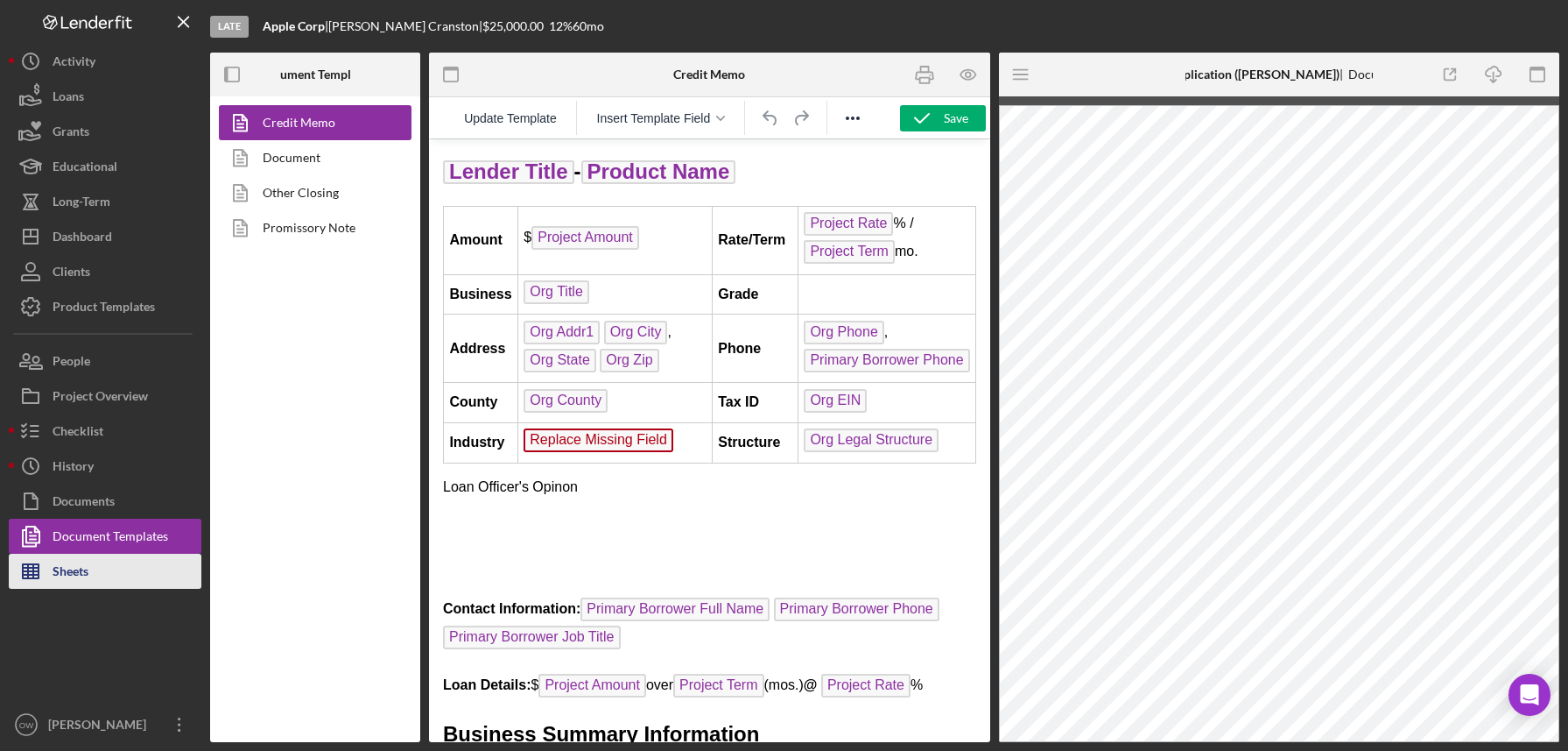
click at [80, 522] on div "Sheets" at bounding box center [71, 573] width 36 height 40
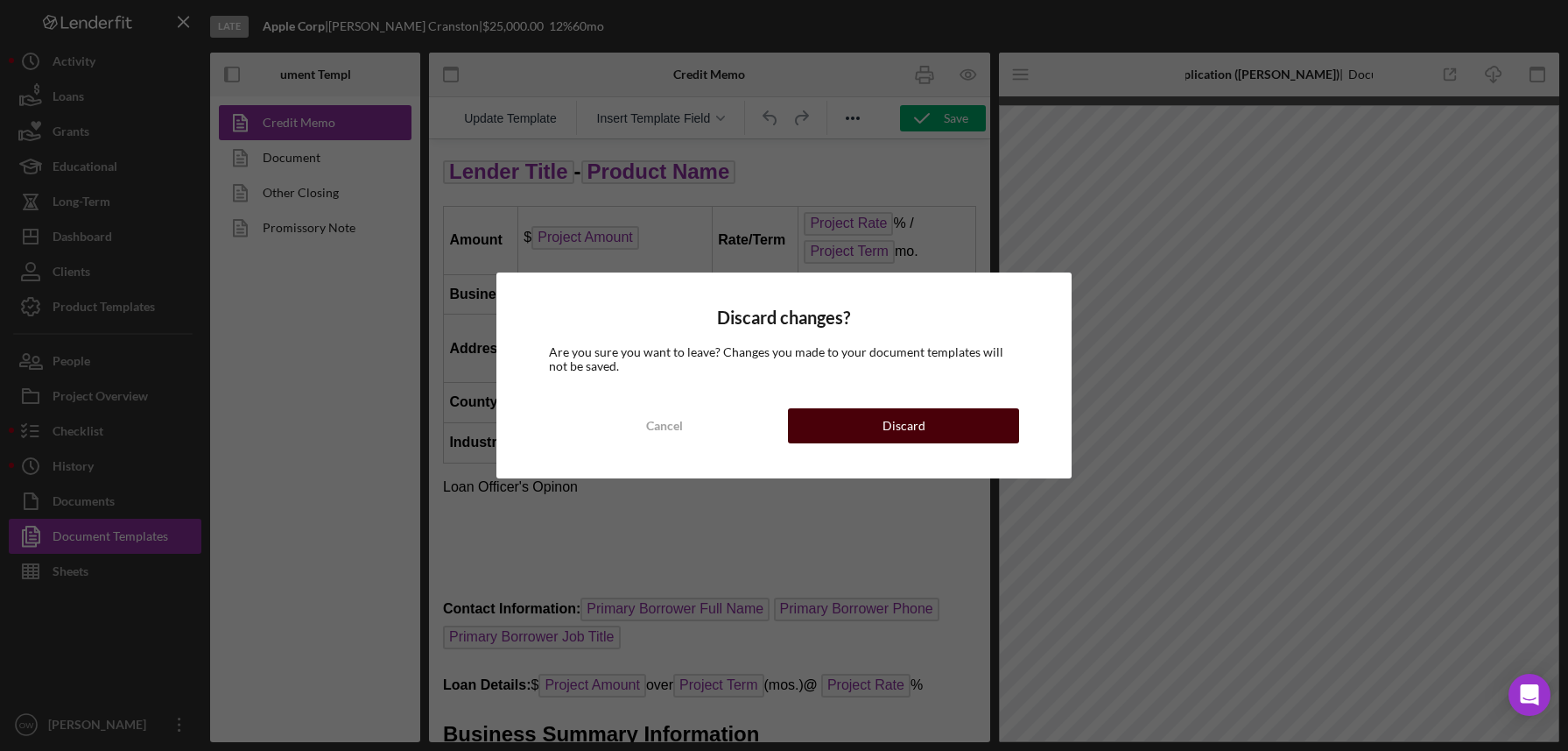
drag, startPoint x: 909, startPoint y: 423, endPoint x: 480, endPoint y: 282, distance: 451.6
click at [909, 423] on div "Discard" at bounding box center [904, 425] width 43 height 35
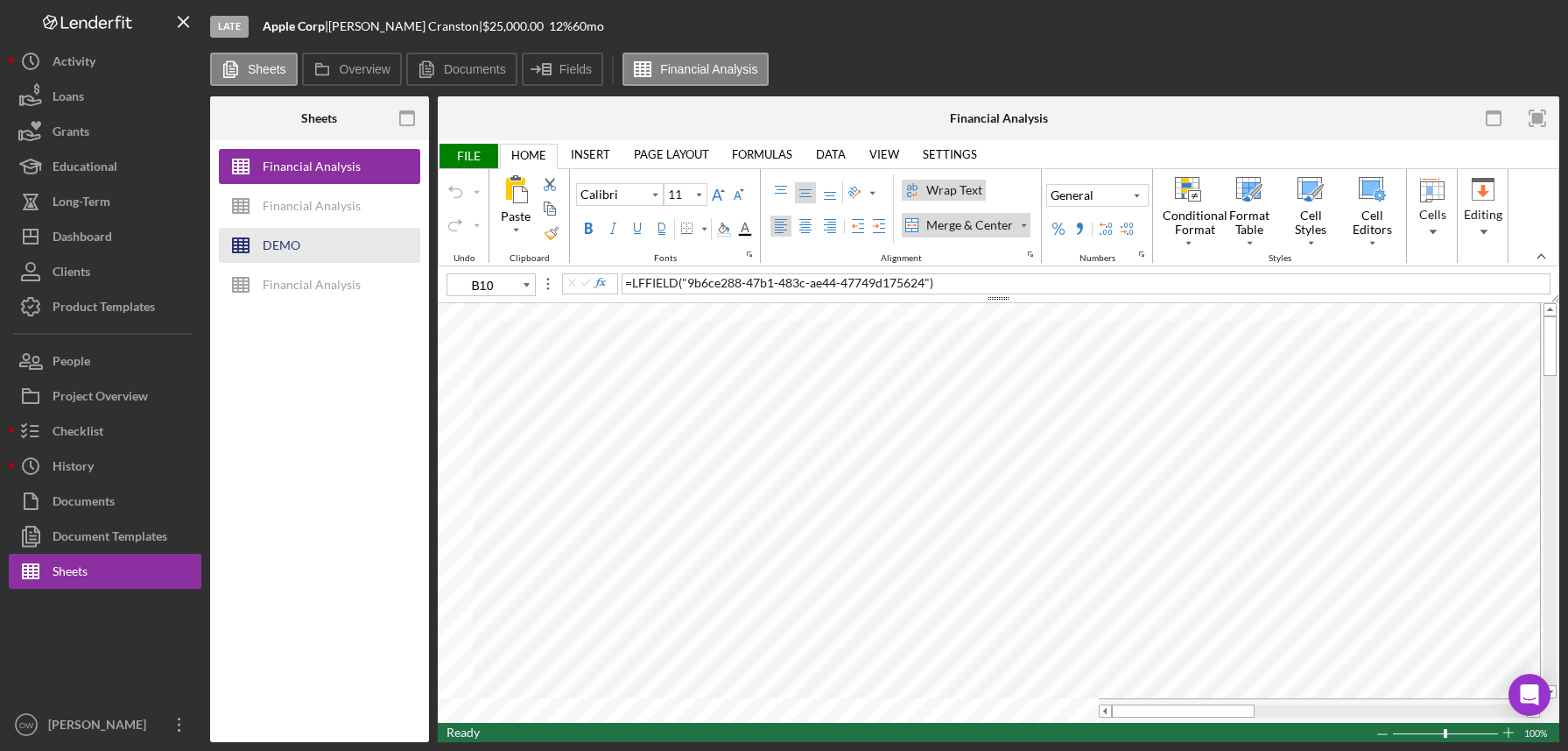
click at [293, 238] on div "DEMO" at bounding box center [281, 245] width 38 height 35
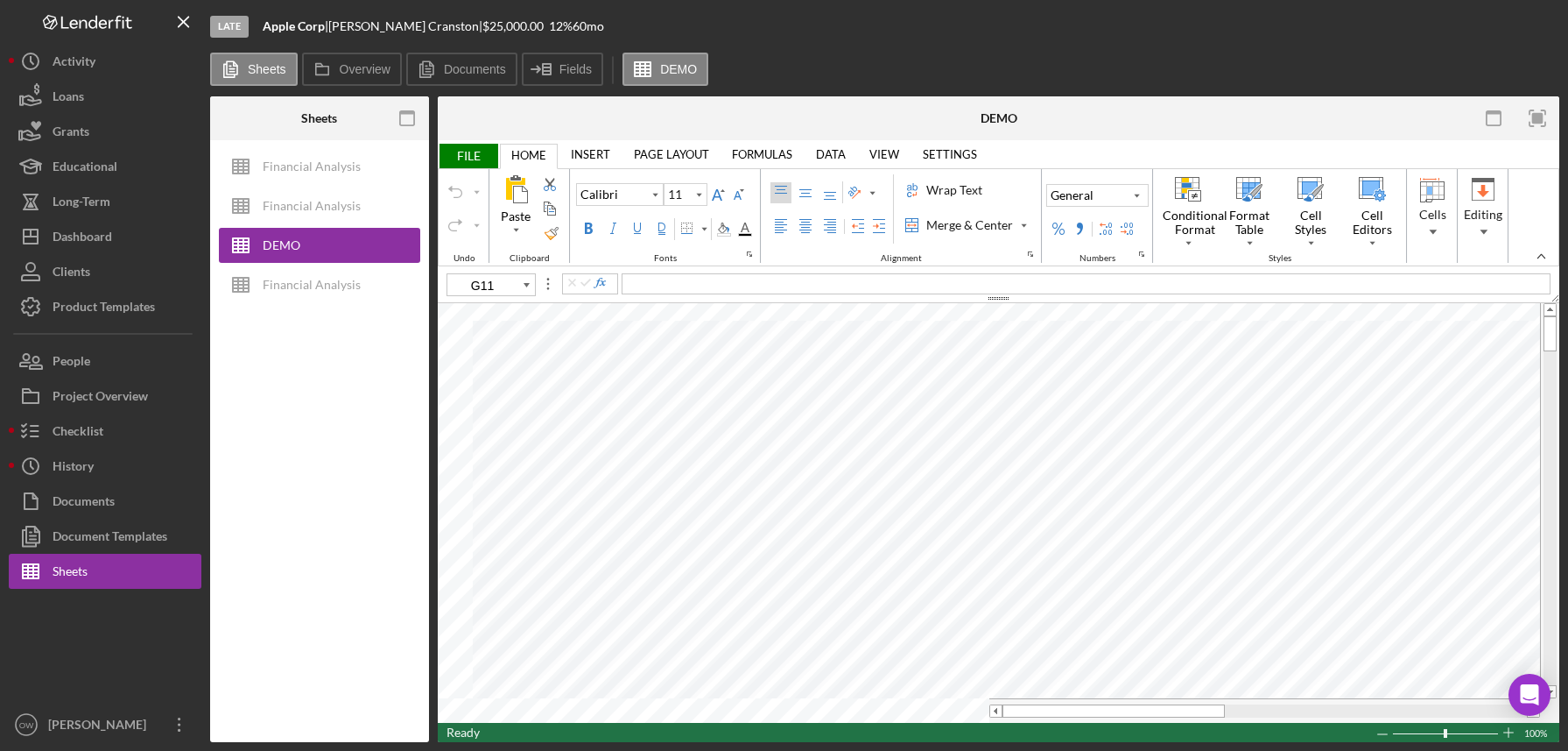
type input "C15"
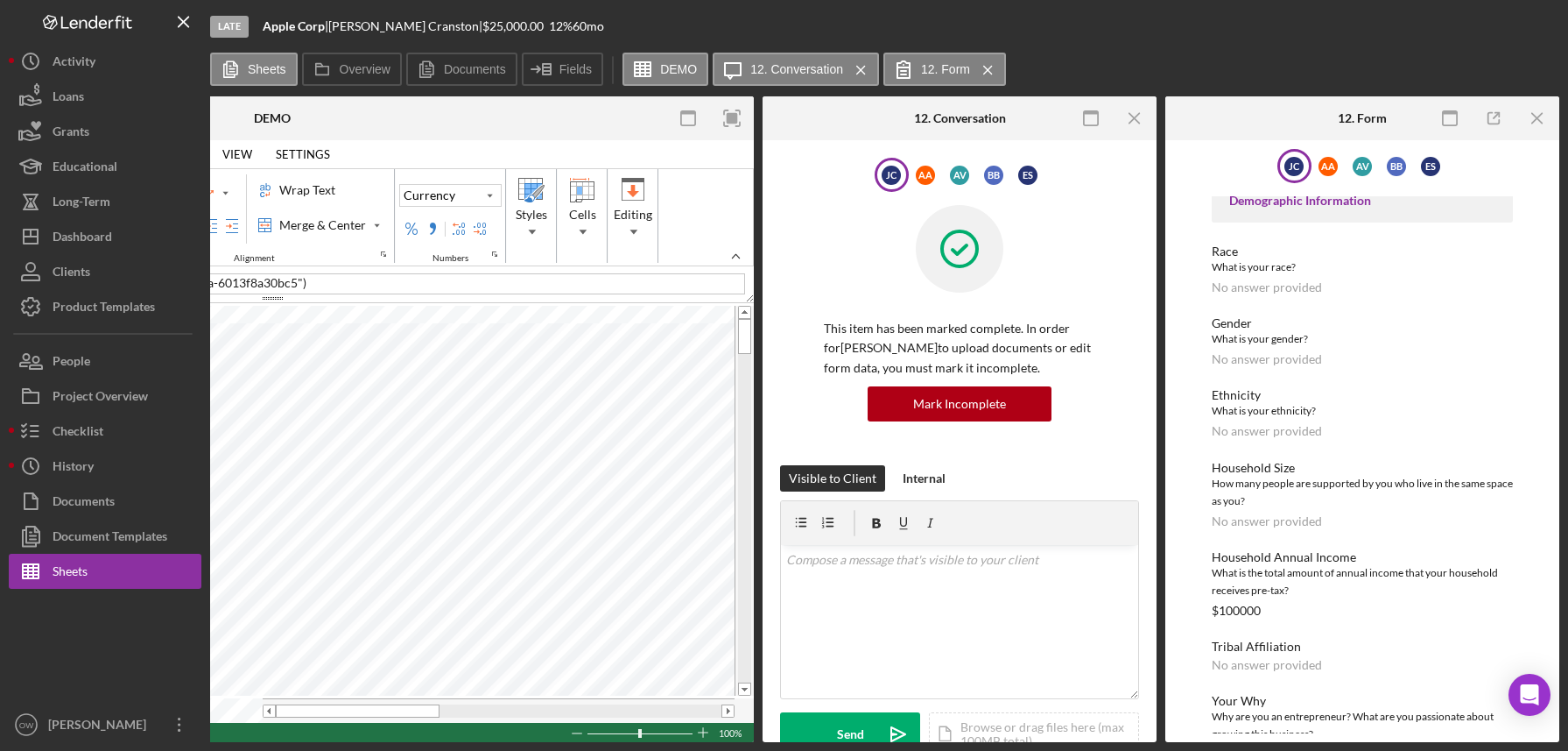
scroll to position [165, 0]
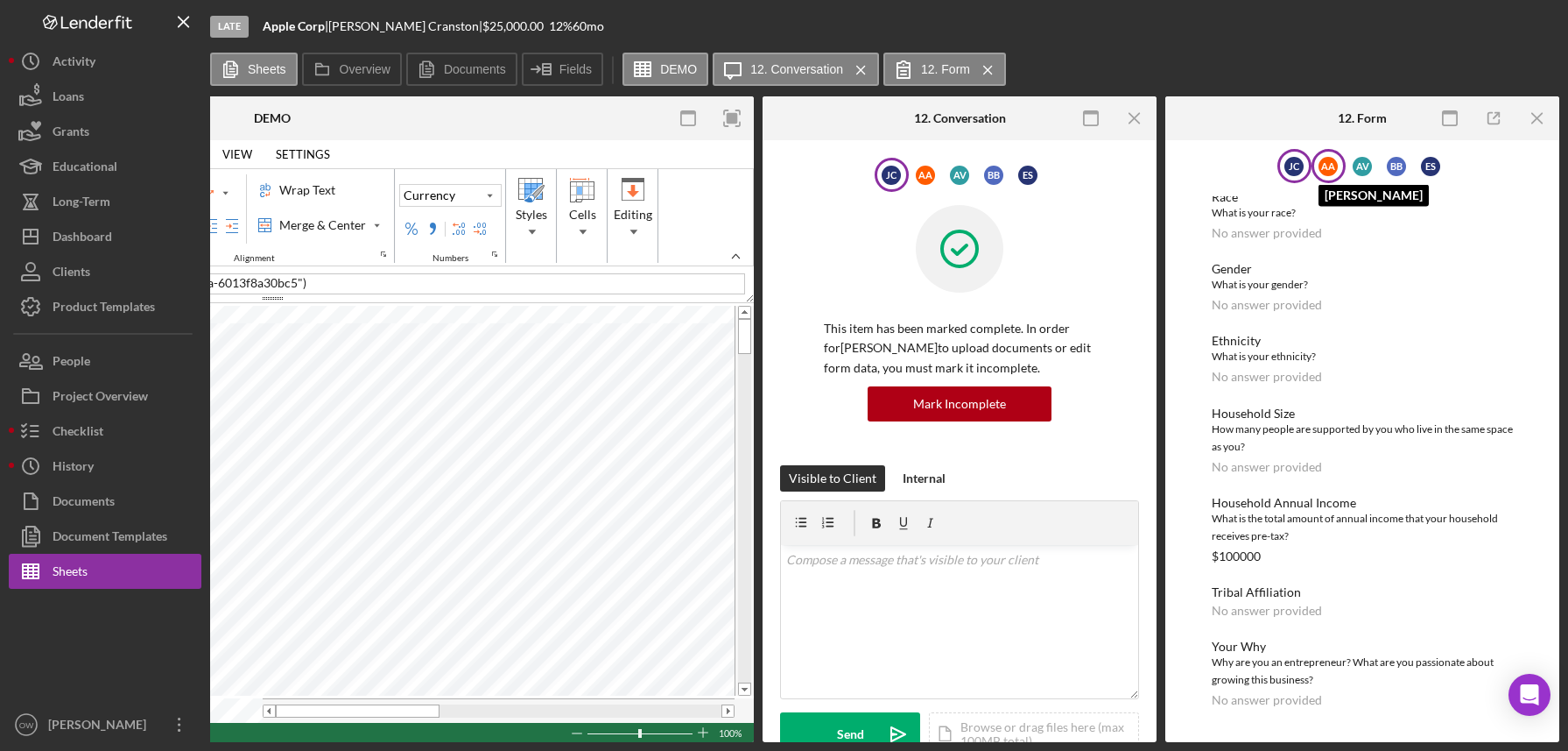
click at [1319, 159] on div "A A" at bounding box center [1328, 167] width 19 height 19
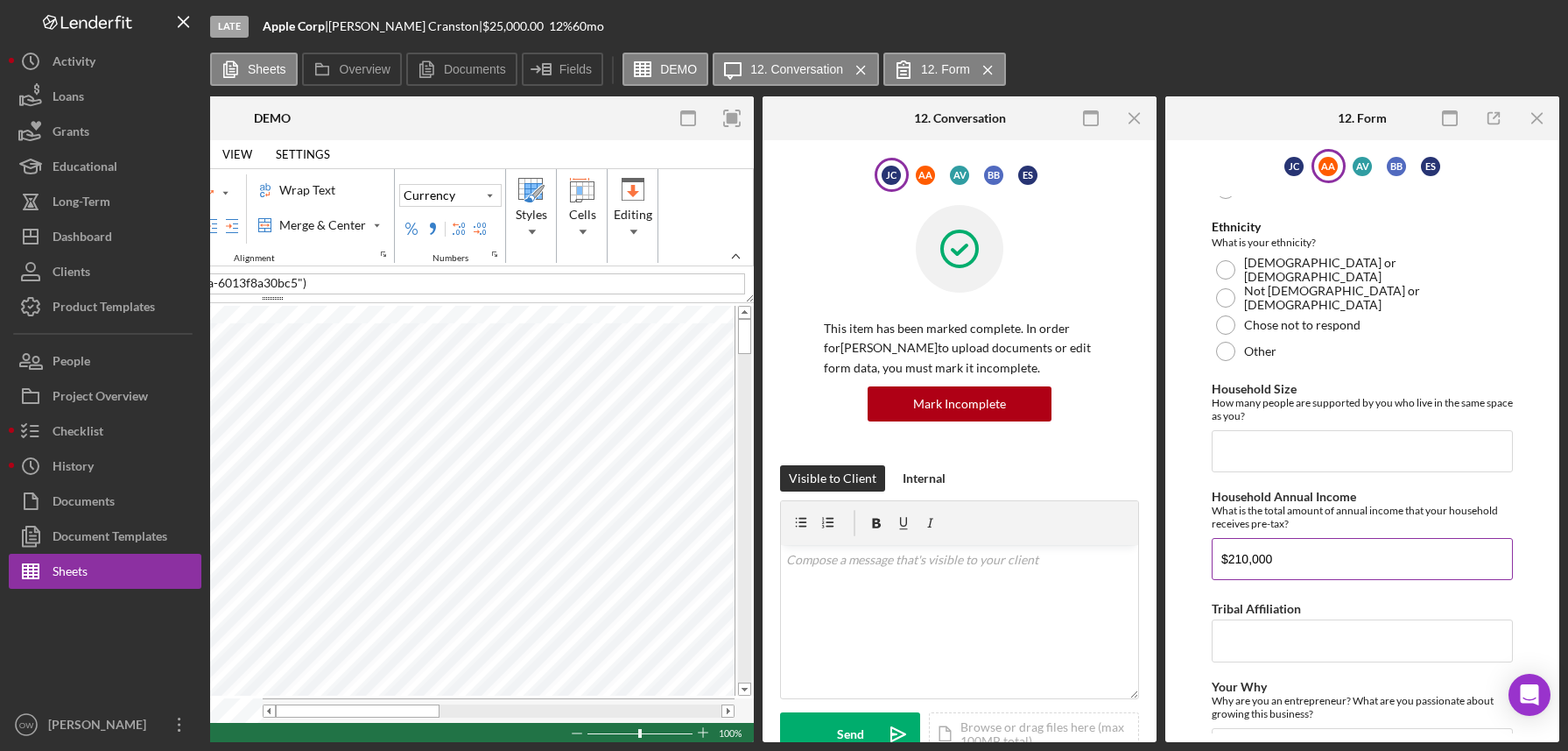
scroll to position [531, 0]
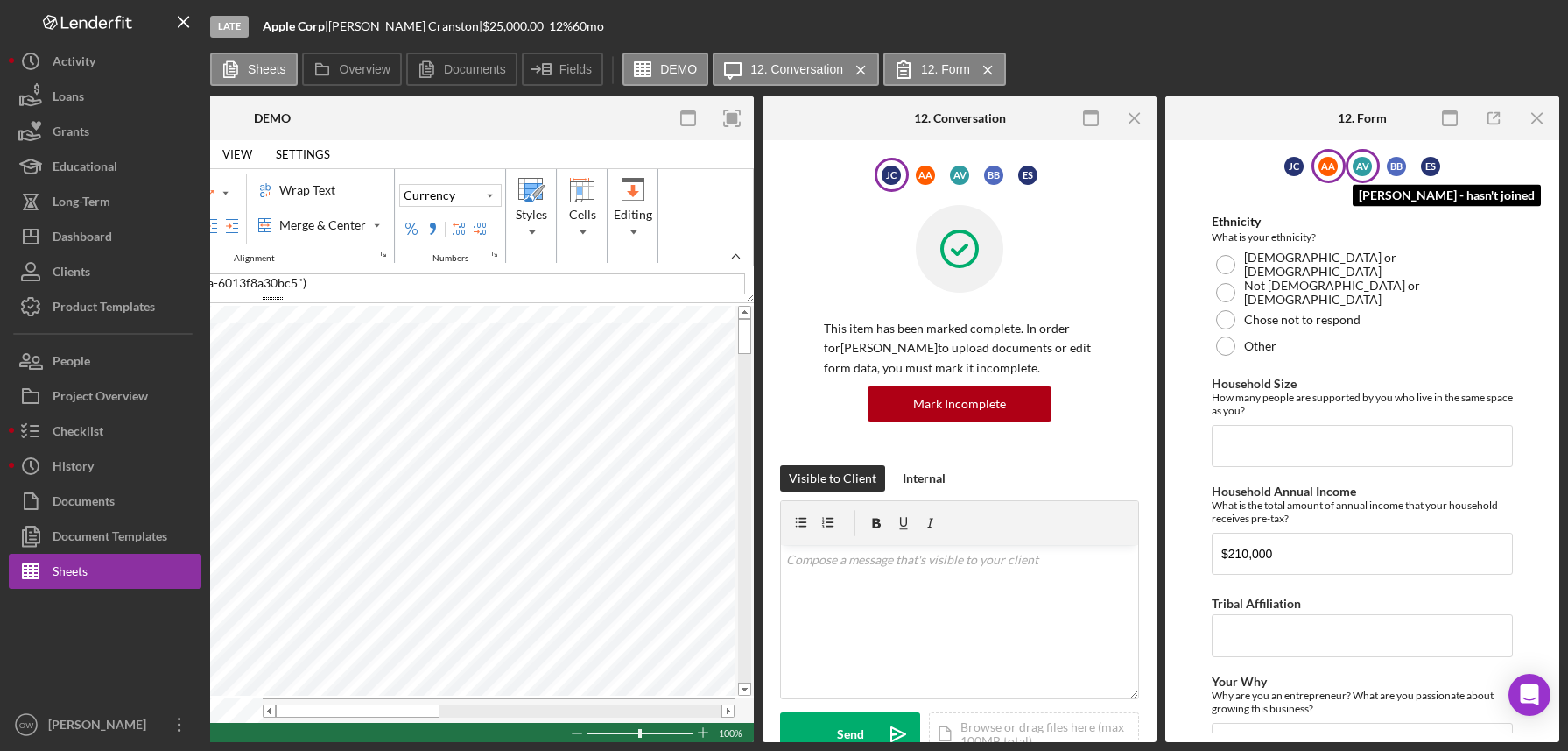
click at [1360, 170] on div "A V" at bounding box center [1362, 167] width 19 height 19
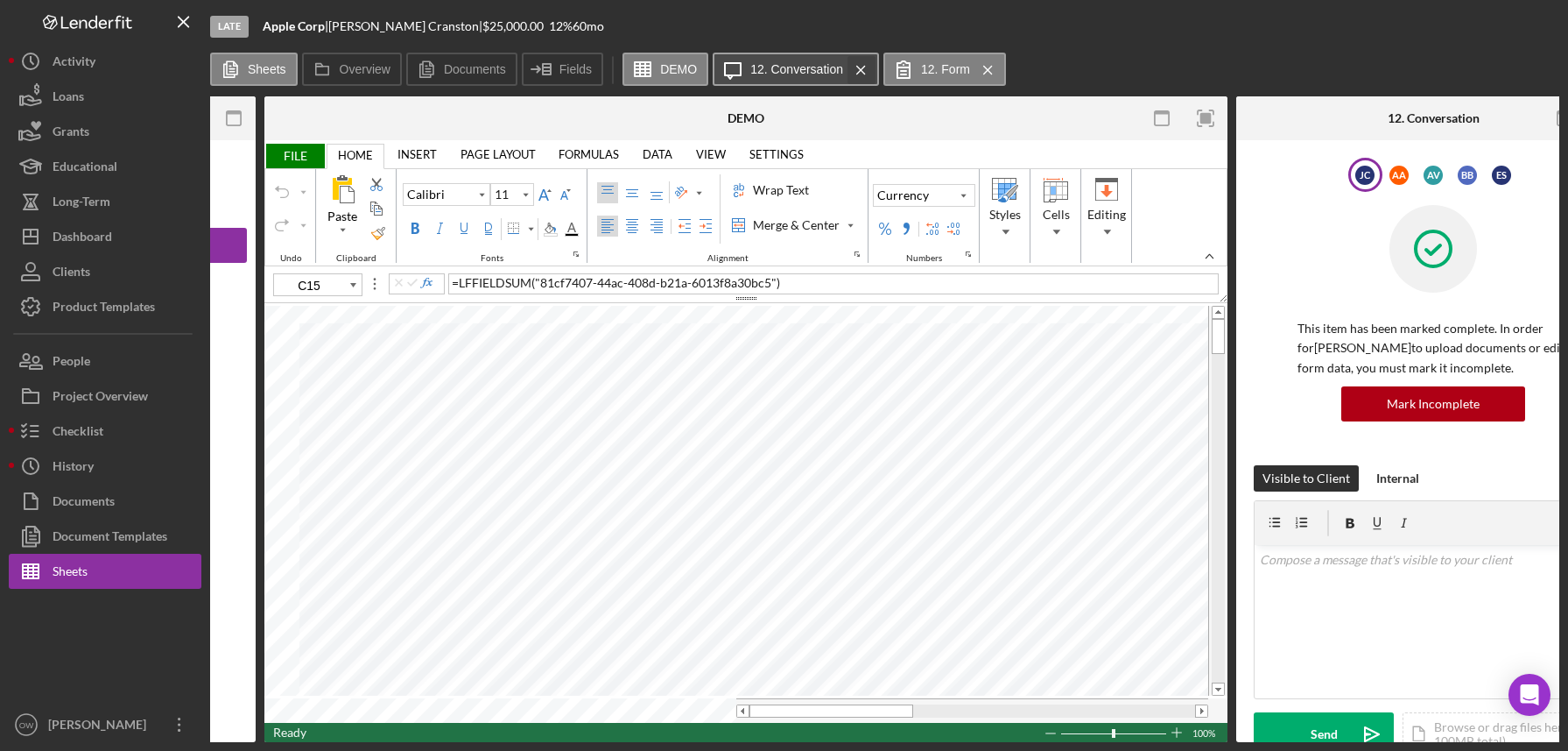
scroll to position [0, 171]
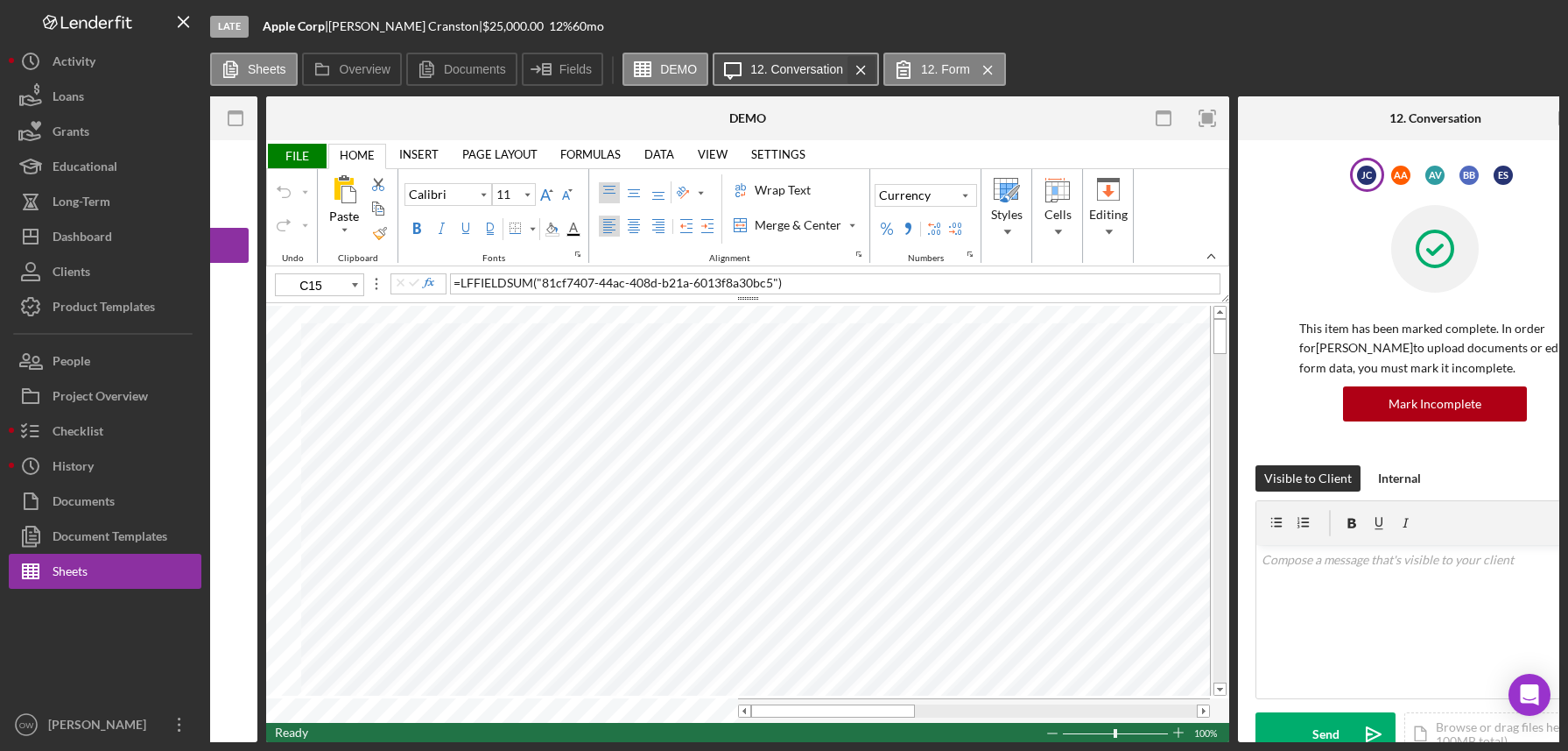
click at [866, 63] on icon "Icon/Menu Close" at bounding box center [861, 70] width 31 height 44
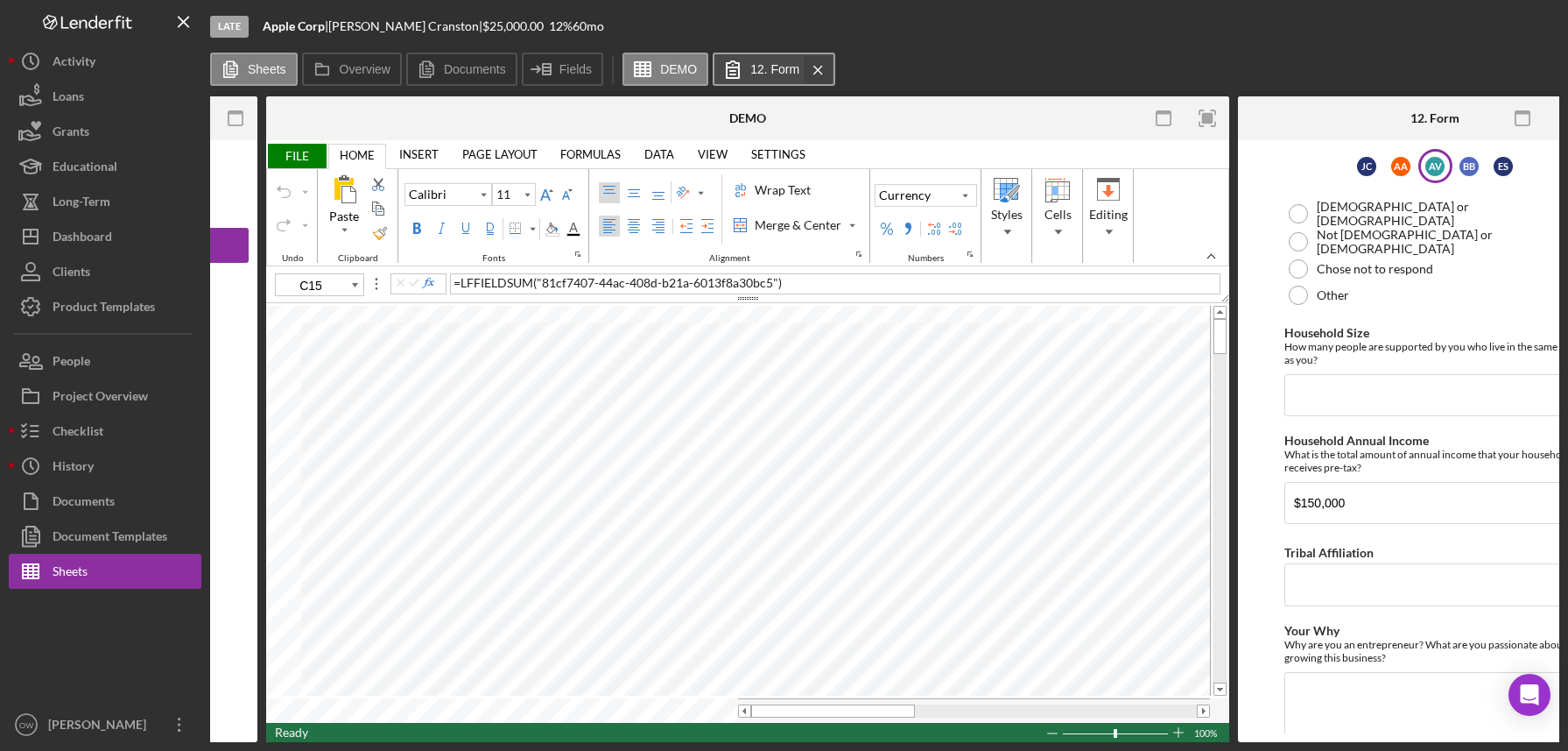
click at [813, 67] on icon "Icon/Menu Close" at bounding box center [818, 70] width 31 height 44
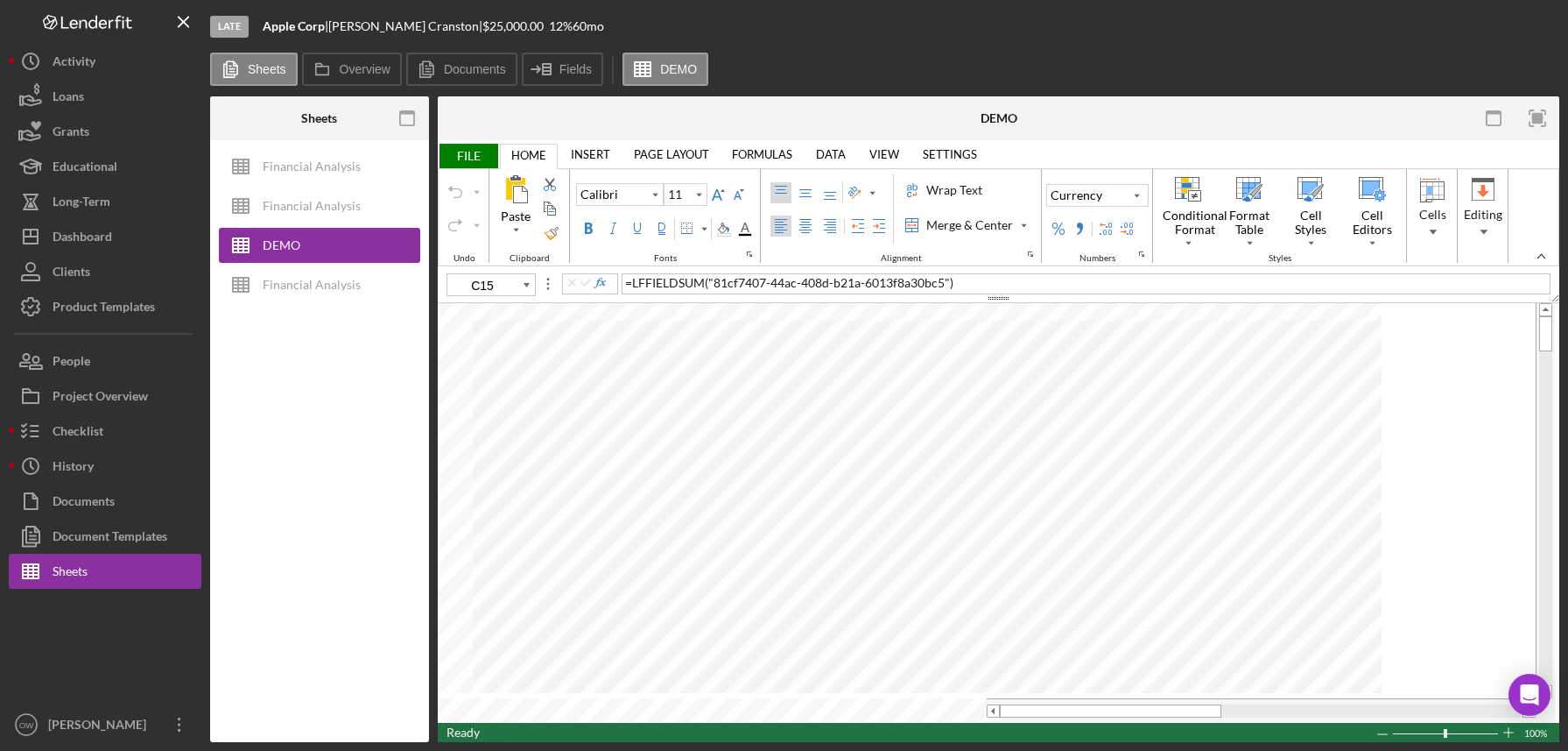
scroll to position [0, 0]
click at [407, 109] on icon "button" at bounding box center [406, 119] width 40 height 40
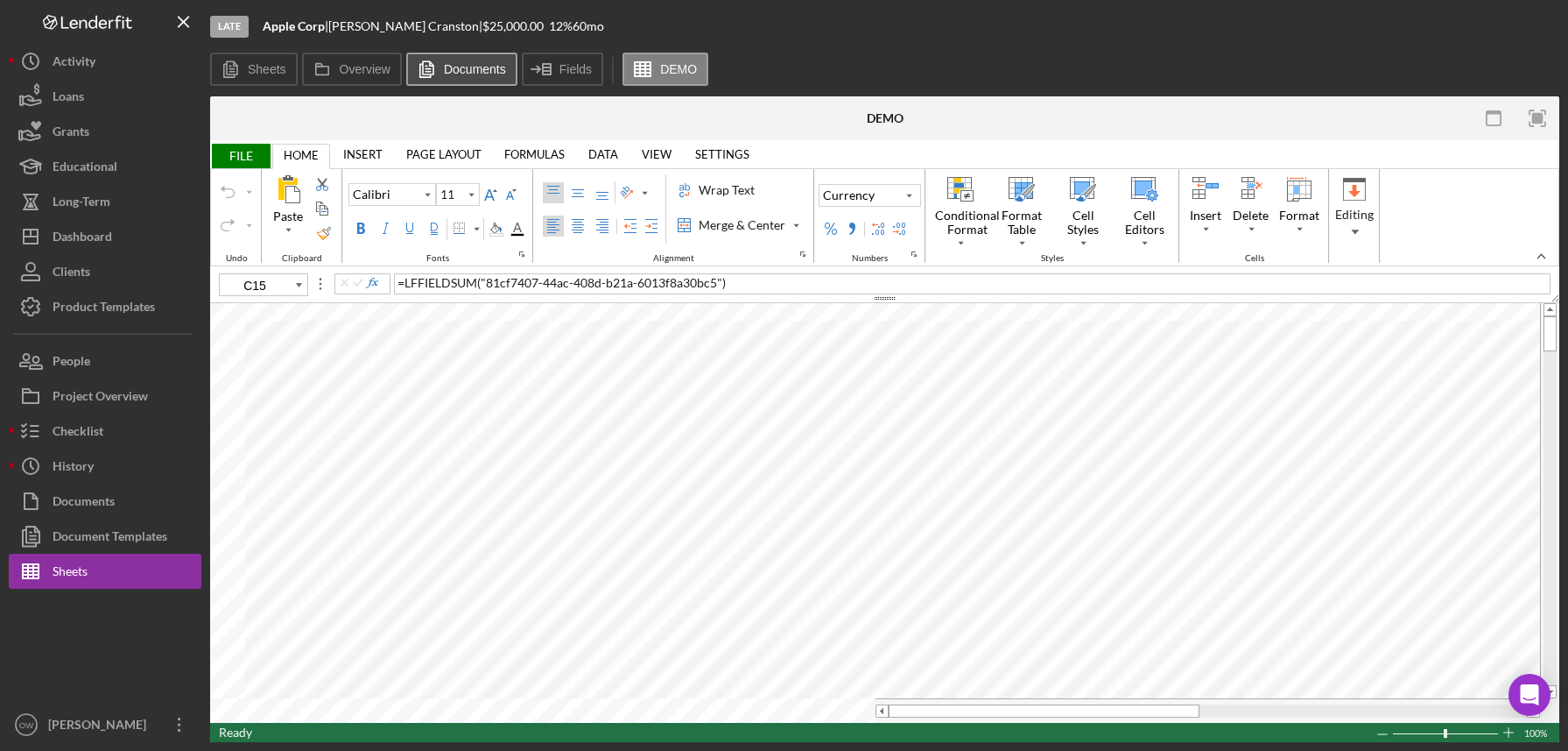
click at [437, 57] on icon at bounding box center [426, 69] width 35 height 35
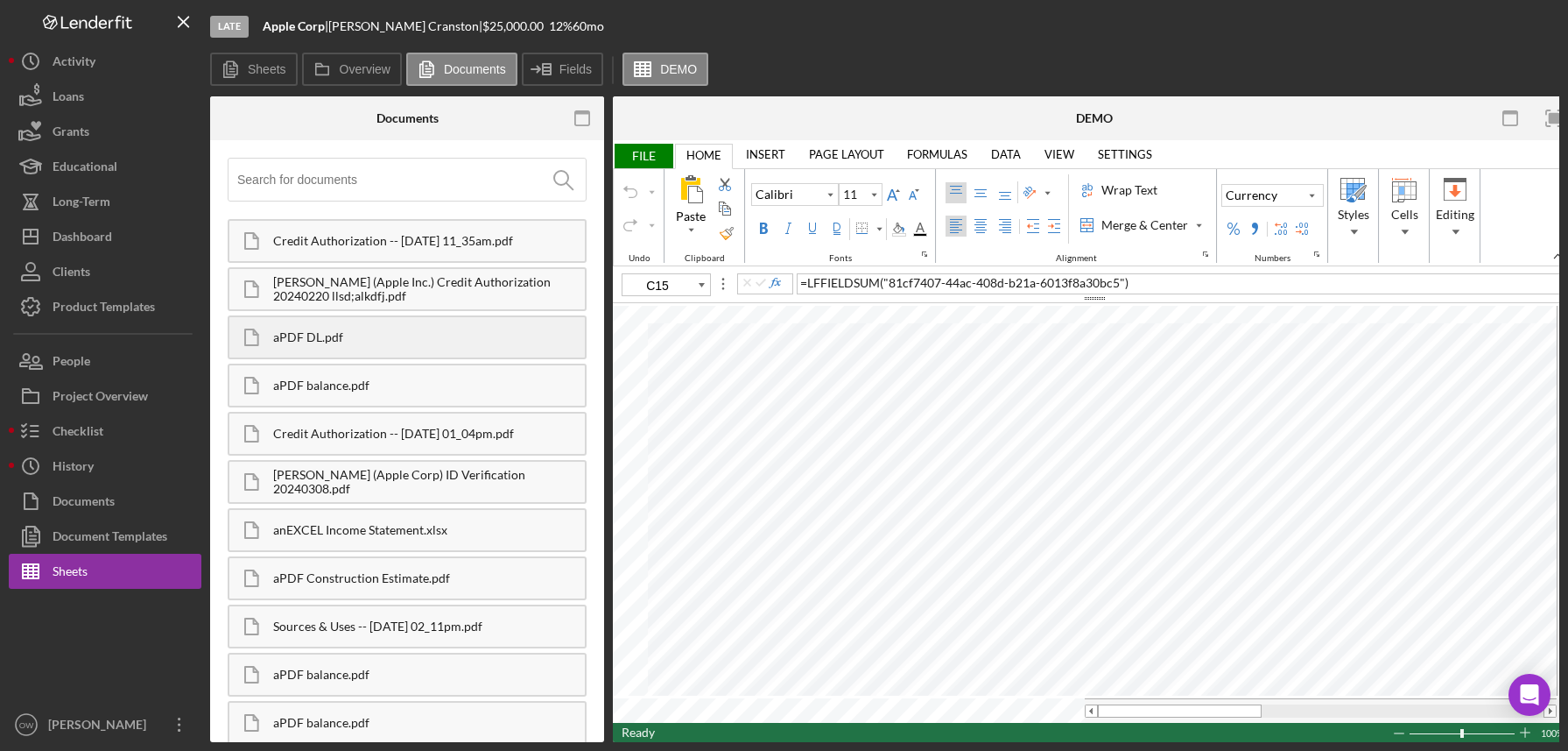
click at [373, 344] on div "aPDF DL.pdf" at bounding box center [428, 337] width 311 height 14
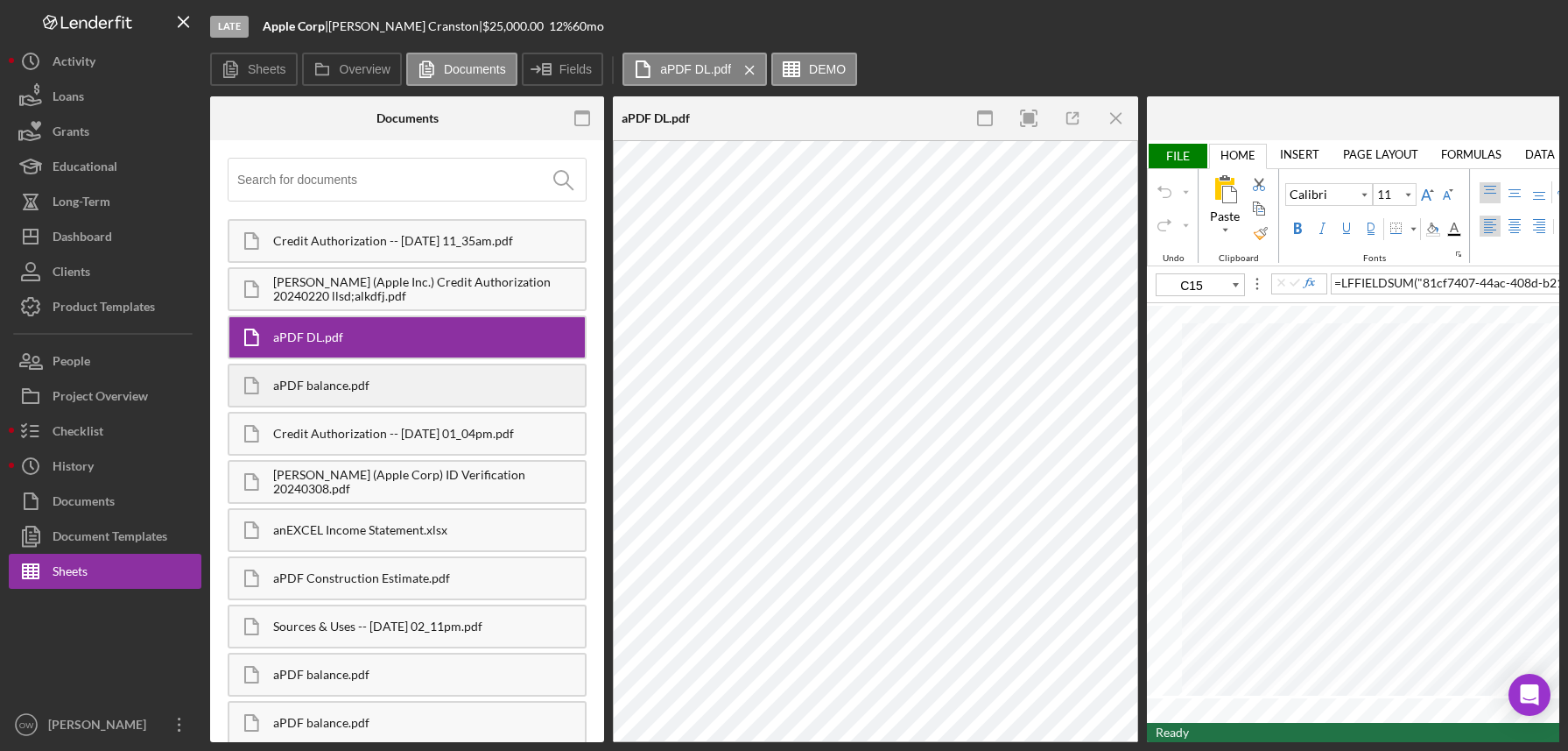
click at [363, 386] on div "aPDF balance.pdf" at bounding box center [428, 385] width 311 height 14
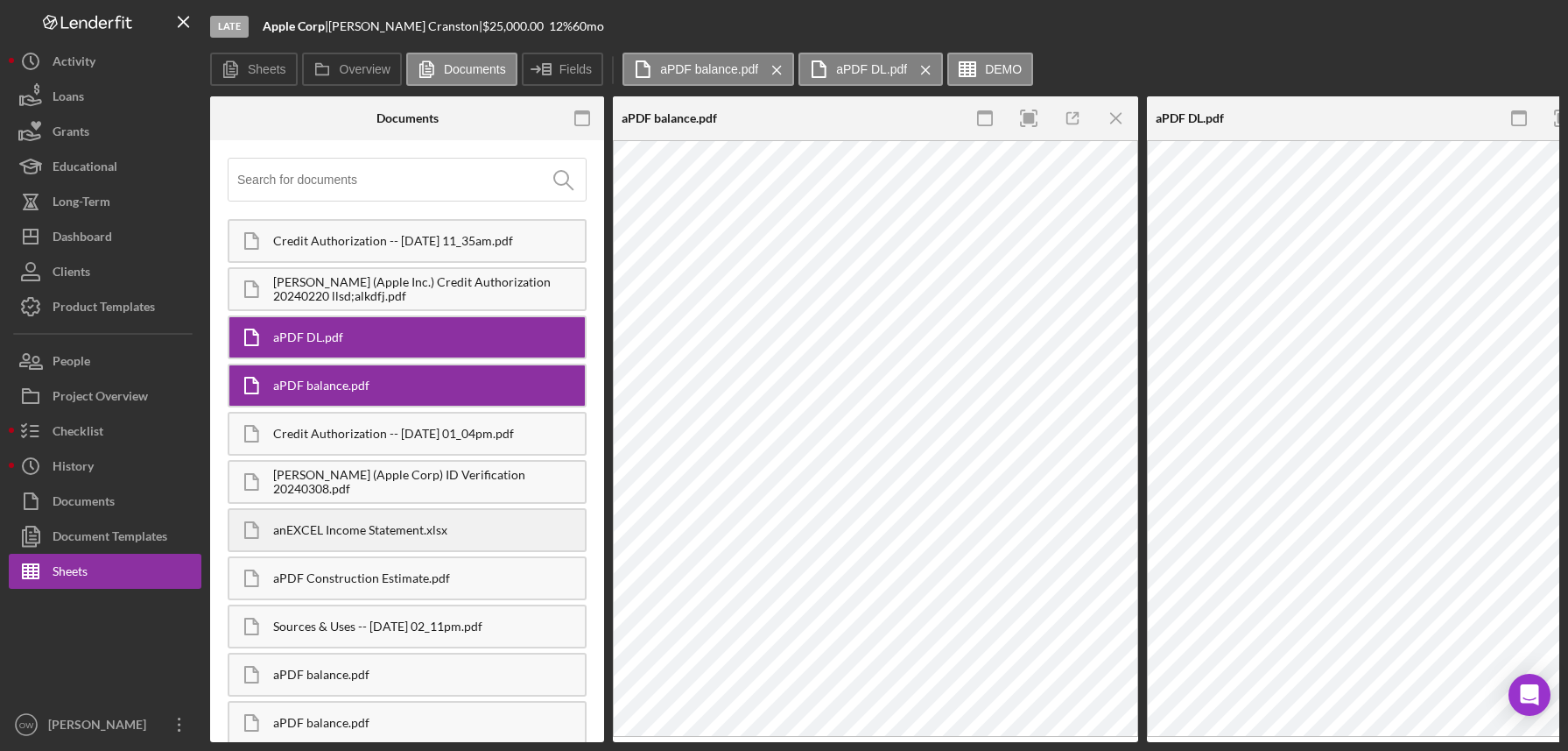
click at [385, 522] on div "anEXCEL Income Statement.xlsx" at bounding box center [428, 530] width 311 height 14
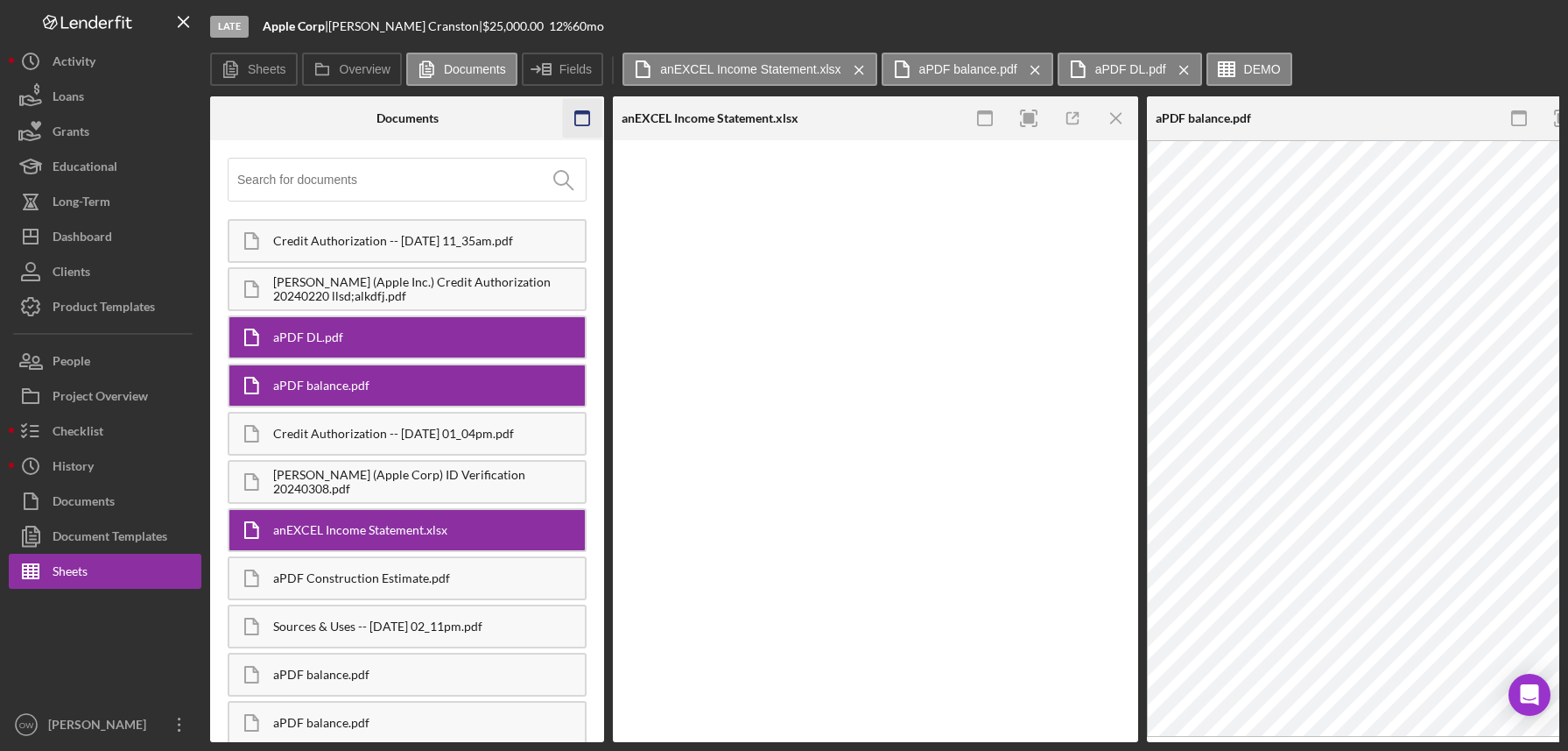
click at [579, 116] on icon "button" at bounding box center [582, 119] width 40 height 40
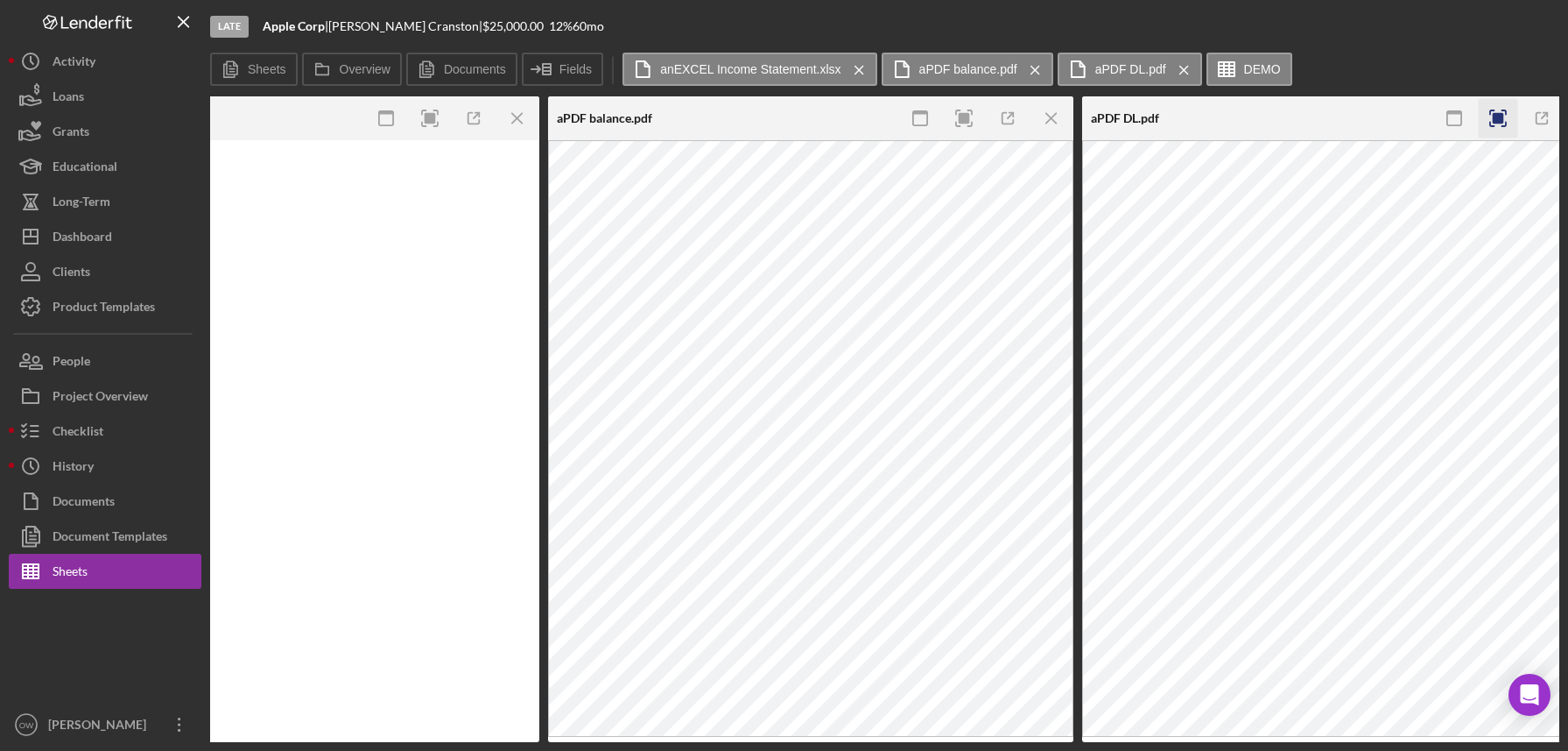
scroll to position [0, 14]
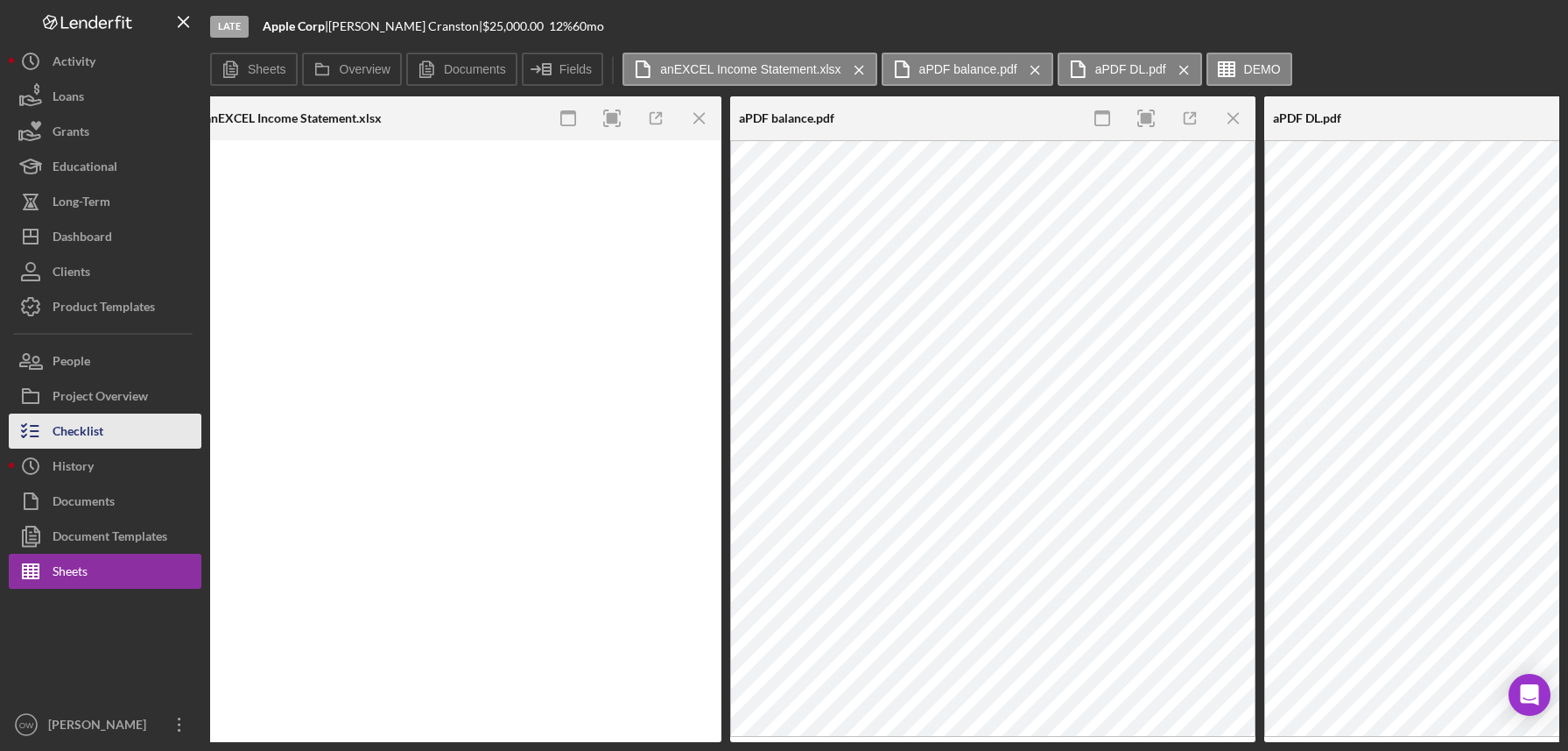
click at [97, 425] on div "Checklist" at bounding box center [78, 433] width 51 height 40
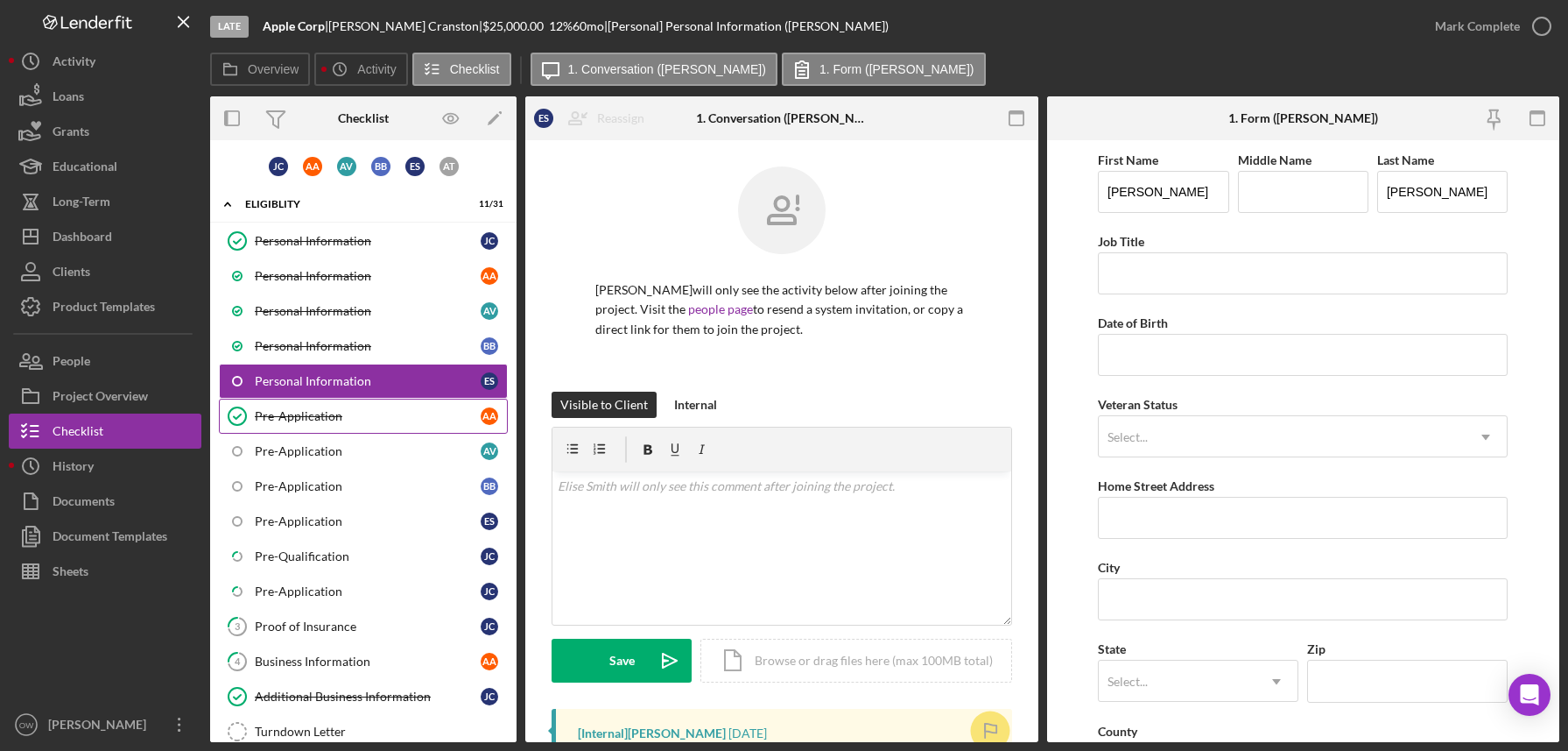
click at [293, 420] on div "Pre-Application" at bounding box center [368, 416] width 226 height 14
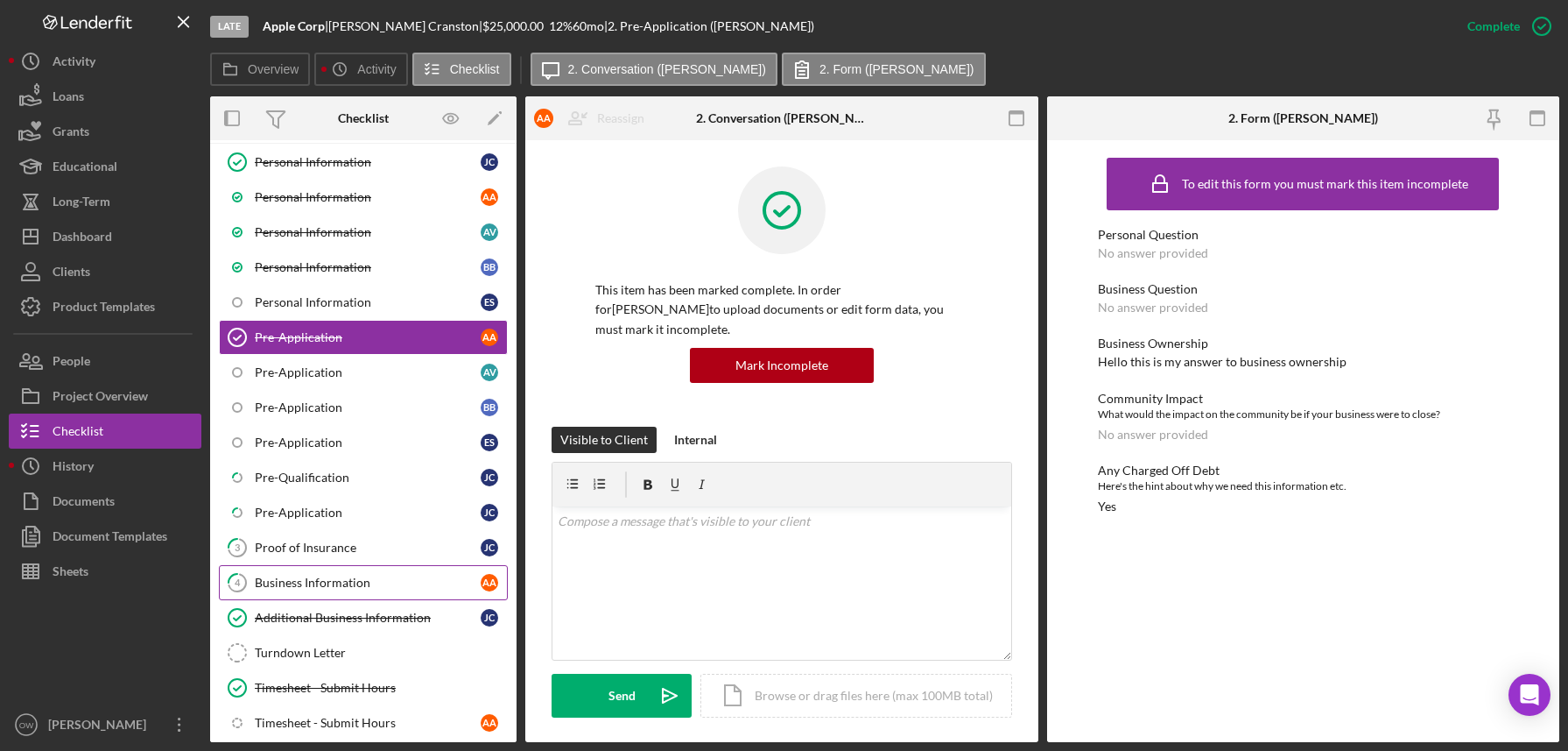
scroll to position [86, 0]
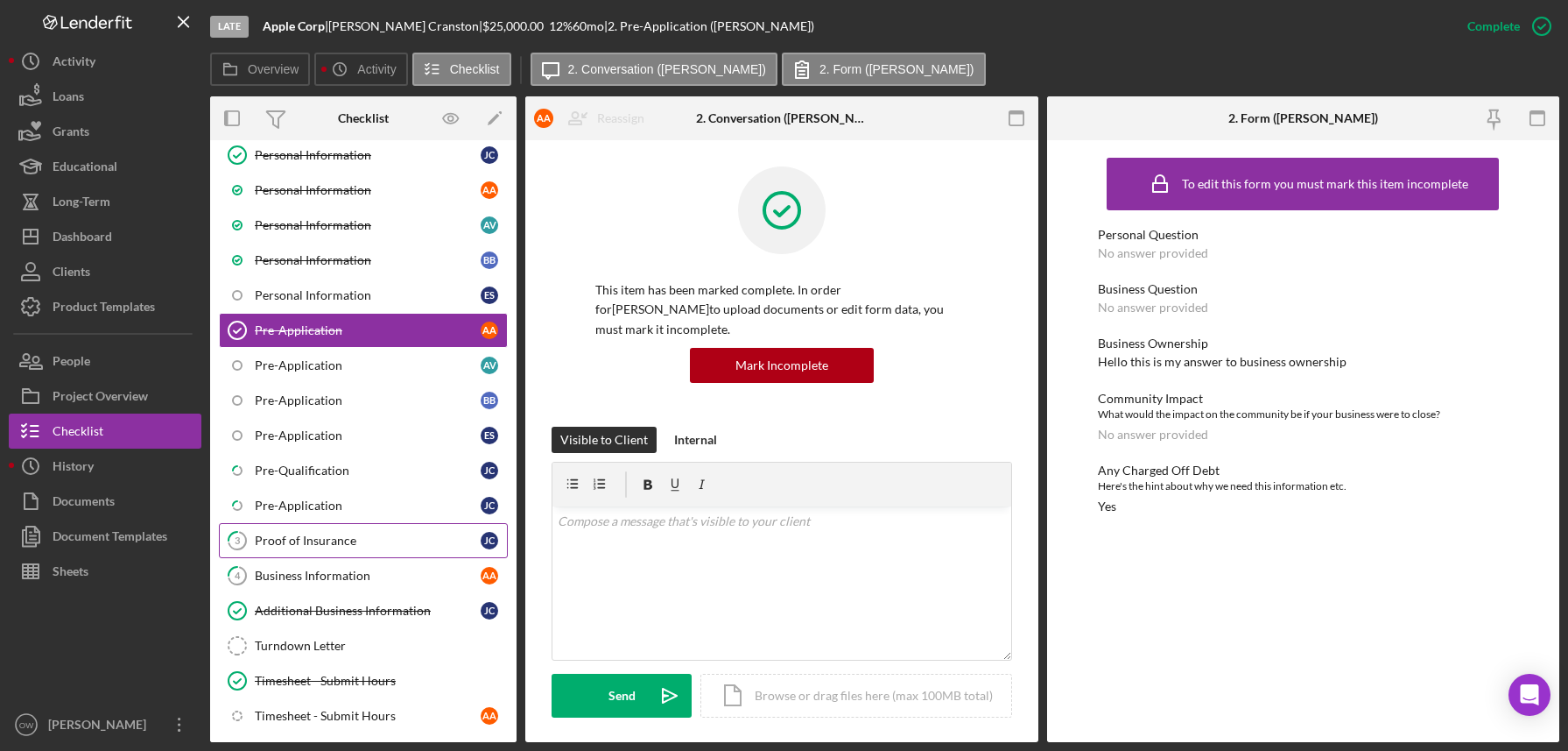
click at [330, 522] on div "Proof of Insurance" at bounding box center [368, 540] width 226 height 14
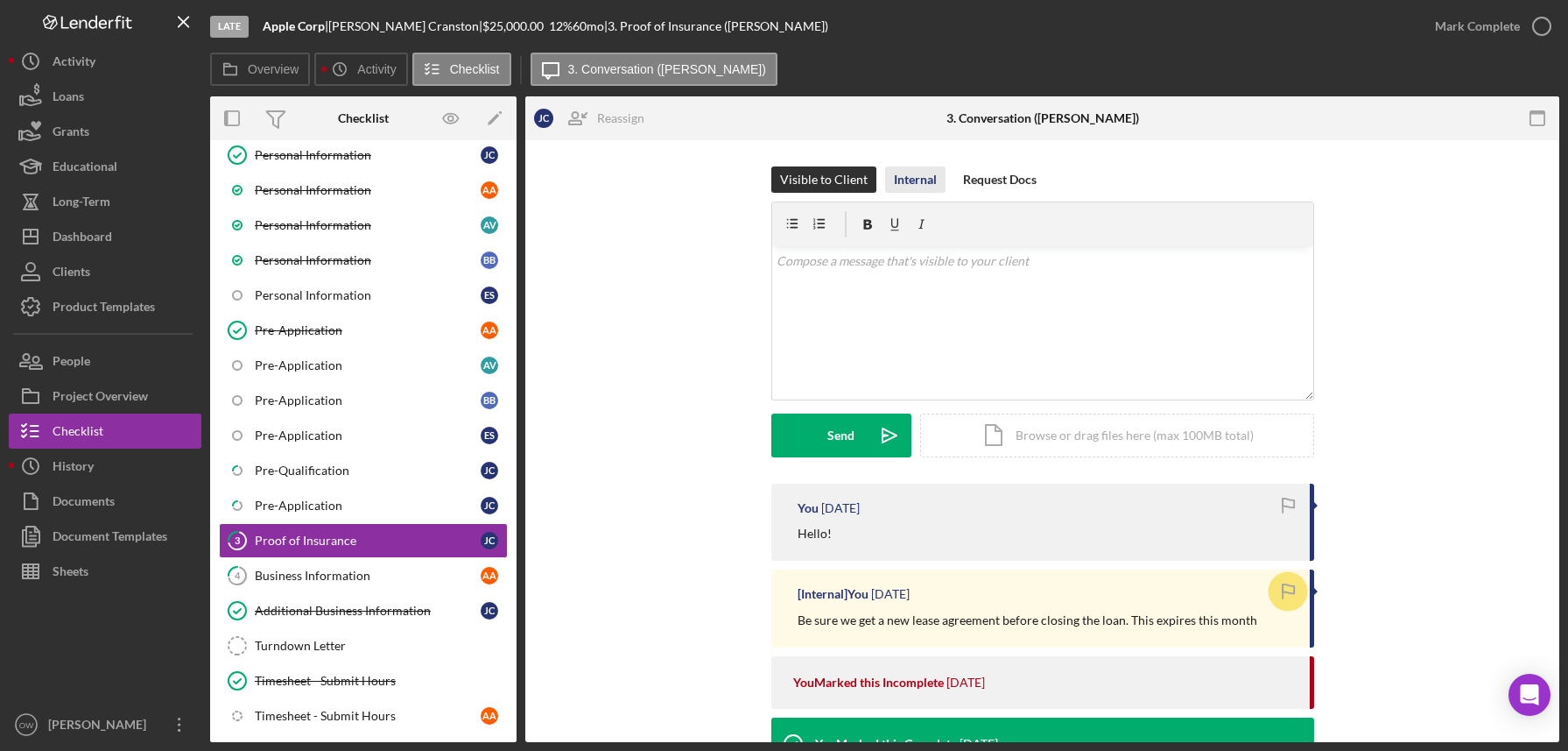
click at [900, 181] on div "Internal" at bounding box center [915, 180] width 43 height 26
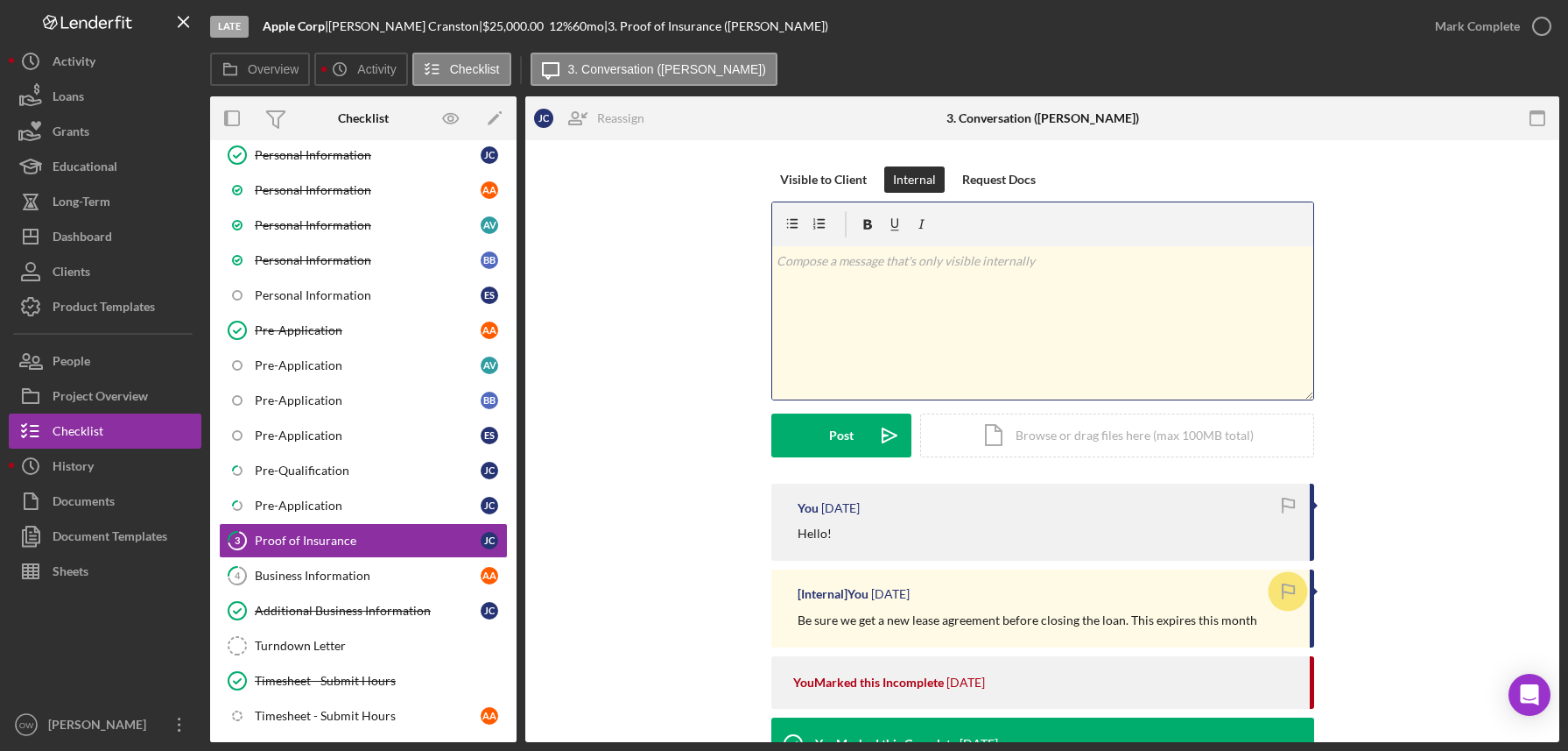
click at [951, 298] on div "v Color teal Color pink Remove color Add row above Add row below Add column bef…" at bounding box center [1042, 323] width 541 height 153
click at [830, 423] on div "Post" at bounding box center [841, 435] width 24 height 44
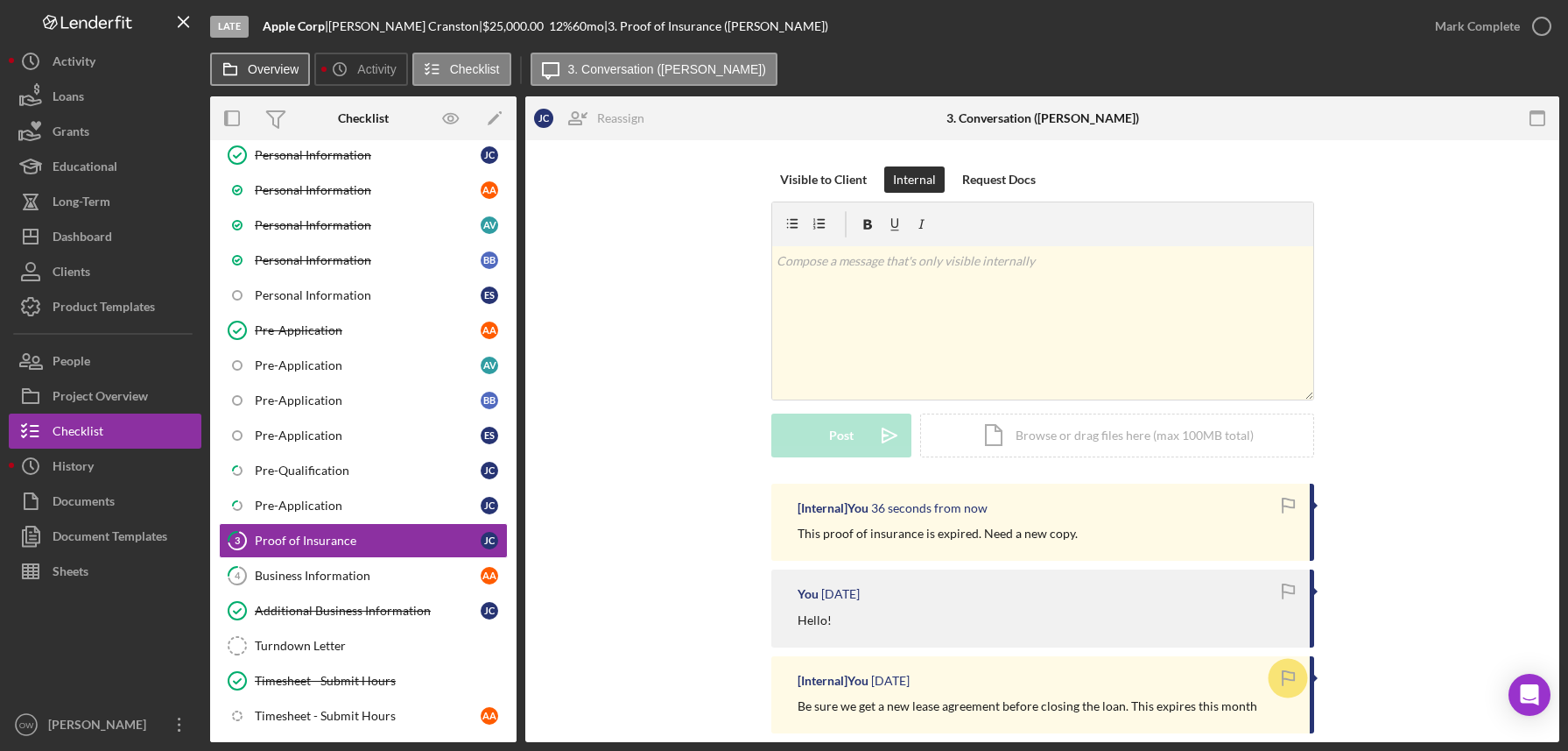
click at [263, 63] on label "Overview" at bounding box center [273, 69] width 51 height 14
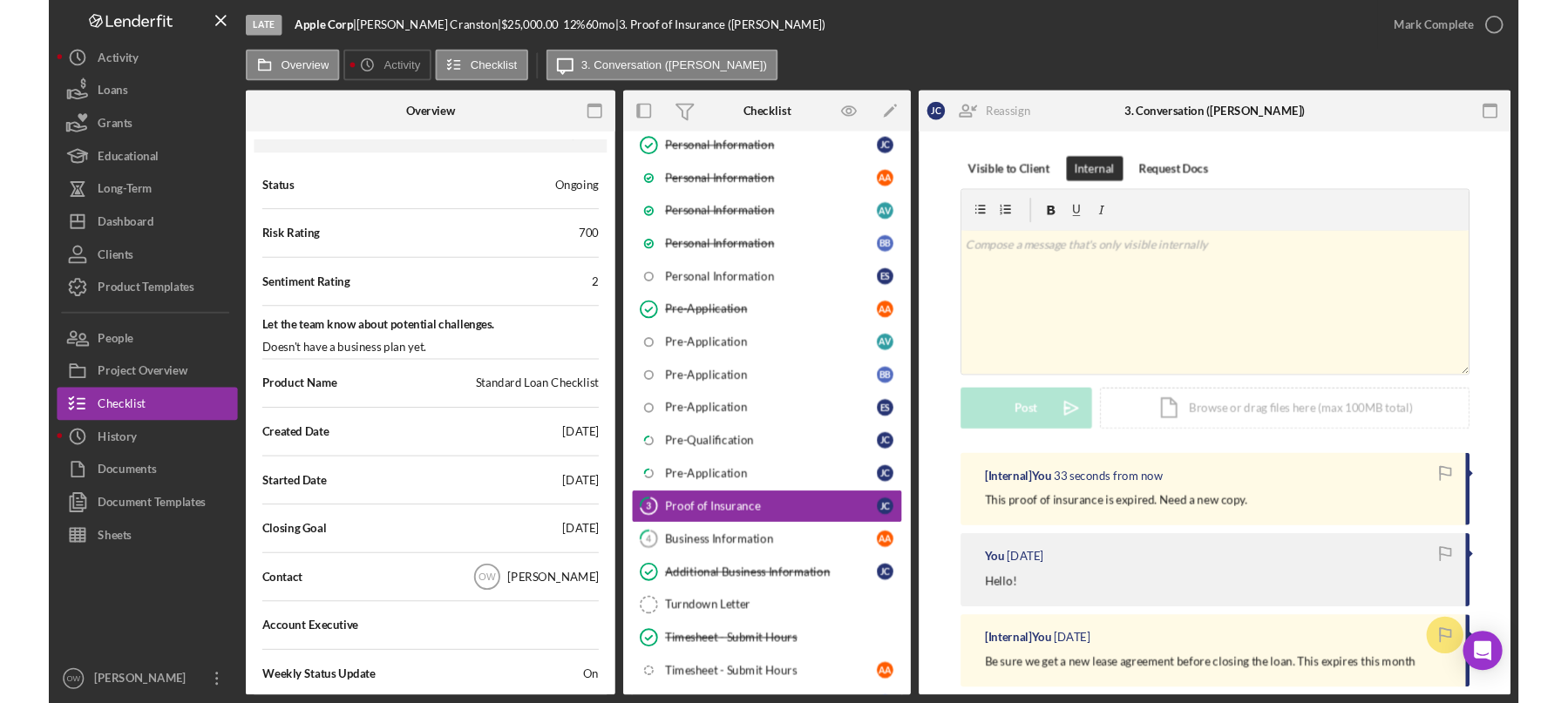
scroll to position [528, 0]
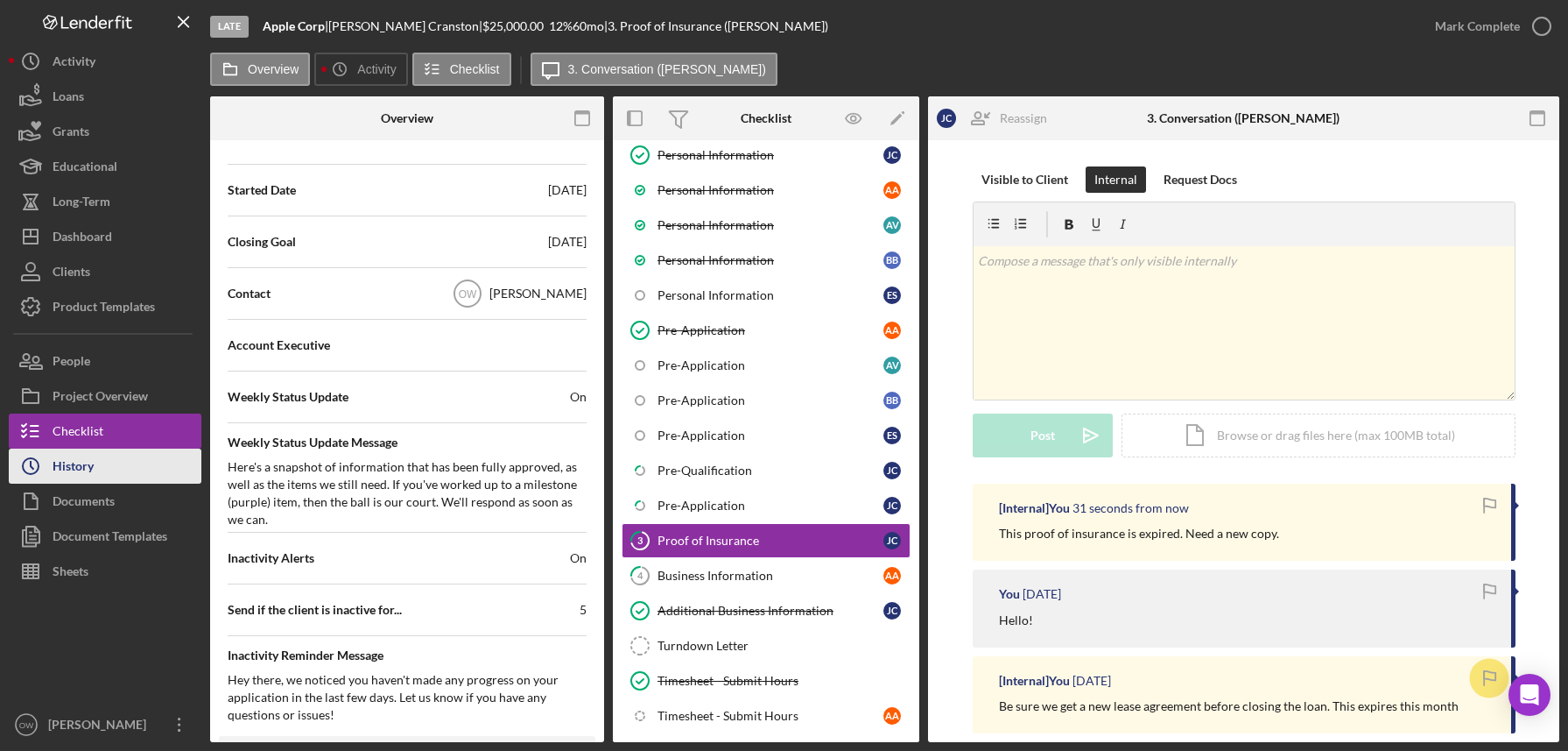
click at [44, 482] on icon "Icon/History" at bounding box center [30, 466] width 44 height 44
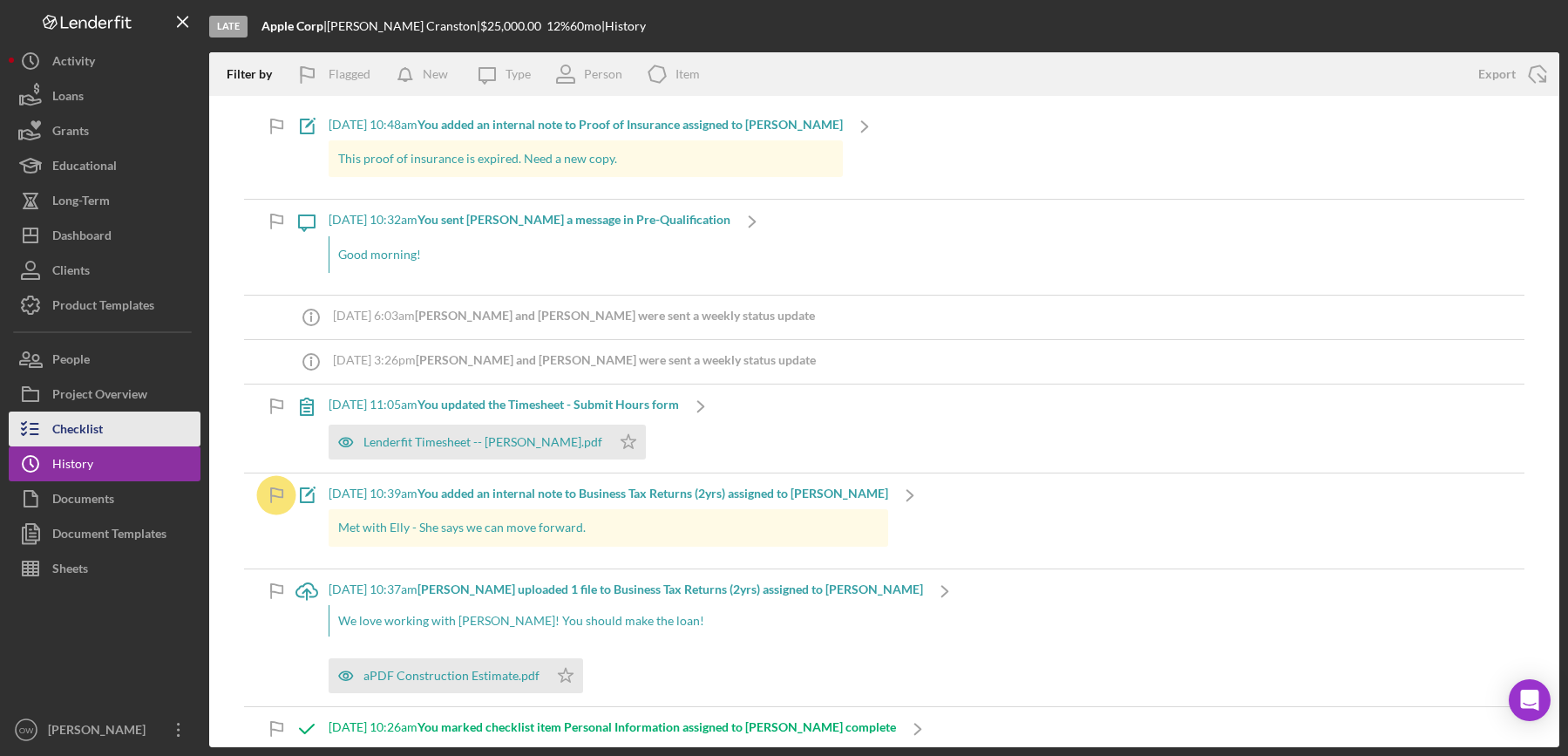
click at [110, 430] on button "Checklist" at bounding box center [104, 428] width 192 height 35
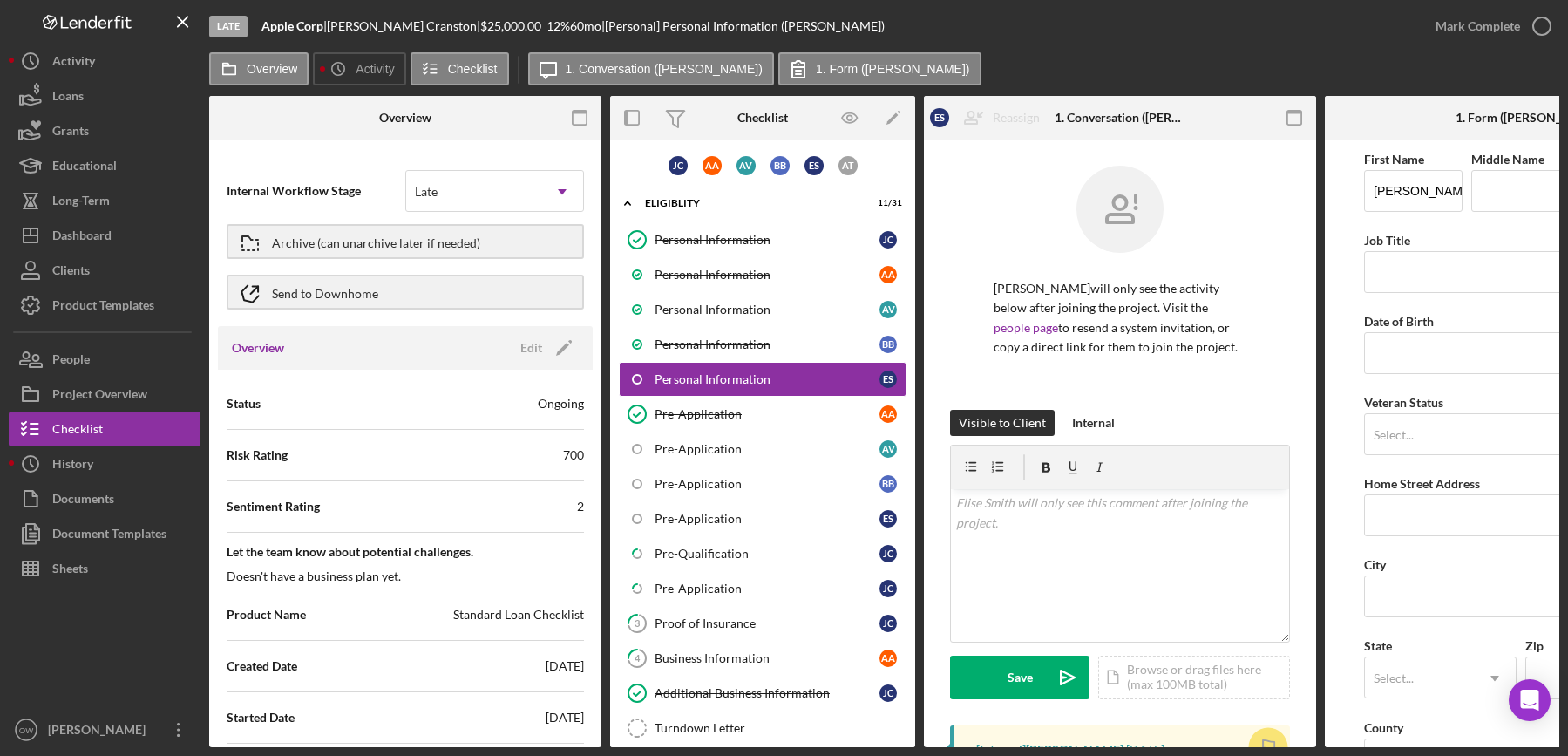
click at [574, 116] on icon "button" at bounding box center [580, 118] width 39 height 39
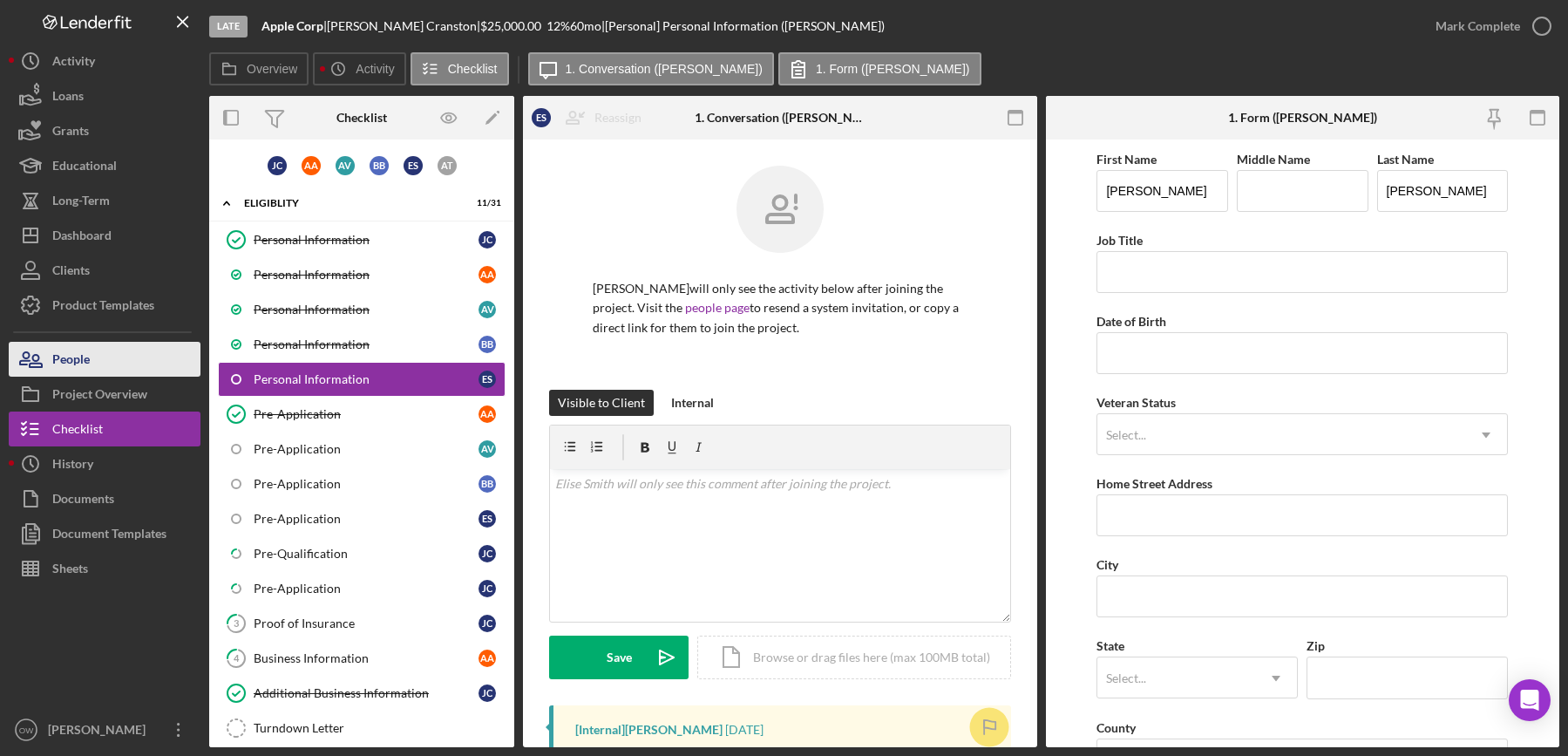
click at [75, 344] on div "People" at bounding box center [71, 362] width 37 height 39
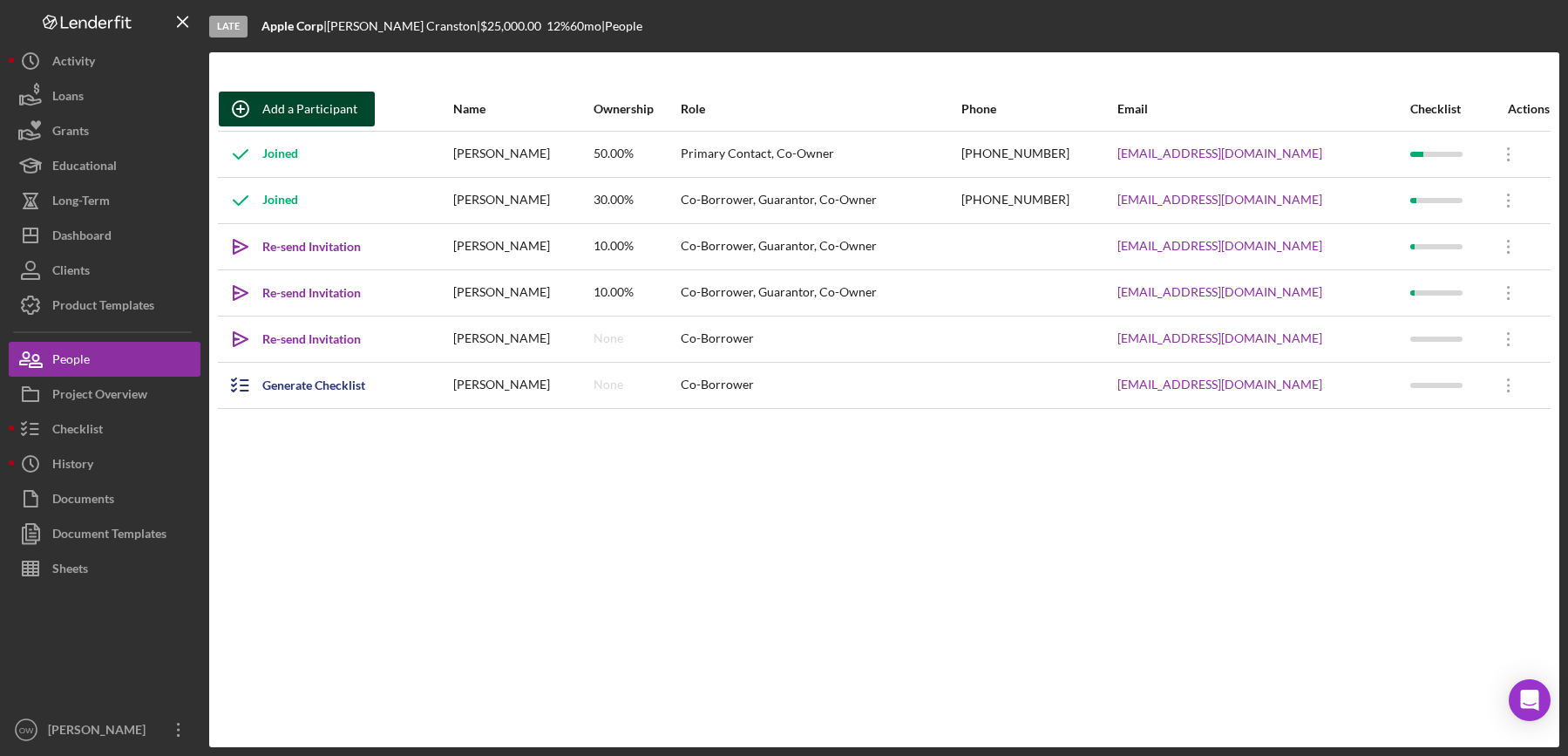
click at [311, 108] on div "Add a Participant" at bounding box center [309, 109] width 95 height 35
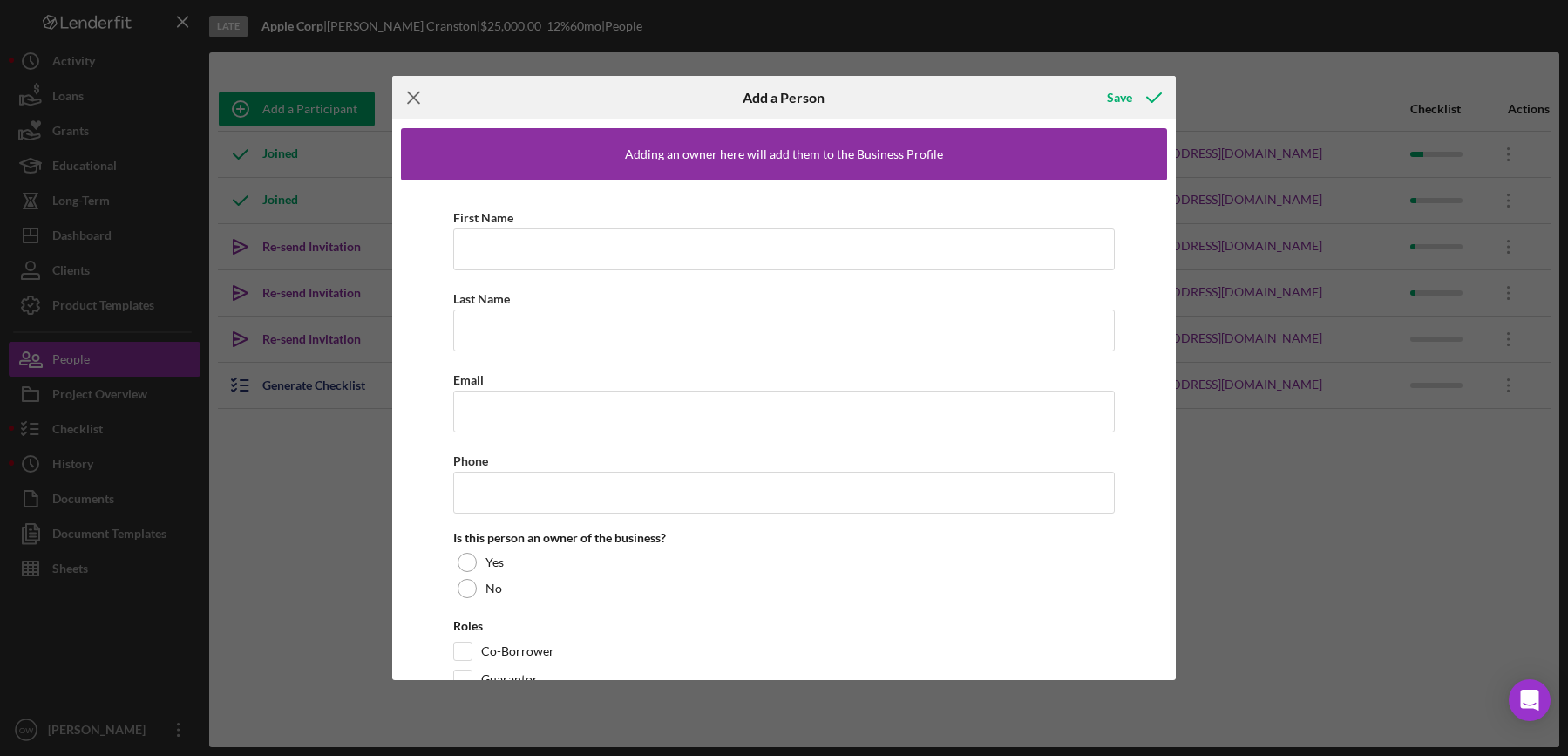
click at [417, 96] on icon "Icon/Menu Close" at bounding box center [414, 97] width 44 height 44
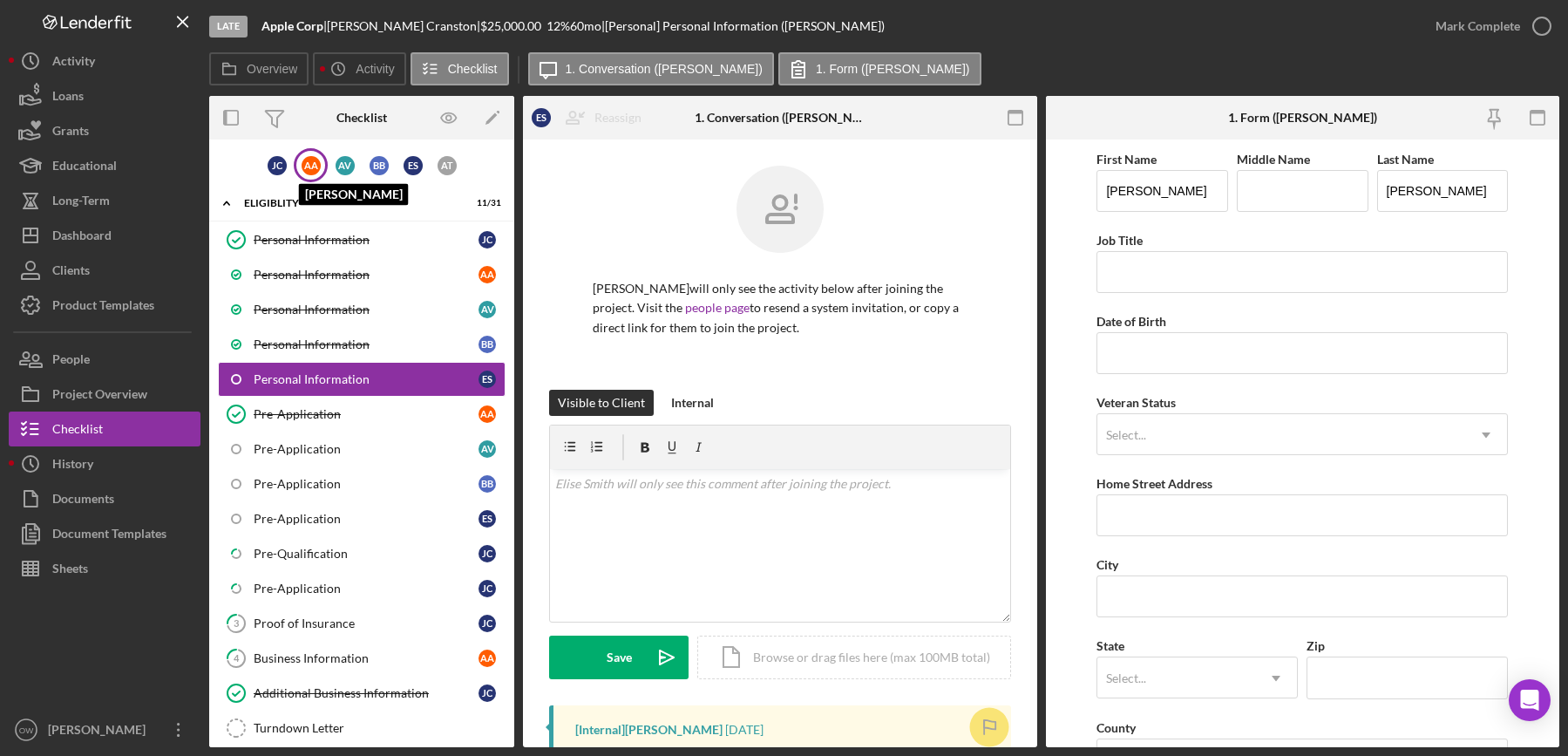
click at [310, 162] on div "A A" at bounding box center [311, 166] width 19 height 19
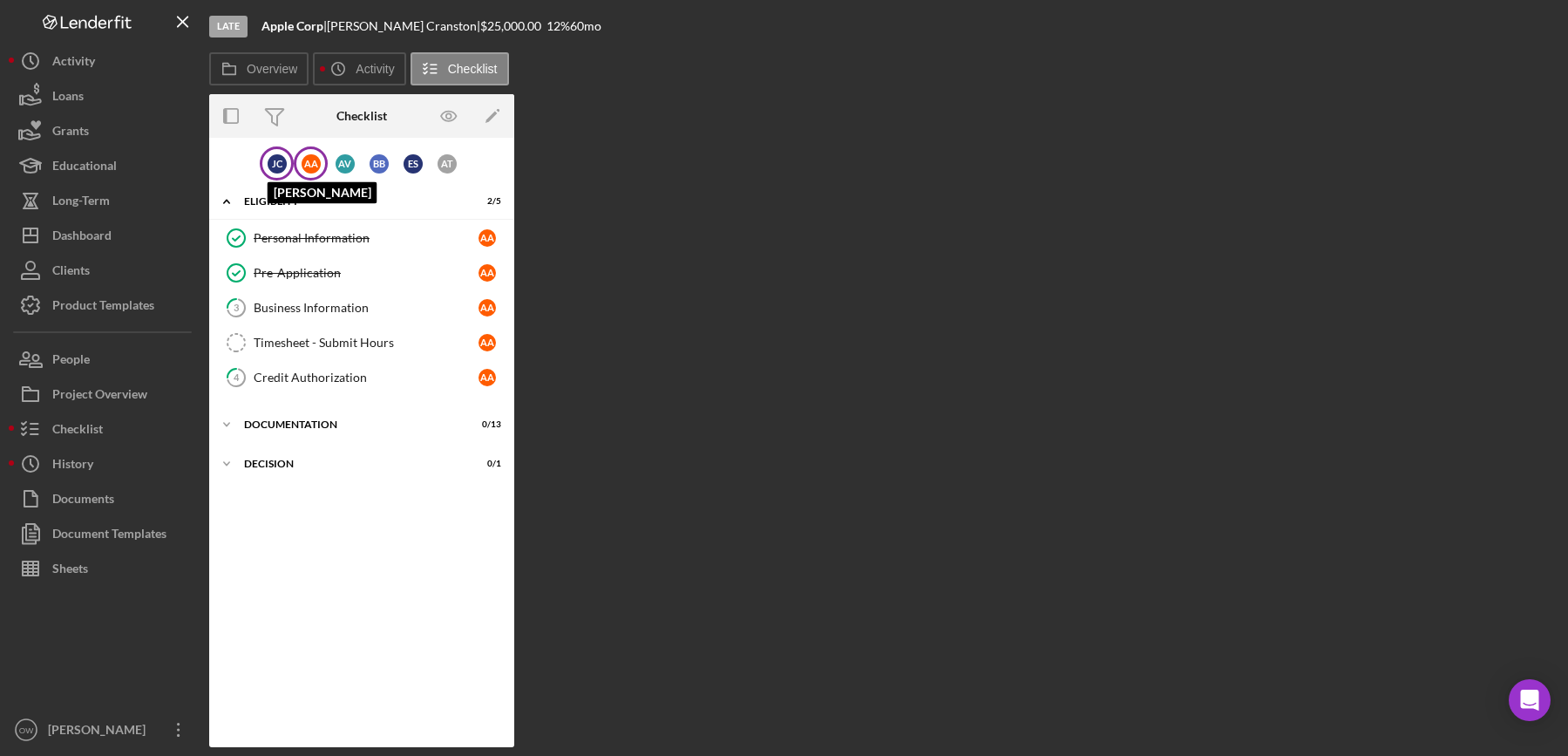
click at [277, 159] on div "[PERSON_NAME]" at bounding box center [277, 164] width 19 height 19
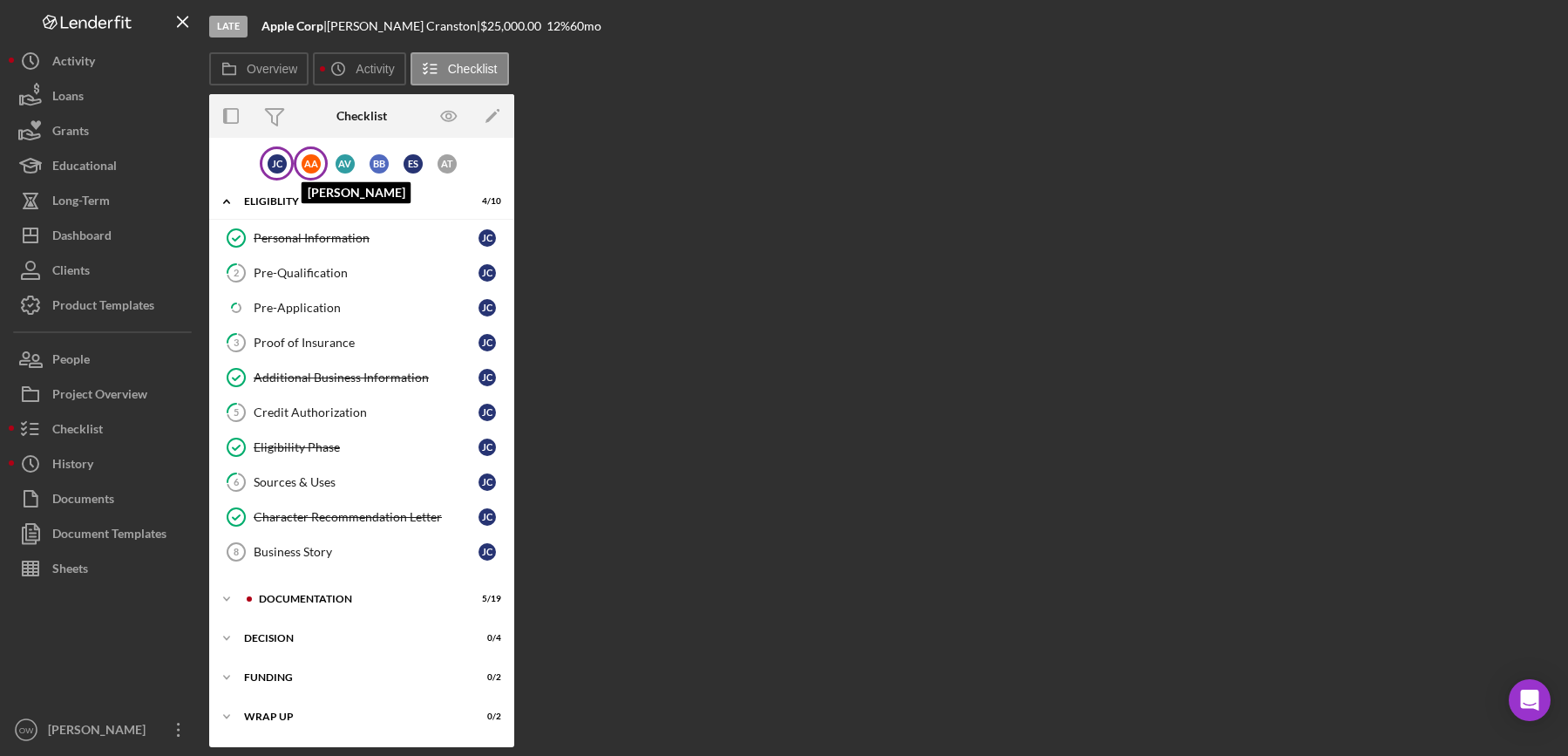
click at [309, 163] on div "A A" at bounding box center [311, 164] width 19 height 19
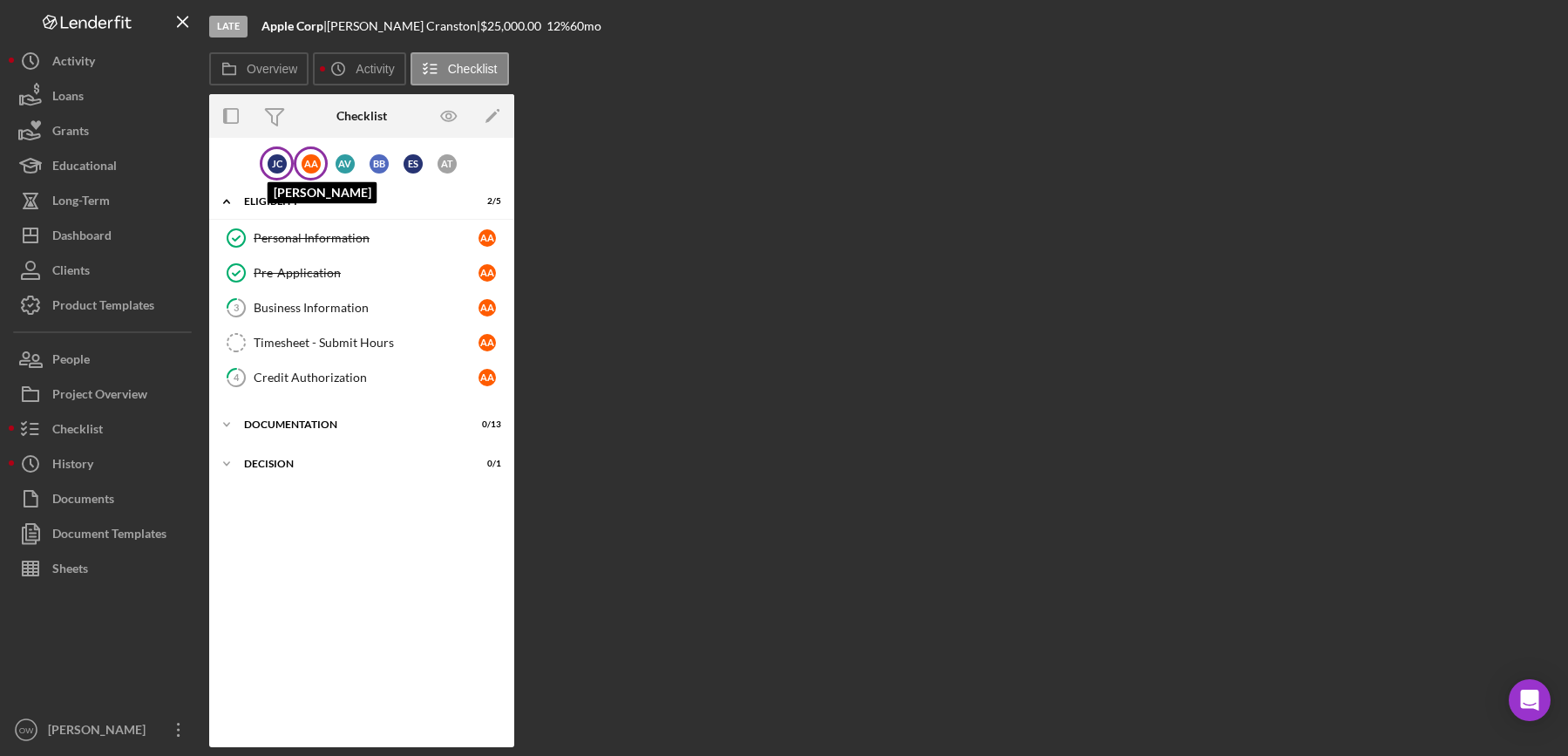
click at [271, 163] on div "[PERSON_NAME]" at bounding box center [277, 164] width 19 height 19
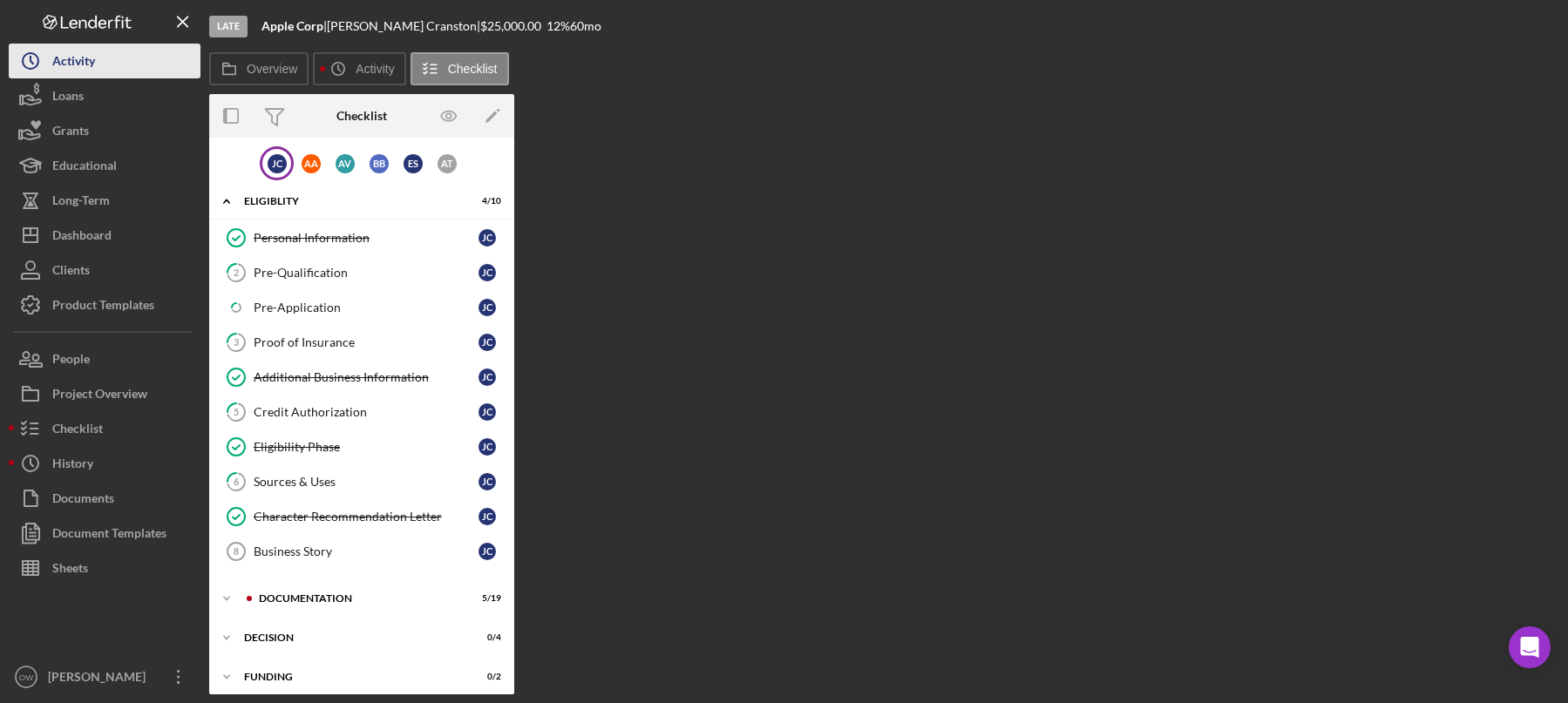
click at [126, 62] on button "Icon/History Activity" at bounding box center [104, 61] width 192 height 35
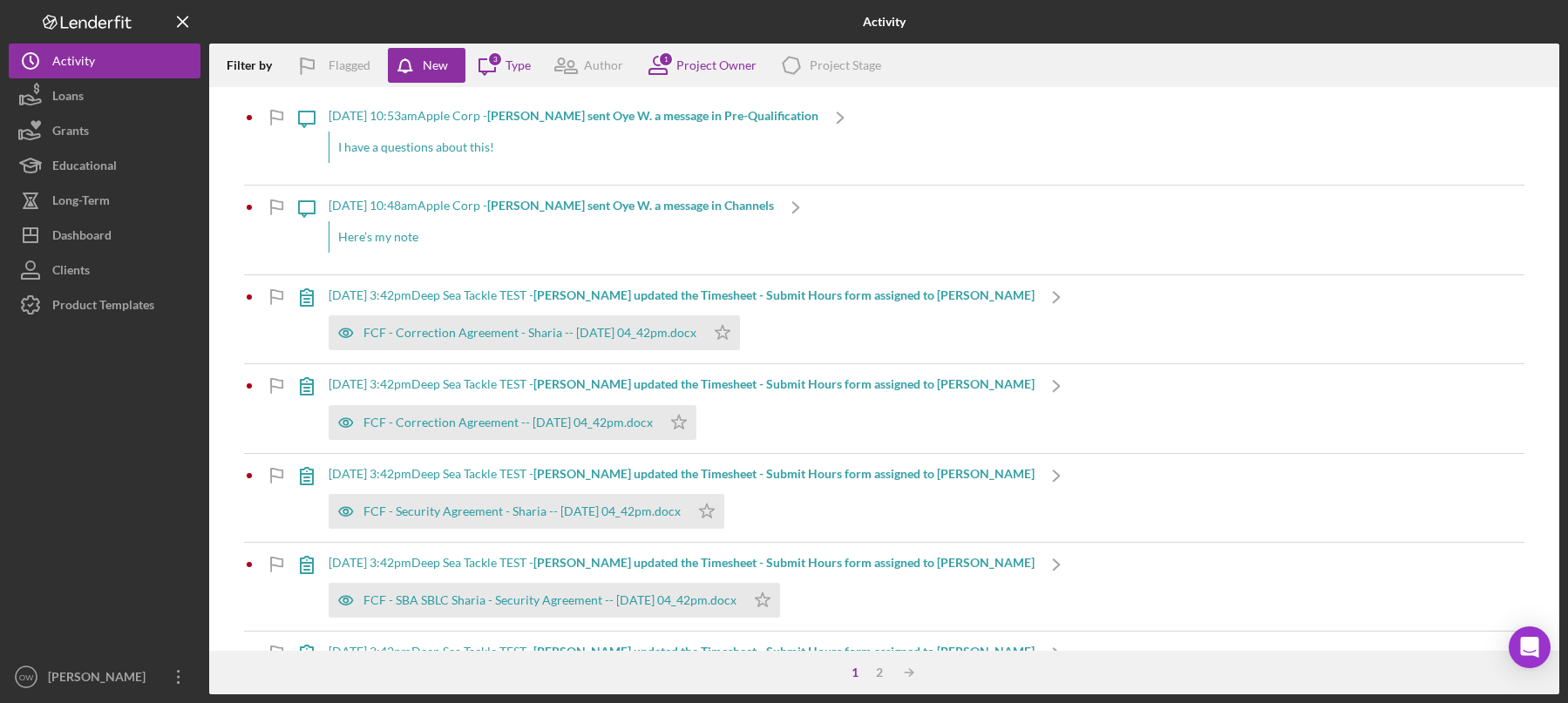
click at [494, 154] on div "I have a questions about this!" at bounding box center [573, 148] width 490 height 32
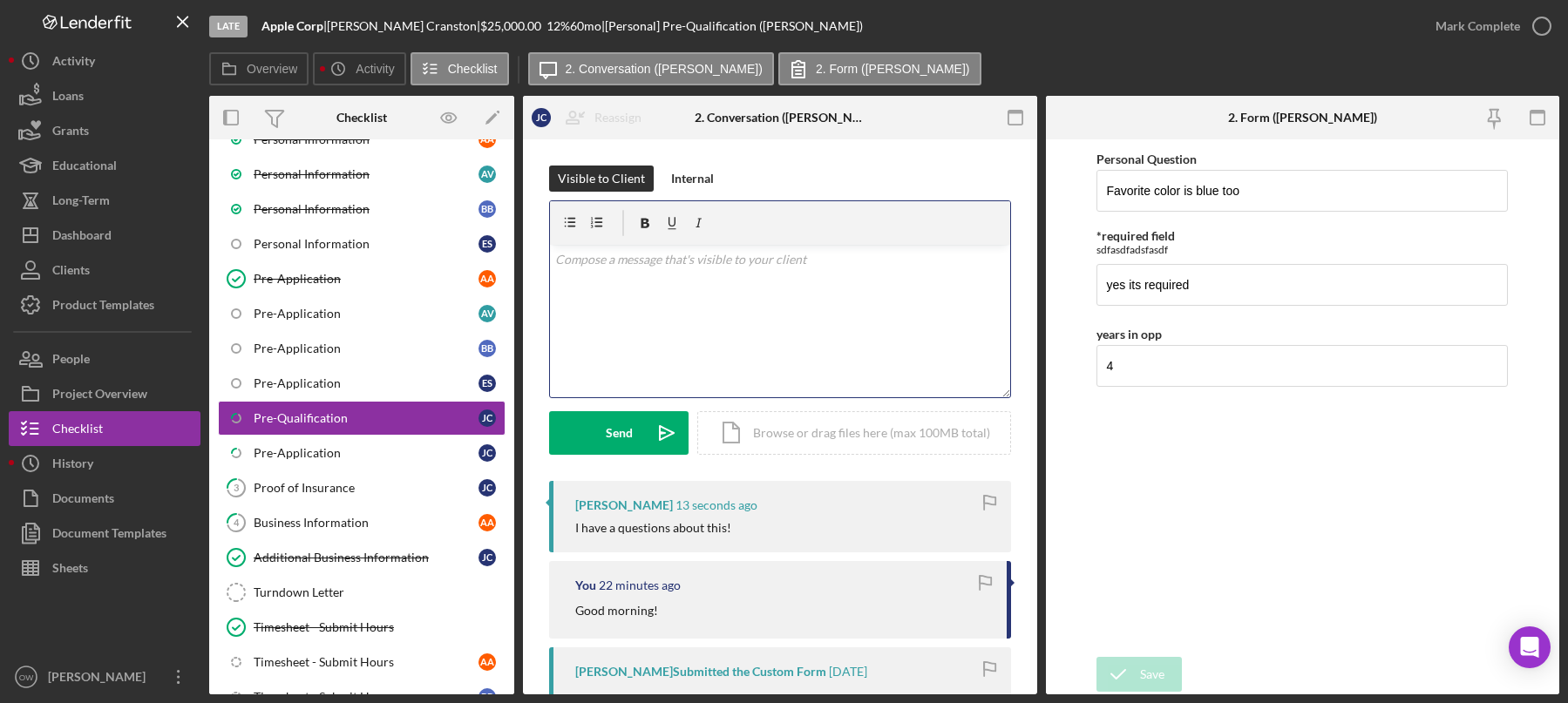
click at [808, 288] on div "v Color teal Color pink Remove color Add row above Add row below Add column bef…" at bounding box center [779, 321] width 460 height 153
drag, startPoint x: 1269, startPoint y: 195, endPoint x: 1210, endPoint y: 192, distance: 59.1
click at [1208, 193] on input "Favorite color is blue too" at bounding box center [1302, 191] width 411 height 42
click at [1311, 502] on div "Personal Question Favorite color is blue too *required field sdfasdfadsfasdf ye…" at bounding box center [1302, 398] width 411 height 500
